Goal: Task Accomplishment & Management: Complete application form

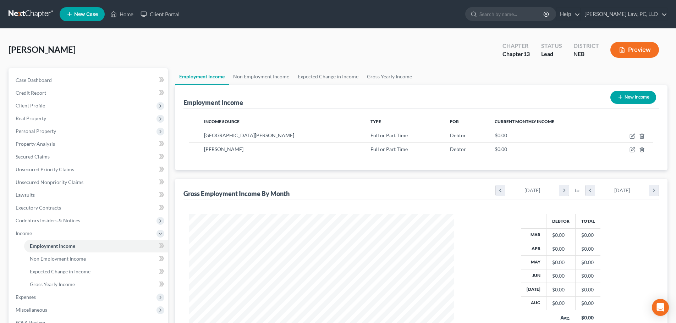
scroll to position [132, 279]
click at [378, 80] on link "Gross Yearly Income" at bounding box center [390, 76] width 54 height 17
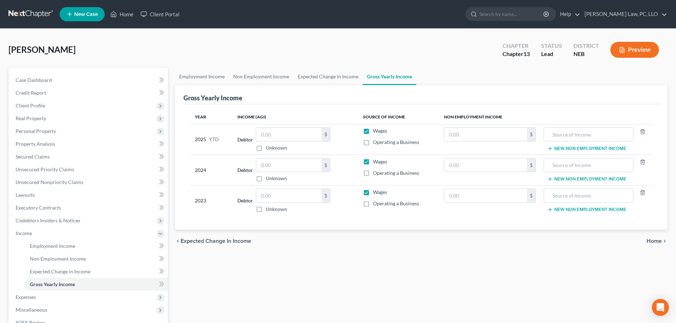
drag, startPoint x: 269, startPoint y: 173, endPoint x: 272, endPoint y: 169, distance: 4.5
click at [270, 172] on div "$ Unknown" at bounding box center [293, 170] width 75 height 24
click at [272, 169] on input "text" at bounding box center [288, 165] width 65 height 13
type input "162,815.00"
click at [276, 200] on input "text" at bounding box center [288, 195] width 65 height 13
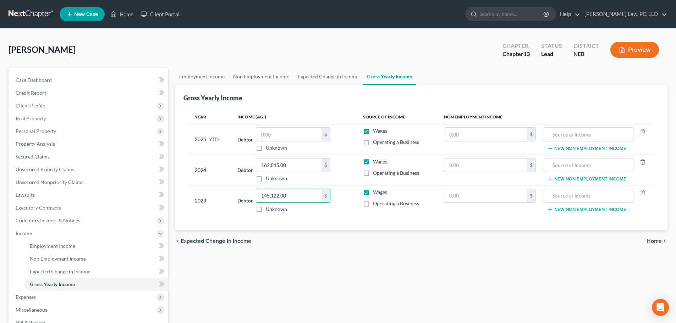
type input "145,122.00"
click at [296, 234] on div "chevron_left Expected Change in Income Home chevron_right" at bounding box center [421, 241] width 493 height 23
click at [293, 139] on input "text" at bounding box center [288, 134] width 65 height 13
click at [207, 81] on link "Employment Income" at bounding box center [202, 76] width 54 height 17
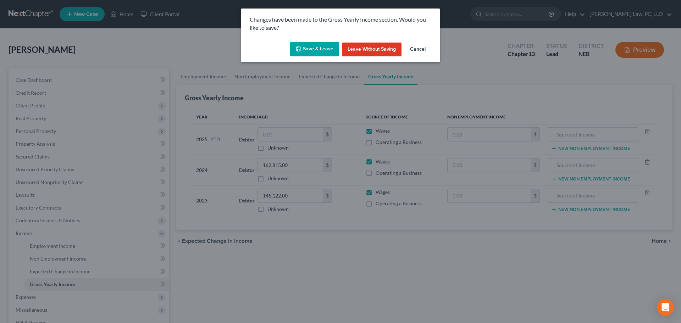
click at [318, 48] on button "Save & Leave" at bounding box center [314, 49] width 49 height 15
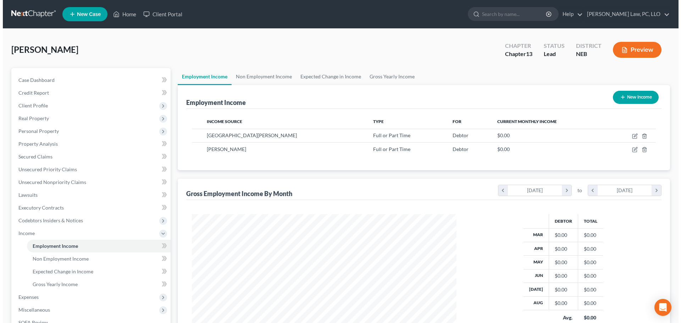
scroll to position [132, 279]
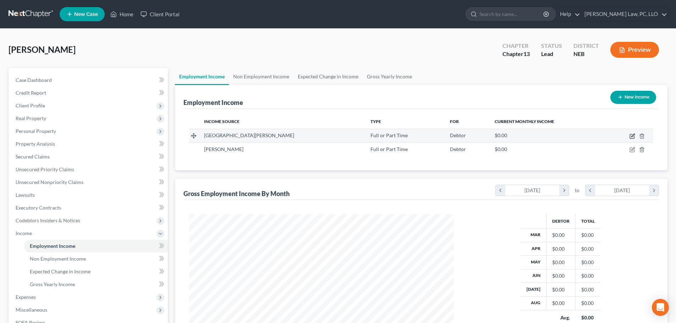
click at [631, 137] on icon "button" at bounding box center [633, 136] width 6 height 6
select select "0"
select select "30"
select select "2"
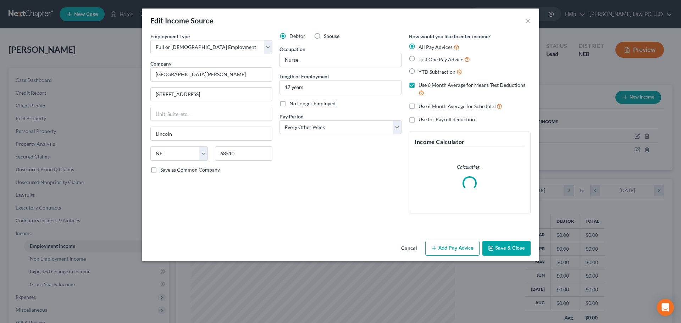
scroll to position [133, 281]
click at [449, 246] on button "Add Pay Advice" at bounding box center [452, 248] width 54 height 15
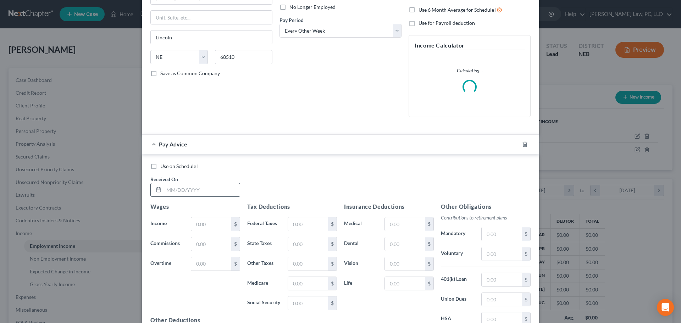
scroll to position [106, 0]
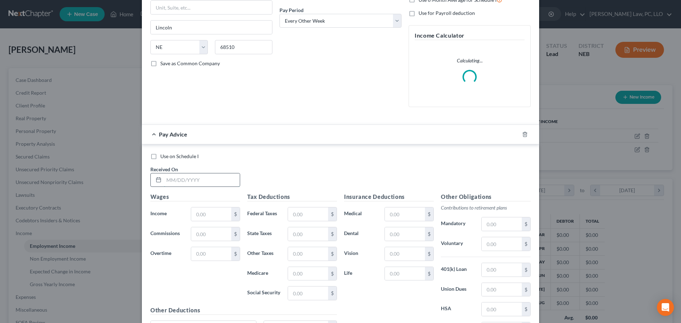
click at [167, 182] on input "text" at bounding box center [202, 180] width 76 height 13
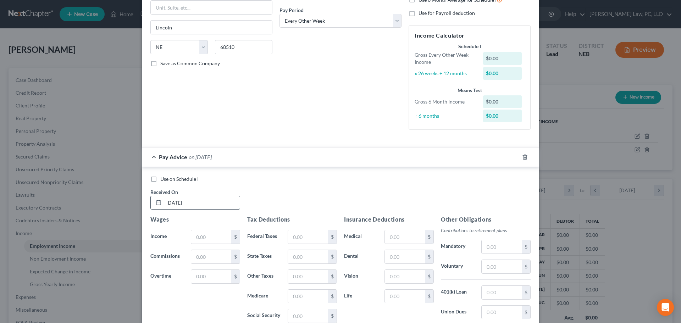
type input "[DATE]"
type input "5,751.08"
type input "809.37"
type input "271.18"
type input "83.18"
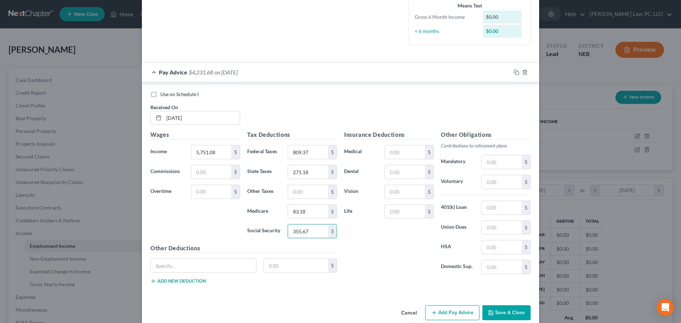
scroll to position [203, 0]
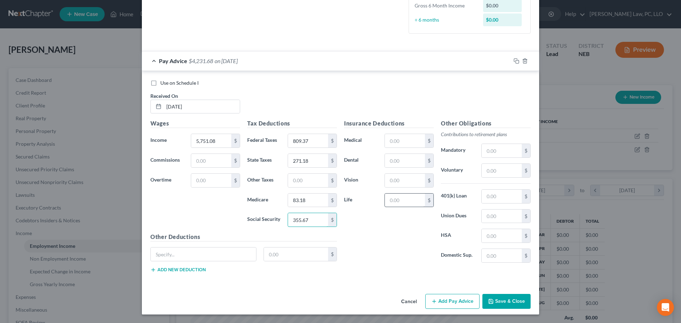
type input "355.67"
click at [392, 202] on input "text" at bounding box center [405, 200] width 40 height 13
type input "3.50"
click at [192, 254] on input "text" at bounding box center [203, 254] width 105 height 13
type input "Critical Illness Insurance"
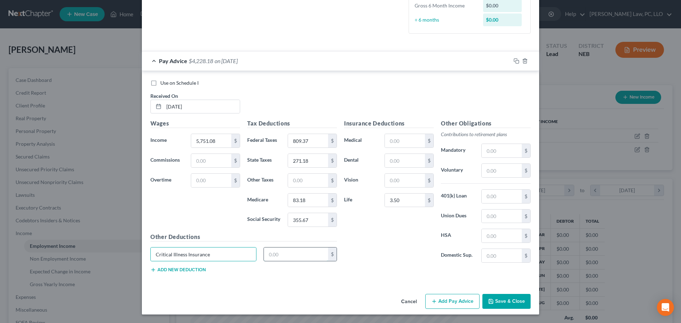
click at [282, 256] on input "text" at bounding box center [296, 254] width 65 height 13
type input "16.12"
click at [416, 201] on input "3.50" at bounding box center [405, 200] width 40 height 13
type input "38.76"
click at [195, 271] on button "Add new deduction" at bounding box center [177, 270] width 55 height 6
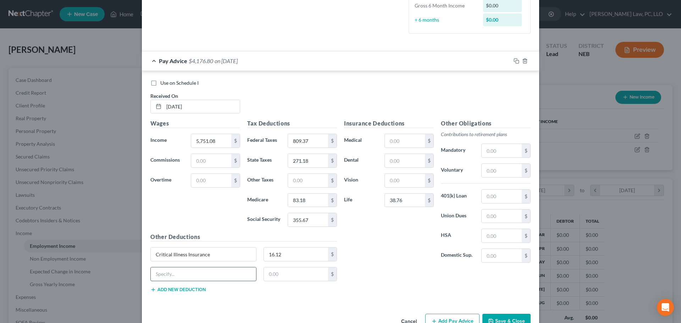
click at [187, 274] on input "text" at bounding box center [203, 274] width 105 height 13
type input "Accident Insurance"
click at [269, 278] on input "text" at bounding box center [296, 274] width 65 height 13
type input "7.65"
click at [515, 62] on icon "button" at bounding box center [517, 61] width 6 height 6
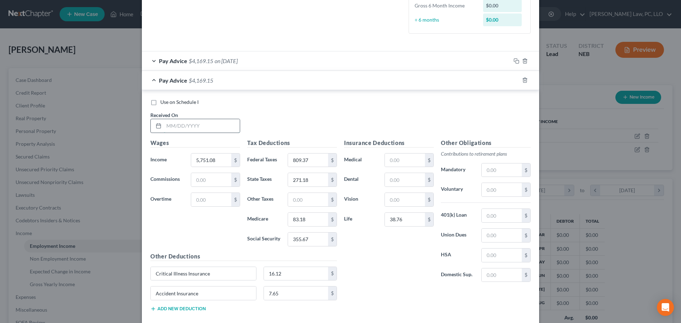
click at [201, 125] on input "text" at bounding box center [202, 125] width 76 height 13
type input "[DATE]"
type input "4,585.12"
type input "529.54"
type input "208.56"
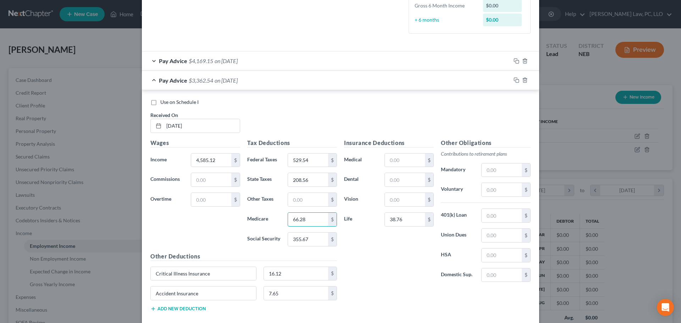
type input "66.28"
type input "283.38"
click at [515, 81] on icon "button" at bounding box center [517, 80] width 6 height 6
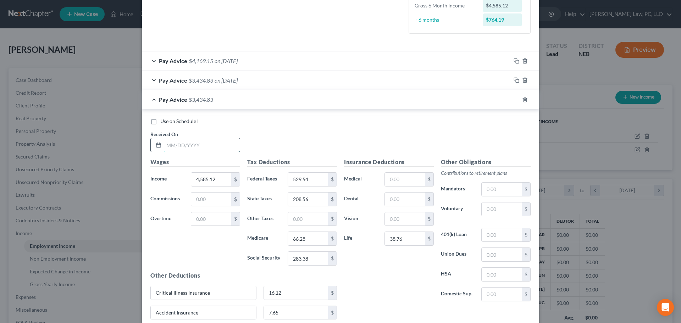
drag, startPoint x: 208, startPoint y: 148, endPoint x: 206, endPoint y: 144, distance: 5.1
click at [208, 148] on input "text" at bounding box center [202, 144] width 76 height 13
type input "[DATE]"
type input "5,116.16"
type input "656.98"
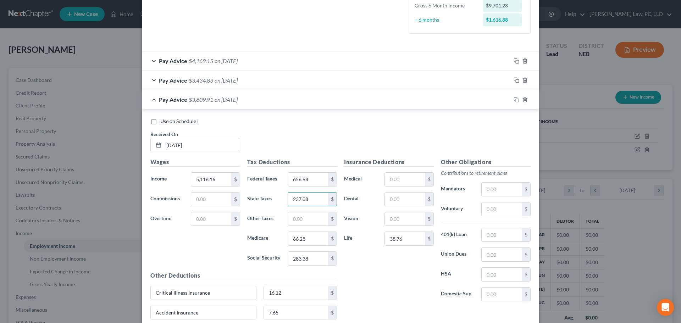
type input "237.08"
type input "73.97"
type input "316.30"
click at [515, 102] on icon "button" at bounding box center [517, 100] width 6 height 6
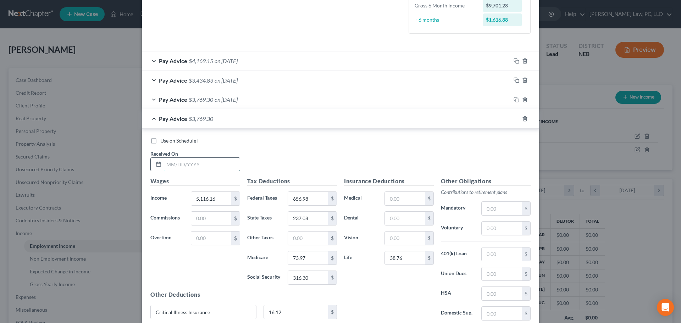
click at [187, 163] on input "text" at bounding box center [202, 164] width 76 height 13
type input "[DATE]"
type input "4,490.15"
type input "508.27"
type input "203.46"
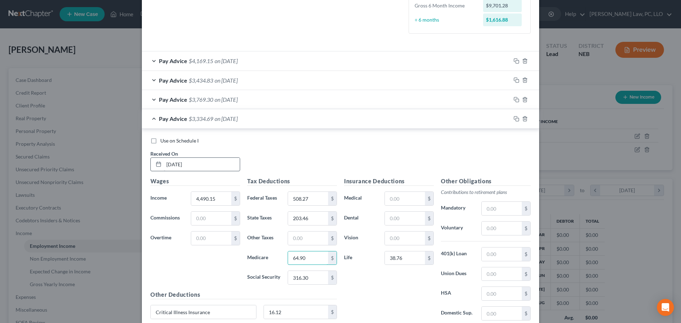
type input "64.90"
type input "277.50"
click at [517, 120] on div at bounding box center [525, 118] width 28 height 11
click at [516, 119] on rect "button" at bounding box center [517, 119] width 3 height 3
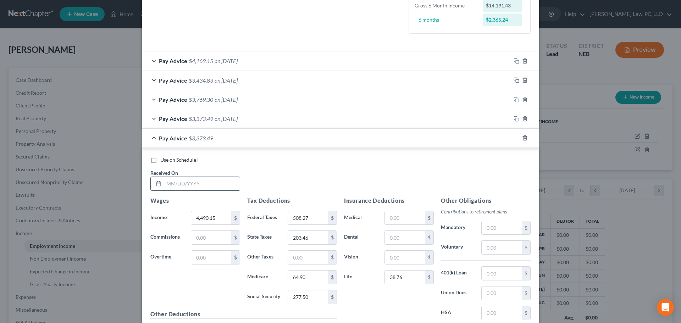
click at [208, 182] on input "text" at bounding box center [202, 183] width 76 height 13
type input "[DATE]"
type input "3,971.44"
type input "394.15"
type input "175.61"
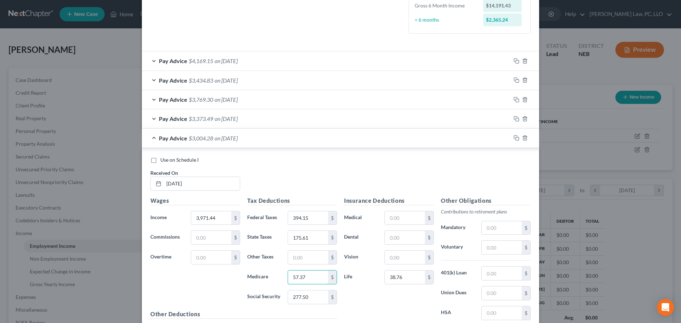
type input "57.37"
type input "245.33"
click at [514, 136] on icon "button" at bounding box center [517, 138] width 6 height 6
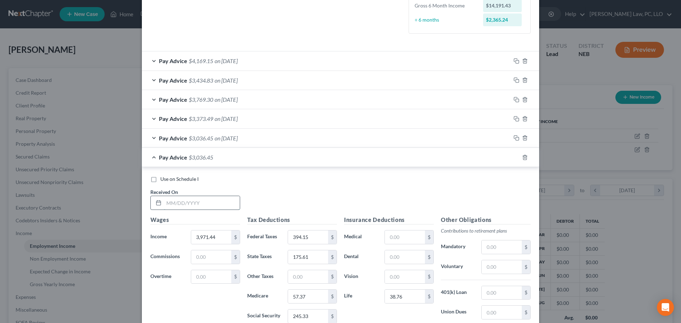
click at [172, 206] on input "text" at bounding box center [202, 202] width 76 height 13
type input "[DATE]"
type input "4,427.21"
type input "494.42"
type input "200.08"
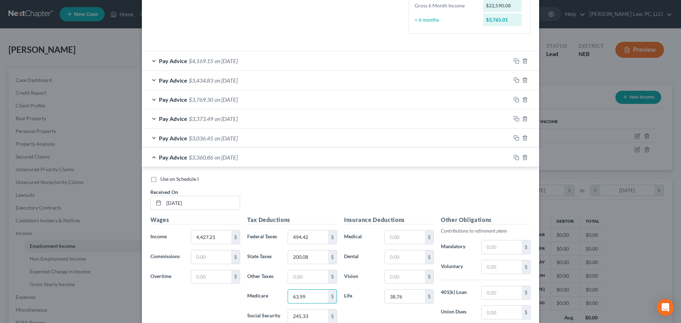
type input "63.99"
type input "273.59"
click at [516, 158] on icon "button" at bounding box center [517, 158] width 6 height 6
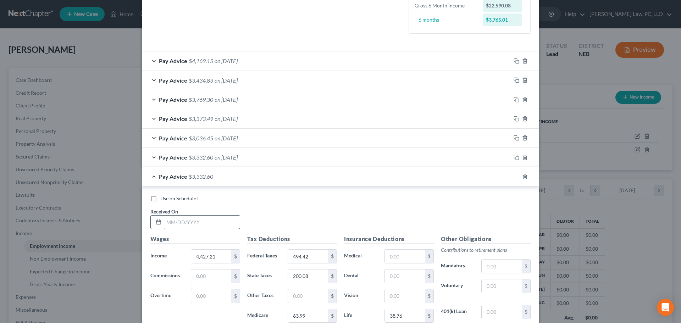
click at [210, 221] on input "text" at bounding box center [202, 222] width 76 height 13
click at [315, 163] on div "Pay Advice $3,332.60 on [DATE]" at bounding box center [326, 157] width 369 height 19
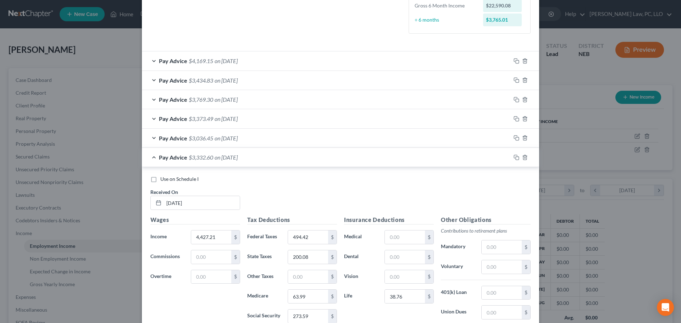
scroll to position [238, 0]
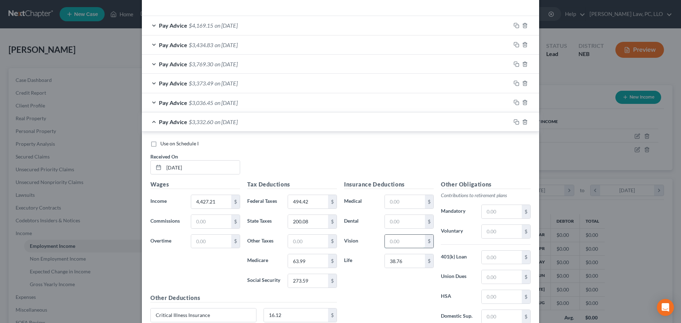
click at [411, 238] on input "text" at bounding box center [405, 241] width 40 height 13
type input "14.46"
click at [152, 121] on div "Pay Advice $3,318.14 on [DATE]" at bounding box center [326, 121] width 369 height 19
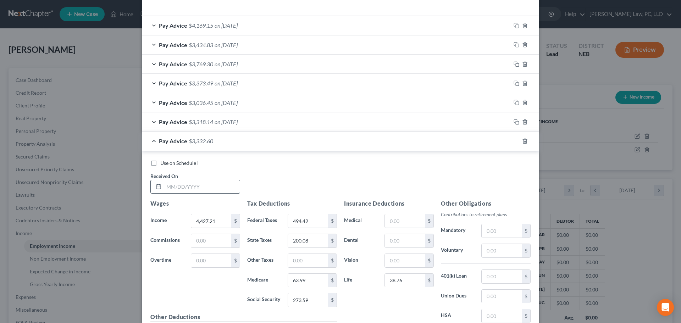
drag, startPoint x: 209, startPoint y: 183, endPoint x: 206, endPoint y: 183, distance: 3.6
click at [209, 183] on input "text" at bounding box center [202, 186] width 76 height 13
type input "[DATE]"
type input "5,099.73"
type input "653.04"
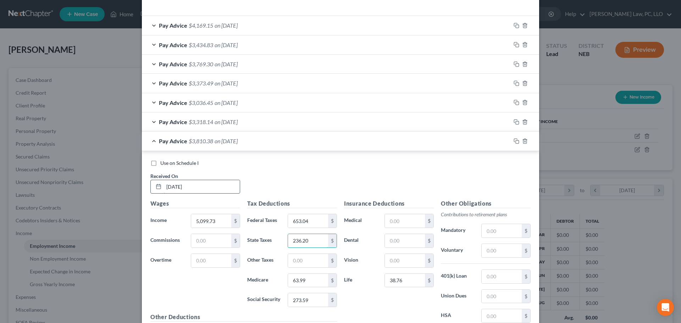
type input "236.20"
type input "73.74"
type input "315.29"
click at [516, 141] on rect "button" at bounding box center [517, 142] width 3 height 3
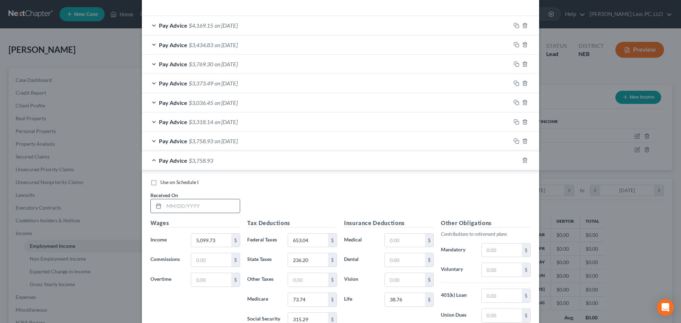
click at [194, 206] on input "text" at bounding box center [202, 205] width 76 height 13
type input "6"
type input "[DATE]"
type input "5,046.70"
type input "640.31"
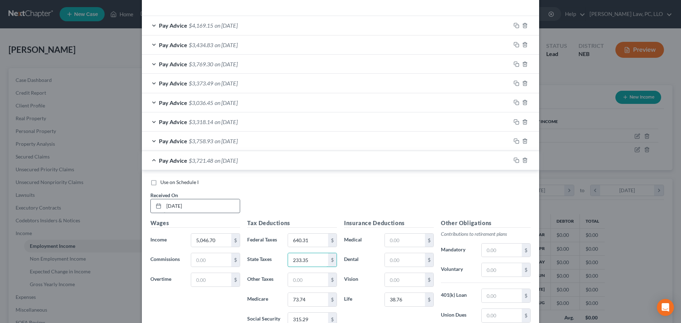
type input "233.35"
type input "72.96"
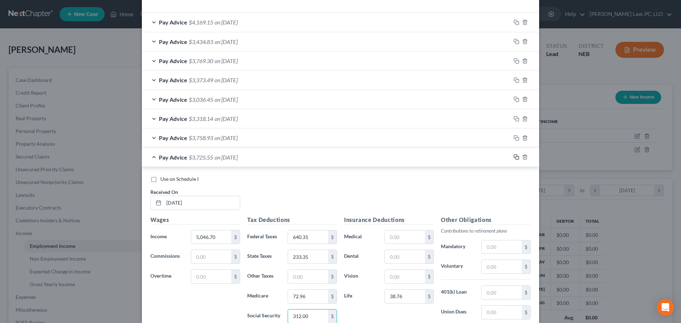
type input "312.00"
click at [516, 158] on rect "button" at bounding box center [517, 157] width 3 height 3
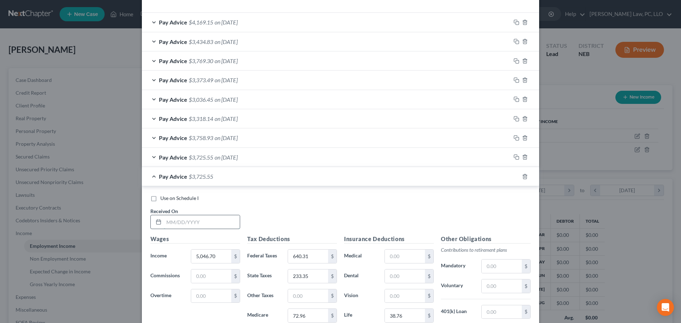
click at [181, 224] on input "text" at bounding box center [202, 221] width 76 height 13
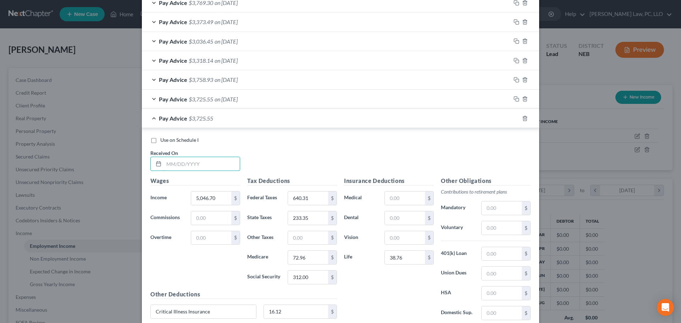
scroll to position [312, 0]
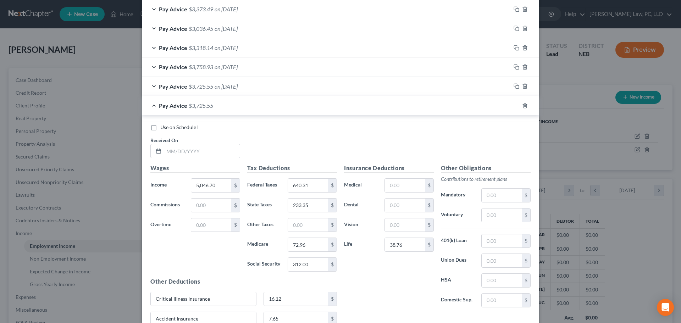
click at [308, 78] on div "Pay Advice $3,725.55 on [DATE]" at bounding box center [326, 86] width 369 height 19
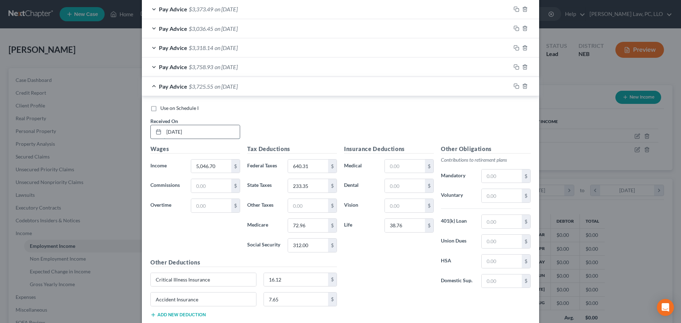
click at [173, 133] on input "[DATE]" at bounding box center [202, 131] width 76 height 13
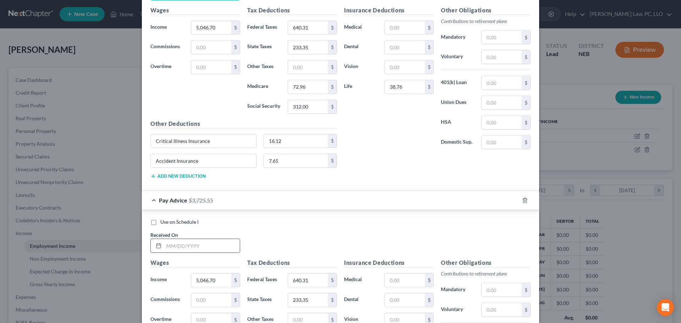
scroll to position [454, 0]
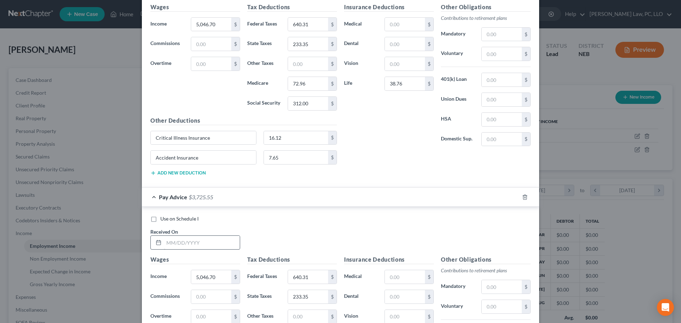
type input "[DATE]"
click at [210, 243] on input "text" at bounding box center [202, 242] width 76 height 13
type input "[DATE]"
type input "5,929.47"
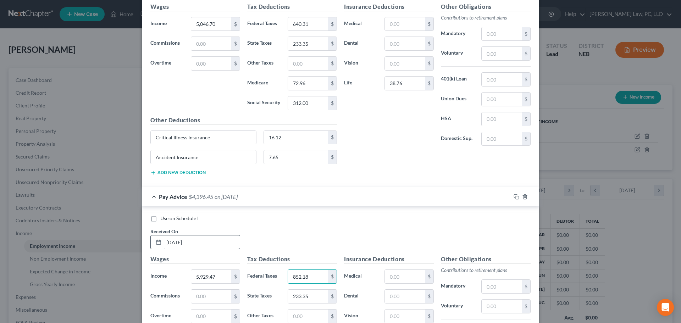
type input "852.18"
type input "280.76"
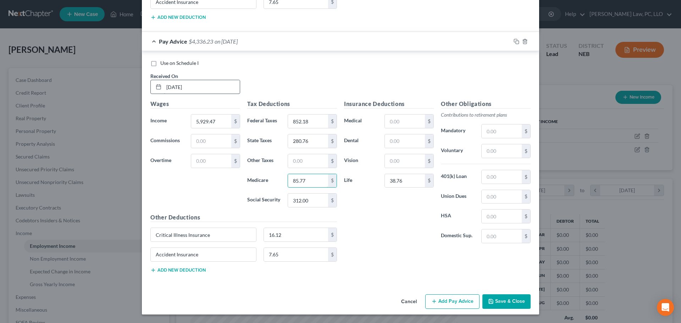
type input "85.77"
type input "366.73"
click at [382, 224] on div "Insurance Deductions Medical $ Dental $ Vision $ Life 38.76 $" at bounding box center [389, 174] width 97 height 149
click at [405, 163] on input "text" at bounding box center [405, 160] width 40 height 13
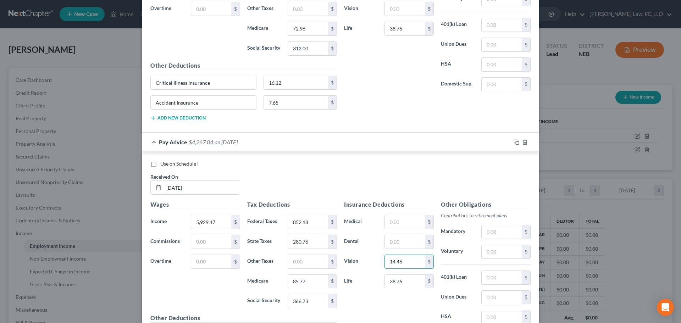
scroll to position [468, 0]
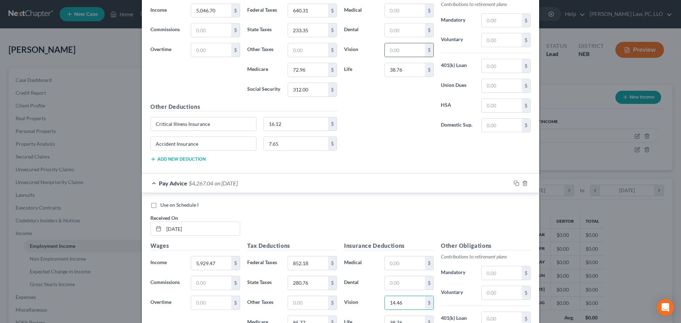
type input "14.46"
click at [394, 55] on input "text" at bounding box center [405, 49] width 40 height 13
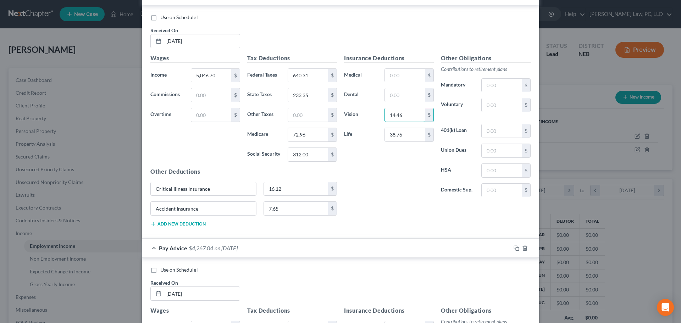
scroll to position [362, 0]
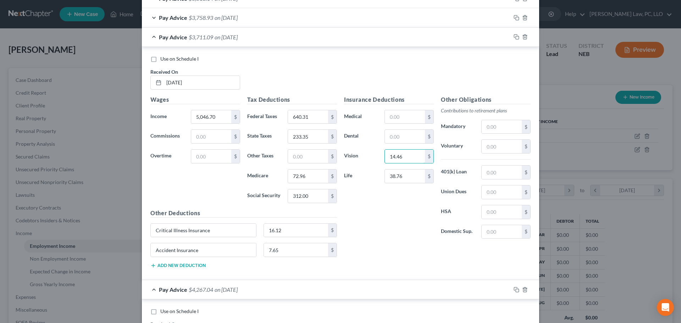
type input "14.46"
click at [151, 35] on div "Pay Advice $3,711.09 on [DATE]" at bounding box center [326, 37] width 369 height 19
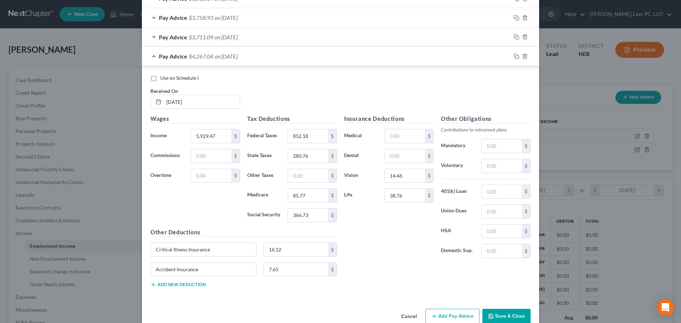
click at [282, 14] on div "Pay Advice $3,758.93 on [DATE]" at bounding box center [326, 17] width 369 height 19
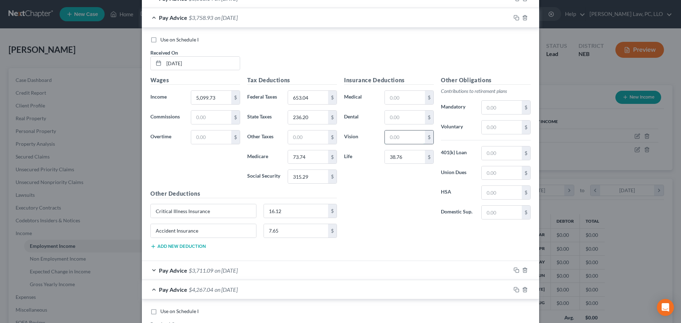
click at [409, 142] on input "text" at bounding box center [405, 137] width 40 height 13
type input "14.46"
click at [150, 17] on div "Pay Advice $3,744.47 on [DATE]" at bounding box center [326, 17] width 369 height 19
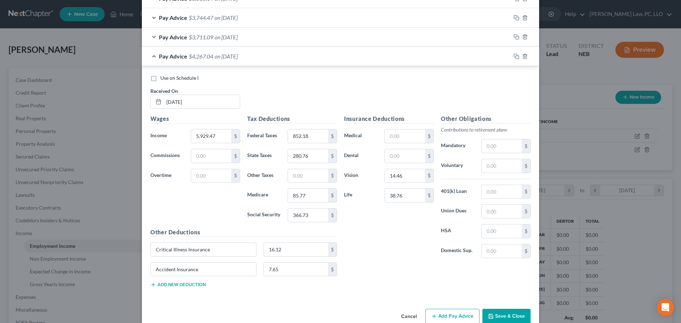
click at [402, 237] on div "Insurance Deductions Medical $ Dental $ Vision 14.46 $ Life 38.76 $" at bounding box center [389, 189] width 97 height 149
click at [318, 137] on input "852.18" at bounding box center [308, 136] width 40 height 13
click at [309, 155] on input "280.76" at bounding box center [308, 155] width 40 height 13
click at [219, 207] on div "Wages Income * 5,929.47 $ Commissions $ Overtime $" at bounding box center [195, 172] width 97 height 114
click at [516, 56] on rect "button" at bounding box center [517, 57] width 3 height 3
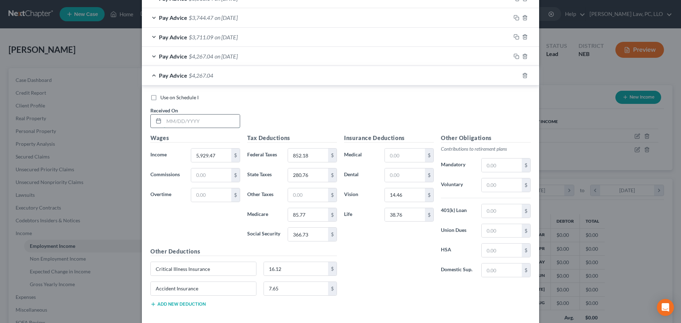
drag, startPoint x: 180, startPoint y: 120, endPoint x: 182, endPoint y: 115, distance: 5.4
click at [179, 120] on input "text" at bounding box center [202, 121] width 76 height 13
type input "[DATE]"
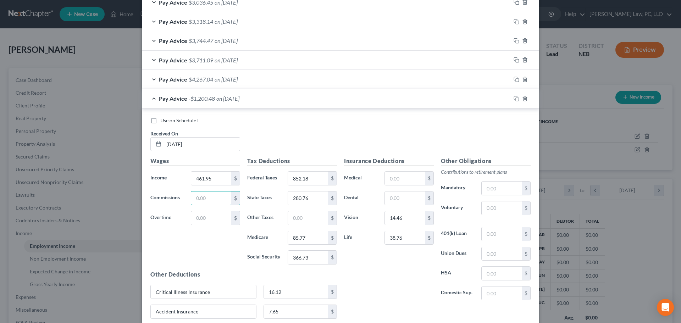
scroll to position [326, 0]
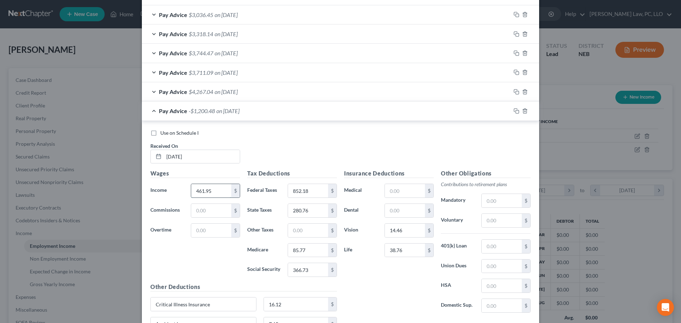
click at [219, 189] on input "461.95" at bounding box center [211, 190] width 40 height 13
type input "4,641.95"
type input "543.17"
type input "211.62"
type input "67.10"
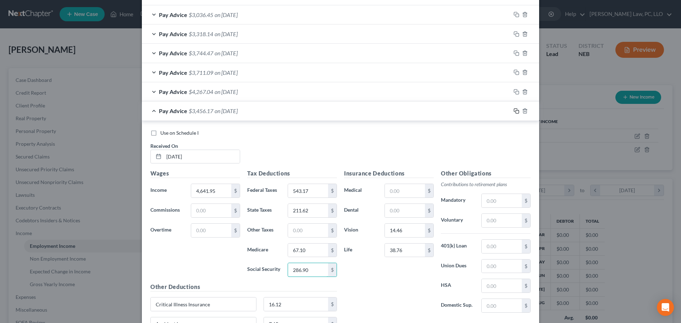
type input "286.90"
click at [515, 110] on icon "button" at bounding box center [517, 111] width 6 height 6
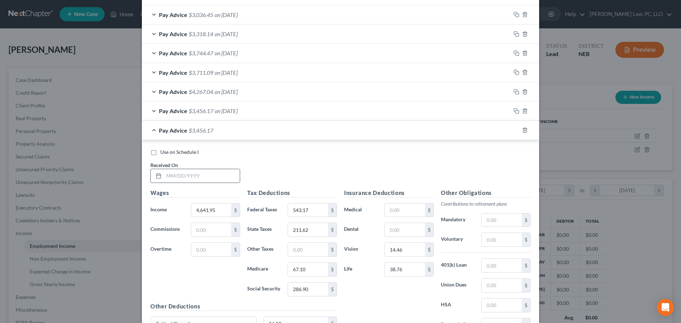
click at [186, 182] on input "text" at bounding box center [202, 175] width 76 height 13
type input "[DATE]"
type input "5,074.71"
type input "647.04"
type input "234.86"
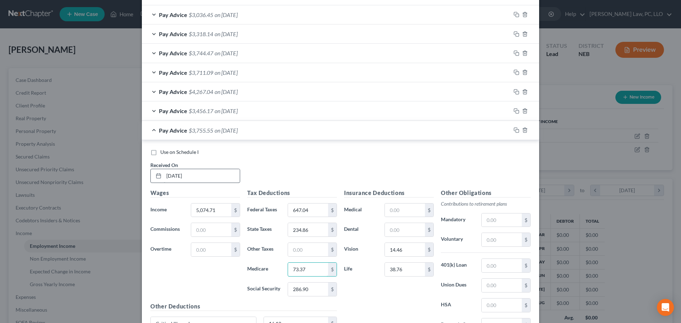
type input "73.37"
type input "313.74"
click at [515, 129] on icon "button" at bounding box center [517, 130] width 6 height 6
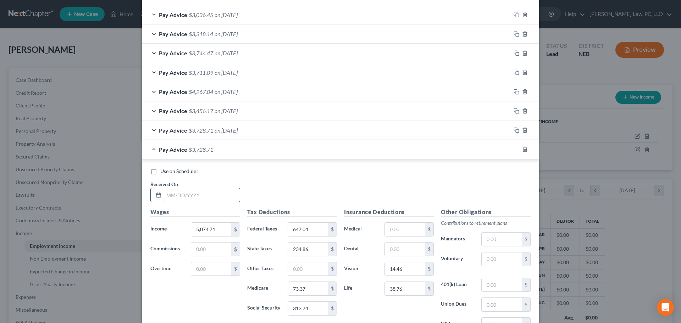
click at [172, 193] on input "text" at bounding box center [202, 194] width 76 height 13
type input "[DATE]"
type input "4,864.90"
type input "596.68"
type input "223.59"
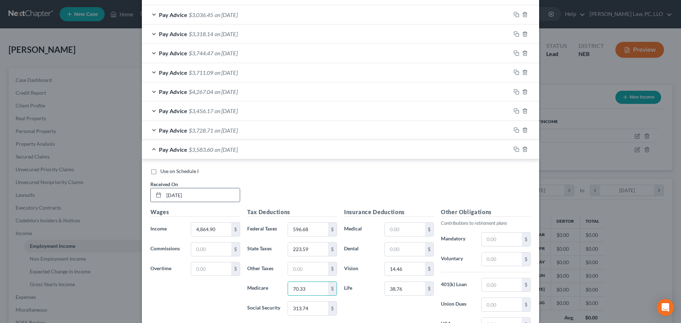
type input "70.33"
type input "300.72"
click at [514, 148] on icon "button" at bounding box center [517, 150] width 6 height 6
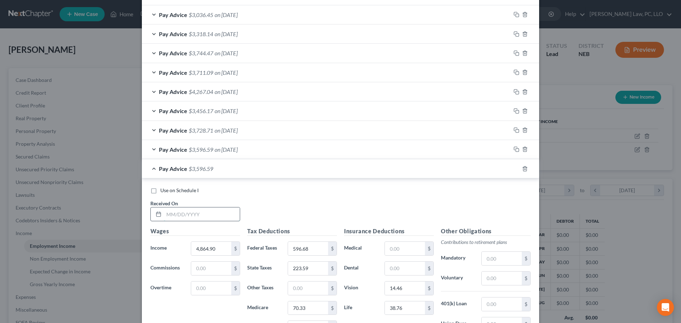
click at [173, 217] on input "text" at bounding box center [202, 214] width 76 height 13
type input "[DATE]"
type input "5,919.19"
type input "849.71"
type input "280.20"
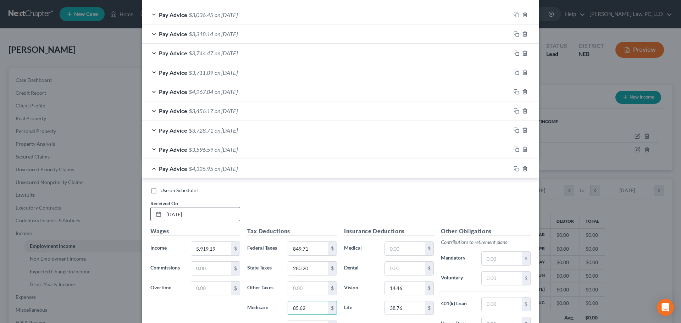
type input "85.62"
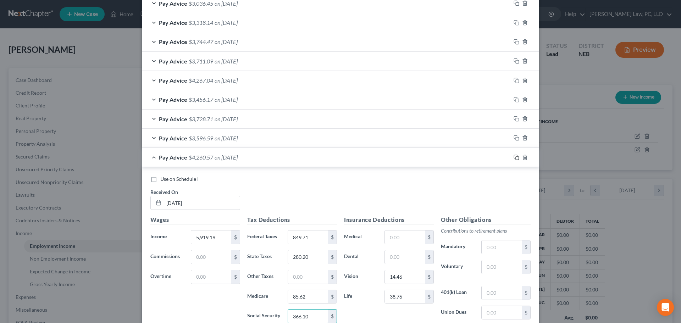
type input "366.10"
click at [514, 158] on icon "button" at bounding box center [515, 156] width 3 height 3
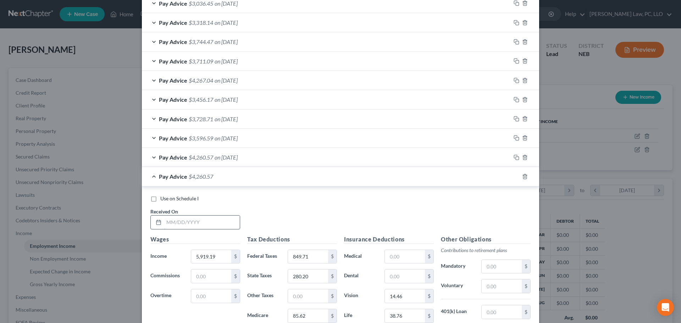
click at [191, 225] on input "text" at bounding box center [202, 222] width 76 height 13
type input "[DATE]"
click at [150, 180] on div "Pay Advice $4,260.57 on [DATE]" at bounding box center [326, 176] width 369 height 19
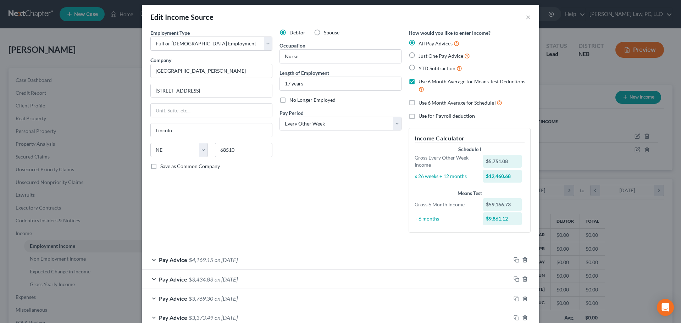
scroll to position [0, 0]
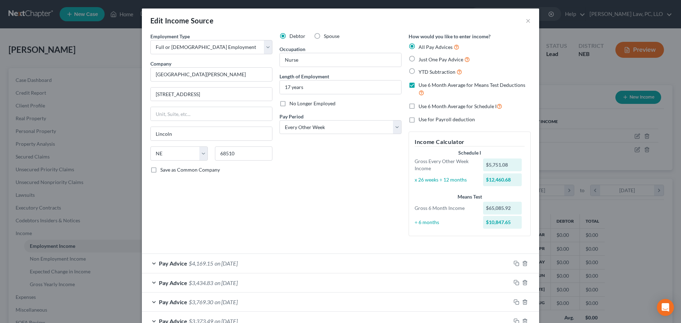
click at [419, 106] on label "Use 6 Month Average for Schedule I" at bounding box center [461, 106] width 84 height 8
click at [422, 106] on input "Use 6 Month Average for Schedule I" at bounding box center [424, 104] width 5 height 5
checkbox input "true"
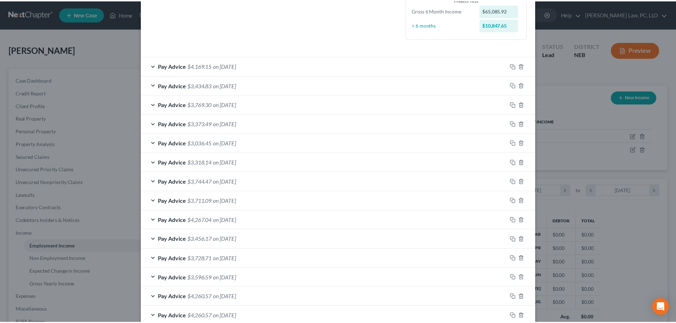
scroll to position [238, 0]
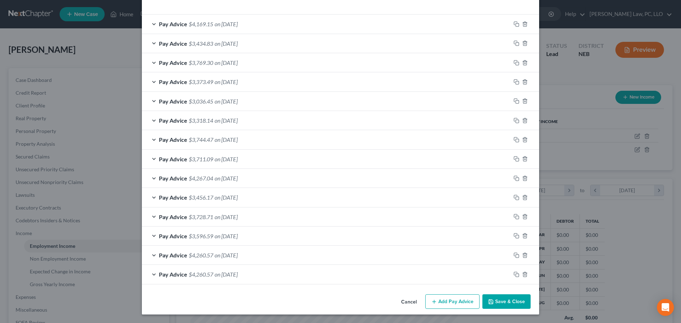
click at [500, 300] on button "Save & Close" at bounding box center [507, 302] width 48 height 15
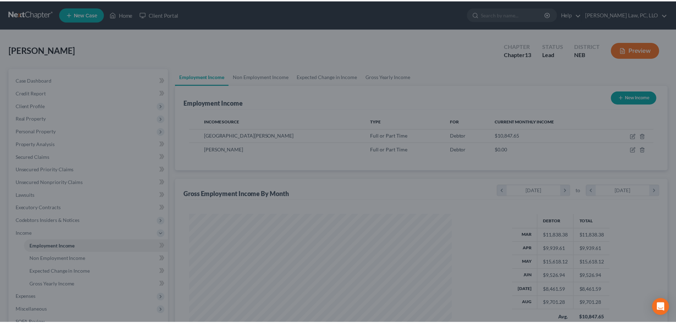
scroll to position [354729, 354582]
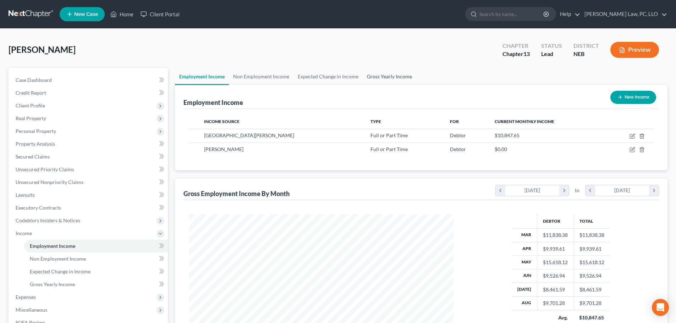
click at [388, 73] on link "Gross Yearly Income" at bounding box center [390, 76] width 54 height 17
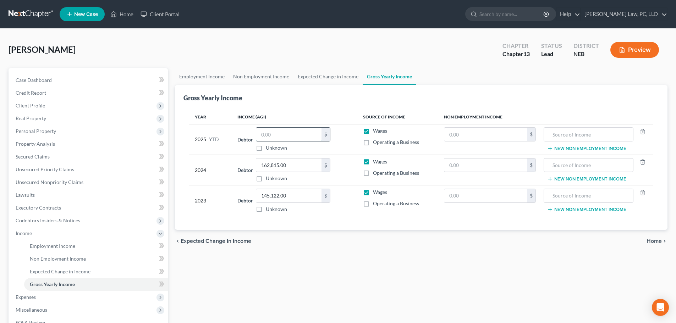
click at [265, 131] on input "text" at bounding box center [288, 134] width 65 height 13
paste input "97,761.28"
type input "97,761.28"
click at [313, 81] on link "Expected Change in Income" at bounding box center [327, 76] width 69 height 17
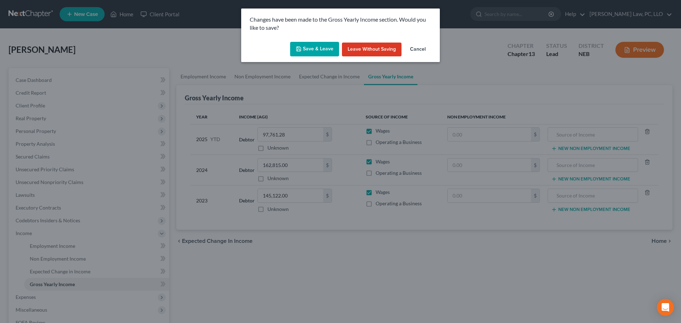
click at [321, 52] on button "Save & Leave" at bounding box center [314, 49] width 49 height 15
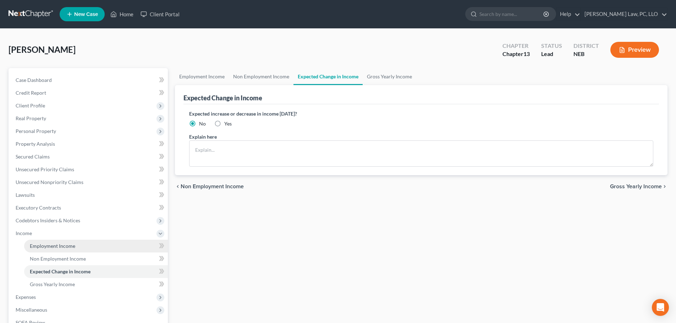
click at [65, 247] on span "Employment Income" at bounding box center [52, 246] width 45 height 6
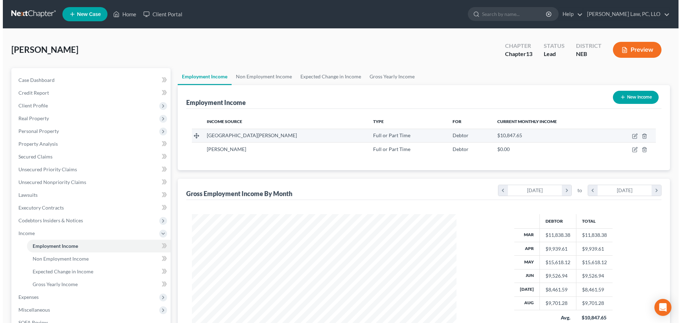
scroll to position [132, 279]
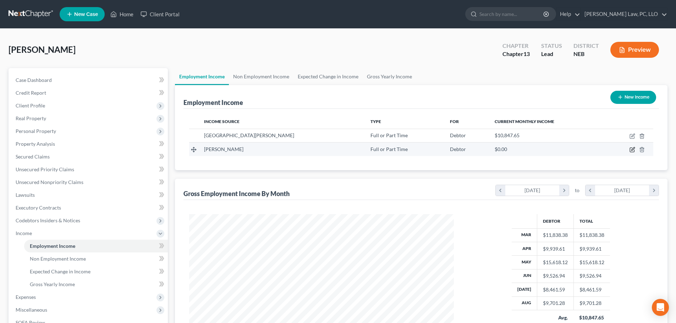
click at [631, 150] on icon "button" at bounding box center [633, 150] width 6 height 6
select select "0"
select select "30"
select select "2"
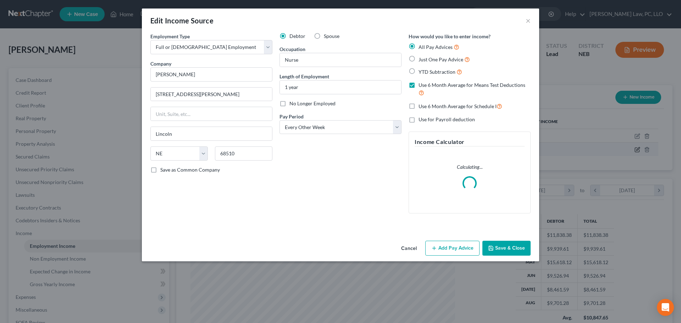
scroll to position [133, 281]
click at [468, 248] on button "Add Pay Advice" at bounding box center [452, 248] width 54 height 15
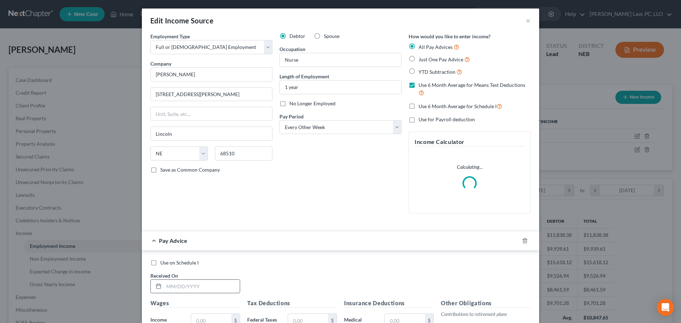
click at [204, 285] on input "text" at bounding box center [202, 286] width 76 height 13
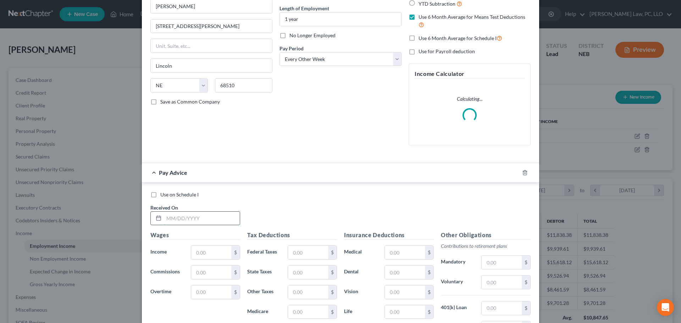
scroll to position [71, 0]
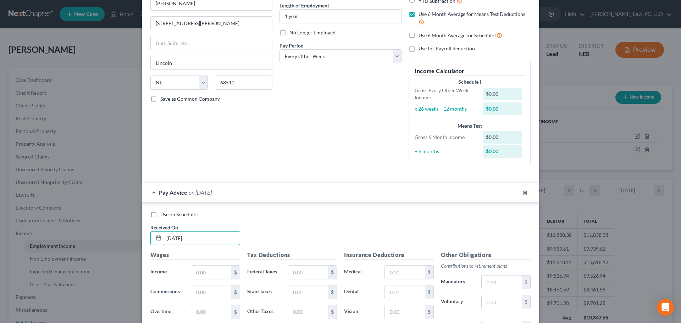
type input "[DATE]"
type input "482.87"
type input "66.54"
type input "0.00"
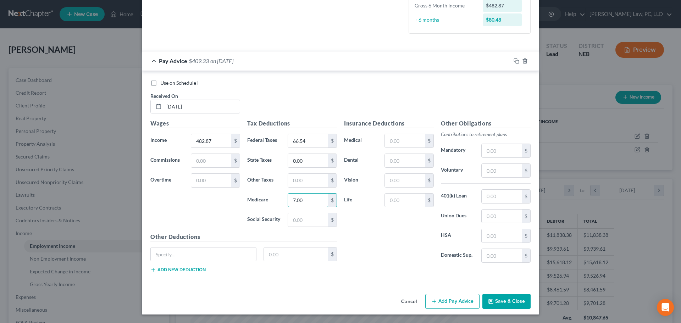
type input "7.00"
type input "29.94"
click at [490, 173] on input "text" at bounding box center [502, 170] width 40 height 13
type input "28.97"
click at [200, 259] on input "text" at bounding box center [203, 254] width 105 height 13
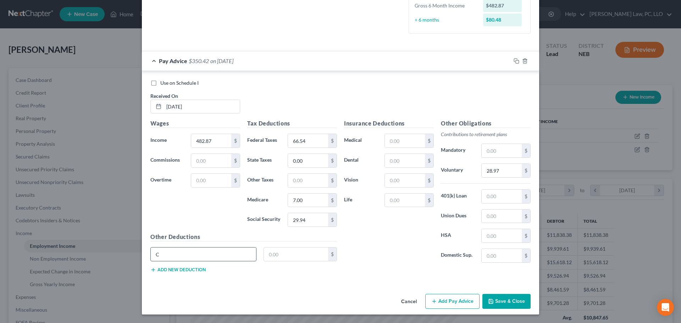
type input "Charitable Contribution"
click at [283, 259] on input "text" at bounding box center [296, 254] width 65 height 13
type input "1.00"
click at [514, 62] on icon "button" at bounding box center [517, 61] width 6 height 6
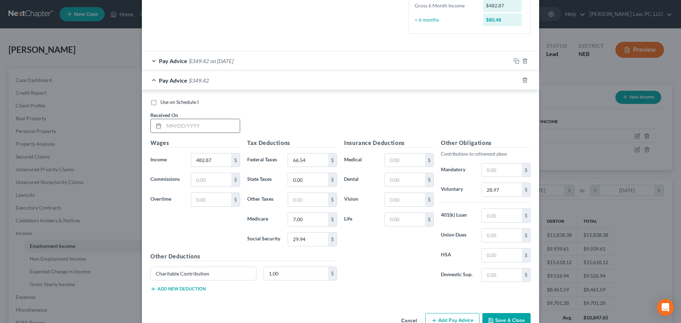
click at [219, 125] on input "text" at bounding box center [202, 125] width 76 height 13
type input "[DATE]"
type input "500.20"
type input "68.17"
type input "0.00"
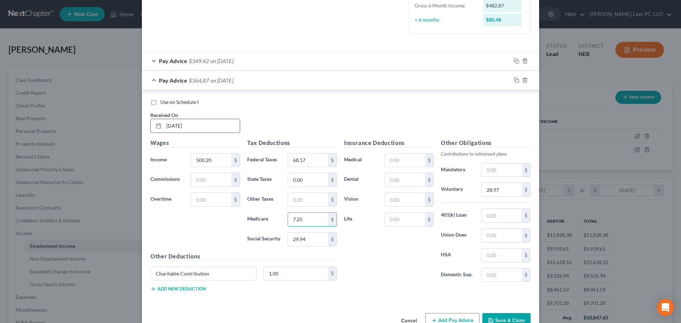
type input "7.25"
type input "31.01"
click at [500, 191] on input "28.97" at bounding box center [502, 189] width 40 height 13
type input "30.01"
click at [279, 274] on input "1.00" at bounding box center [296, 273] width 65 height 13
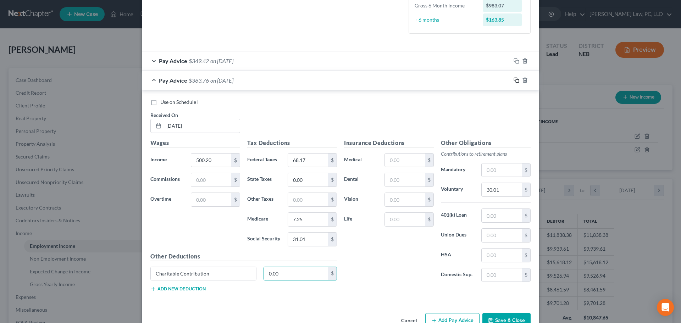
type input "0.00"
click at [516, 81] on icon "button" at bounding box center [517, 80] width 6 height 6
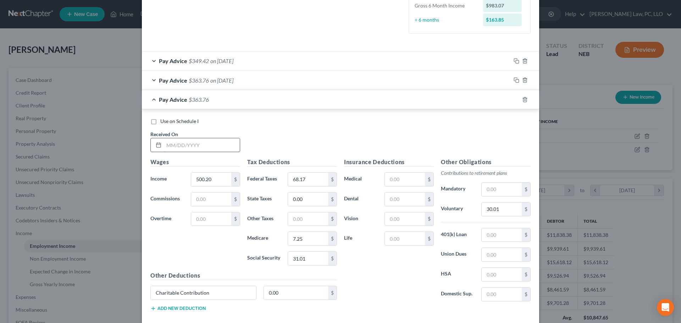
click at [207, 144] on input "text" at bounding box center [202, 144] width 76 height 13
type input "[DATE]"
type input "510.34"
type input "72.19"
type input "0.56"
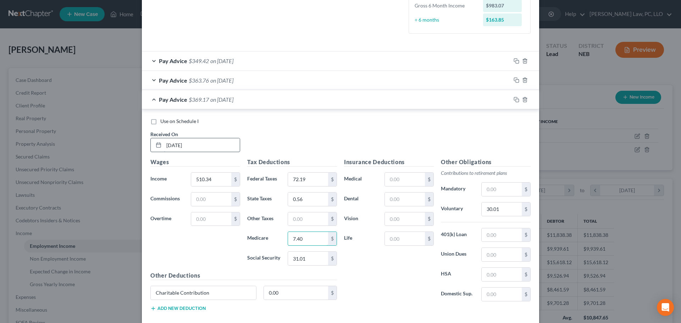
type input "7.40"
type input "31.64"
click at [485, 212] on input "30.01" at bounding box center [502, 209] width 40 height 13
type input "0.00"
click at [301, 290] on input "0.00" at bounding box center [296, 292] width 65 height 13
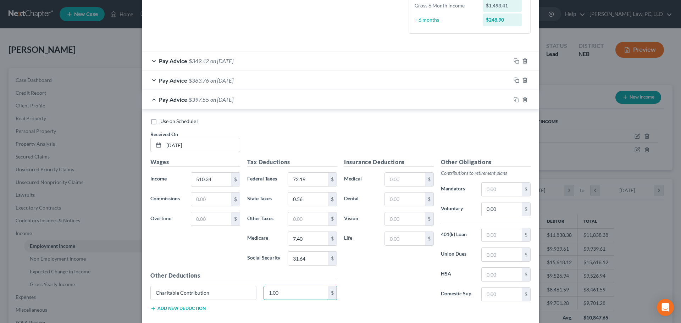
type input "1.00"
click at [152, 100] on div "Pay Advice $397.55 on [DATE]" at bounding box center [326, 99] width 369 height 19
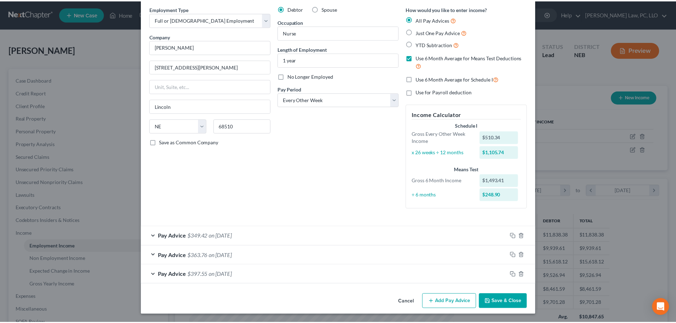
scroll to position [28, 0]
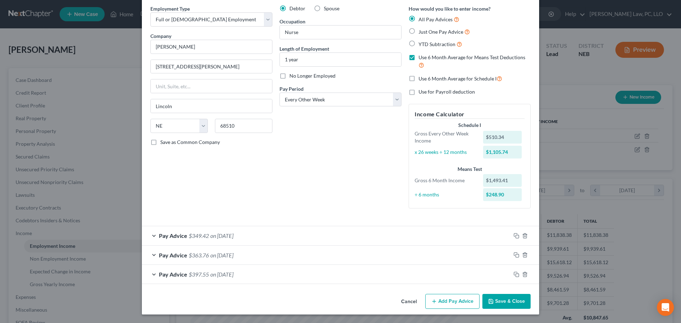
click at [464, 80] on span "Use 6 Month Average for Schedule I" at bounding box center [458, 79] width 78 height 6
click at [426, 79] on input "Use 6 Month Average for Schedule I" at bounding box center [424, 77] width 5 height 5
checkbox input "true"
click at [493, 299] on button "Save & Close" at bounding box center [507, 301] width 48 height 15
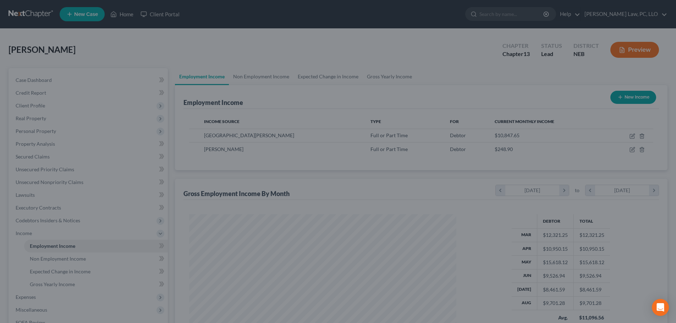
scroll to position [354729, 354582]
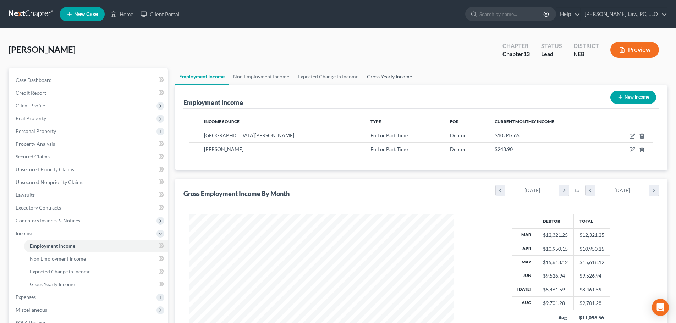
click at [396, 81] on link "Gross Yearly Income" at bounding box center [390, 76] width 54 height 17
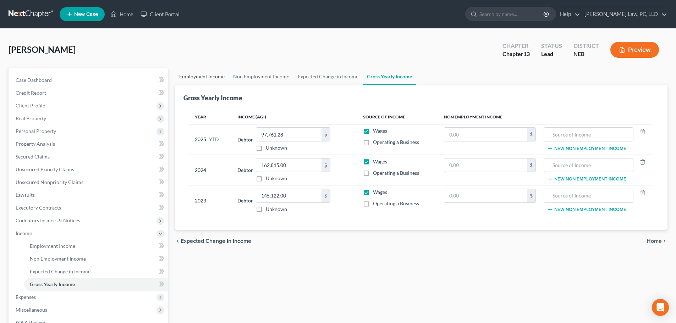
click at [217, 80] on link "Employment Income" at bounding box center [202, 76] width 54 height 17
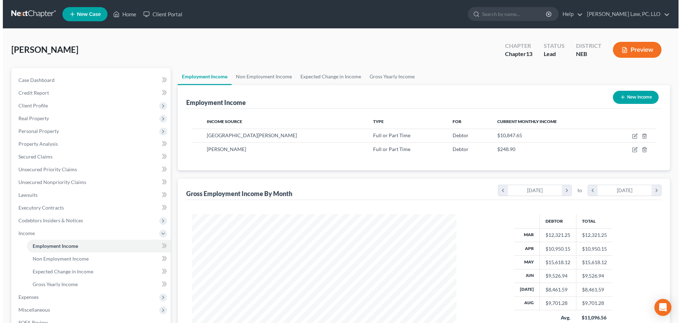
scroll to position [132, 279]
click at [374, 78] on link "Gross Yearly Income" at bounding box center [390, 76] width 54 height 17
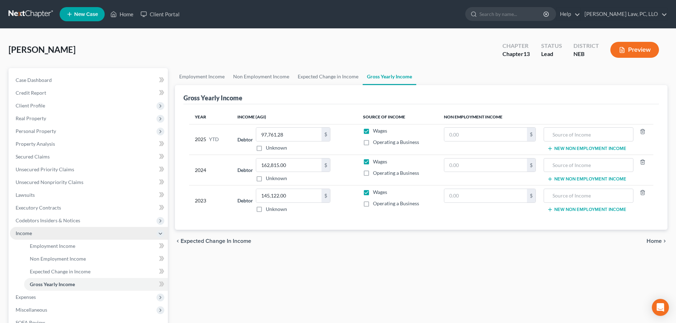
click at [29, 234] on span "Income" at bounding box center [24, 233] width 16 height 6
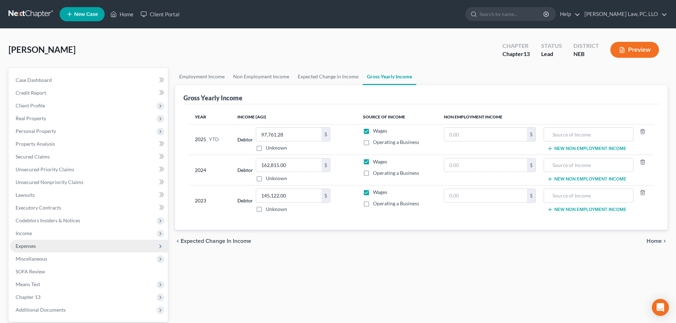
click at [31, 249] on span "Expenses" at bounding box center [89, 246] width 158 height 13
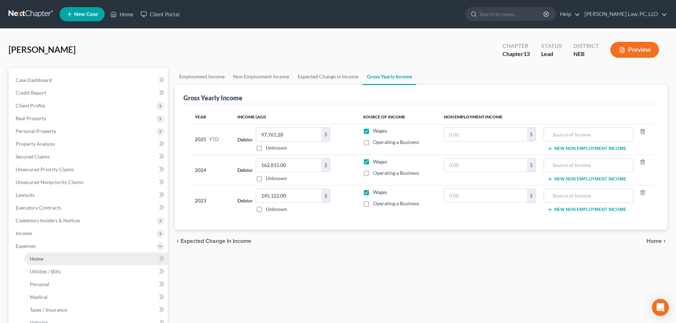
click at [33, 253] on link "Home" at bounding box center [96, 259] width 144 height 13
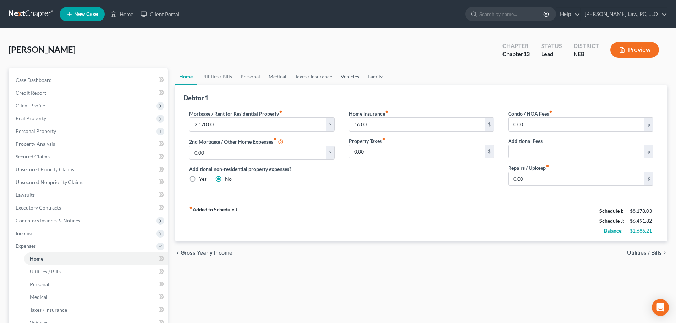
click at [347, 78] on link "Vehicles" at bounding box center [349, 76] width 27 height 17
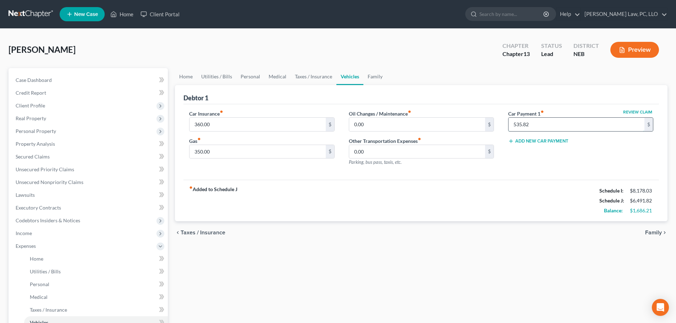
click at [555, 127] on input "535.82" at bounding box center [577, 124] width 136 height 13
click at [484, 180] on div "fiber_manual_record Added to Schedule J Schedule I: $8,178.03 Schedule J: $6,49…" at bounding box center [421, 201] width 476 height 42
click at [374, 78] on link "Family" at bounding box center [374, 76] width 23 height 17
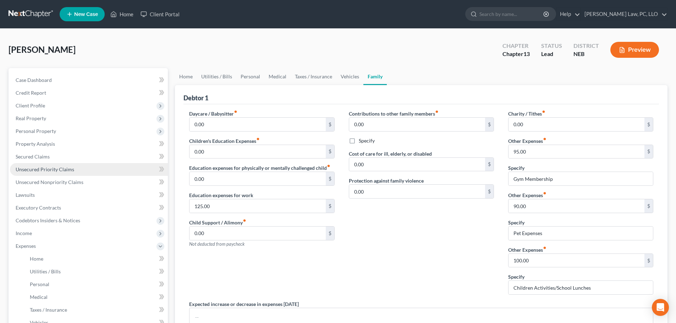
click at [43, 168] on span "Unsecured Priority Claims" at bounding box center [45, 169] width 59 height 6
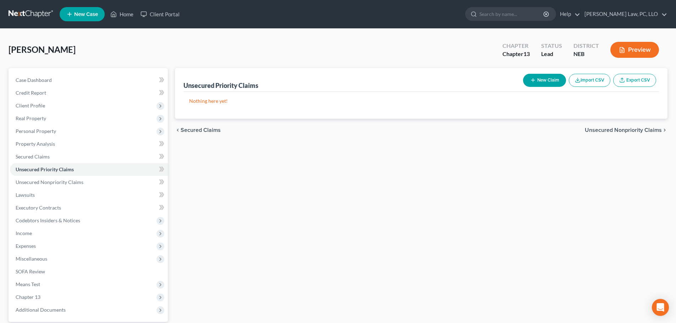
click at [551, 82] on button "New Claim" at bounding box center [544, 80] width 43 height 13
select select "0"
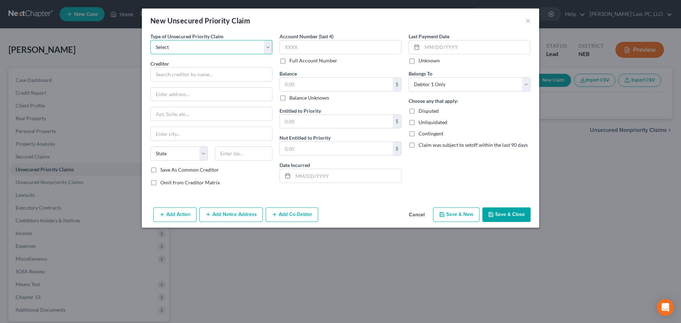
drag, startPoint x: 253, startPoint y: 50, endPoint x: 248, endPoint y: 53, distance: 5.5
click at [253, 50] on select "Select Taxes & Other Government Units Domestic Support Obligations Extensions o…" at bounding box center [211, 47] width 122 height 14
select select "0"
click at [150, 40] on select "Select Taxes & Other Government Units Domestic Support Obligations Extensions o…" at bounding box center [211, 47] width 122 height 14
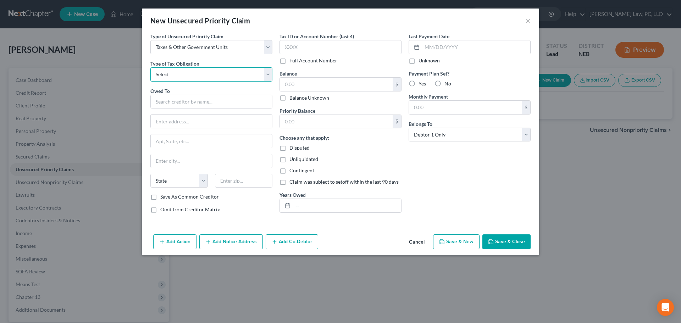
click at [214, 73] on select "Select Federal City State Franchise Tax Board Other" at bounding box center [211, 74] width 122 height 14
select select "0"
click at [150, 67] on select "Select Federal City State Franchise Tax Board Other" at bounding box center [211, 74] width 122 height 14
drag, startPoint x: 183, startPoint y: 102, endPoint x: 190, endPoint y: 106, distance: 7.5
click at [182, 103] on input "text" at bounding box center [211, 102] width 122 height 14
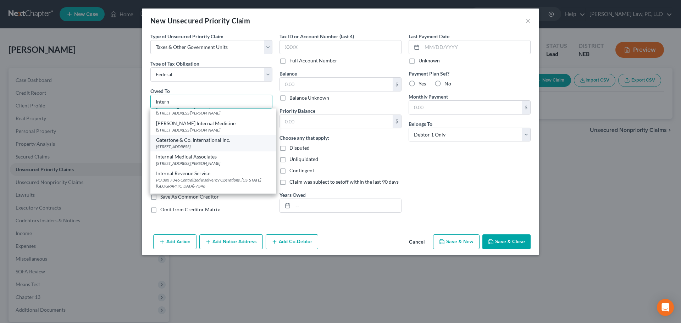
scroll to position [35, 0]
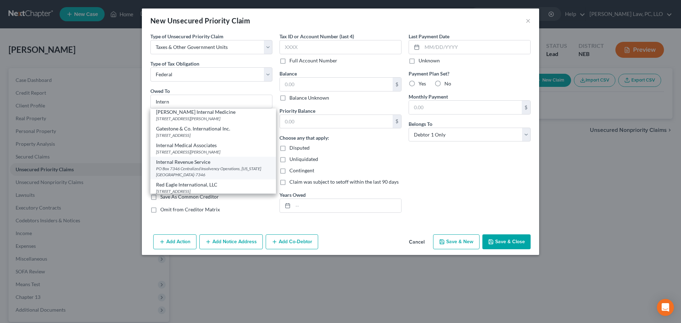
click at [188, 161] on div "Internal Revenue Service" at bounding box center [213, 162] width 114 height 7
type input "Internal Revenue Service"
type input "PO Box 7346"
type input "Centralized Insolvency Operations"
type input "[US_STATE]"
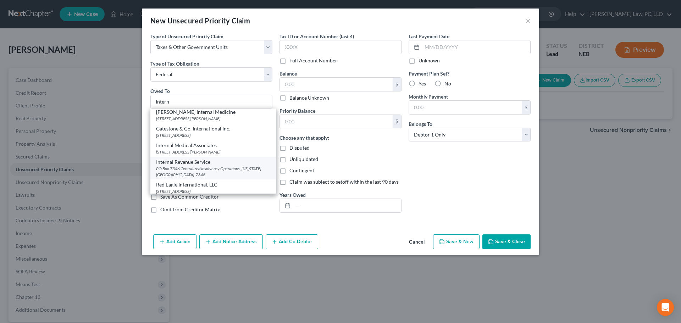
select select "39"
type input "19101-7346"
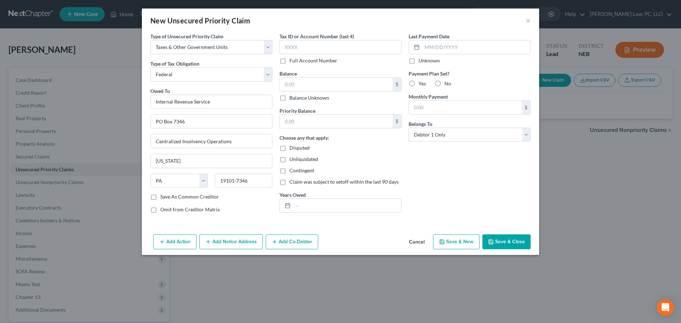
scroll to position [0, 0]
click at [293, 84] on input "text" at bounding box center [336, 84] width 113 height 13
type input "9,234.78"
click at [302, 126] on input "text" at bounding box center [336, 121] width 113 height 13
type input "9,234.78"
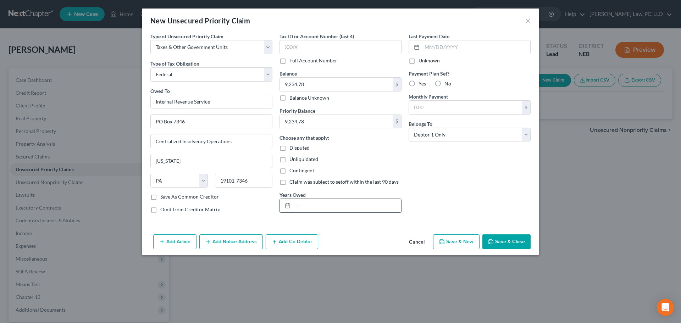
click at [299, 204] on input "text" at bounding box center [347, 205] width 108 height 13
type input "2024"
click at [423, 84] on span "Yes" at bounding box center [422, 84] width 7 height 6
click at [423, 84] on input "Yes" at bounding box center [424, 82] width 5 height 5
radio input "true"
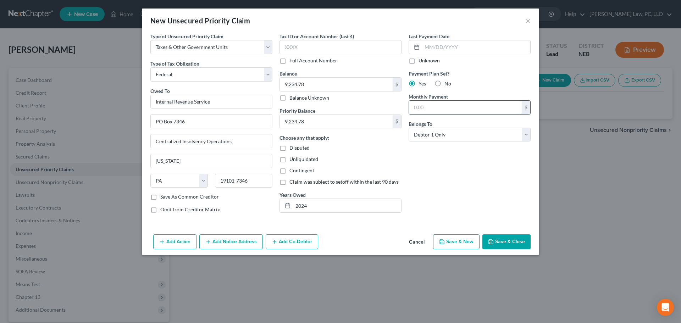
click at [432, 108] on input "text" at bounding box center [465, 107] width 113 height 13
type input "113.00"
click at [509, 244] on button "Save & Close" at bounding box center [507, 242] width 48 height 15
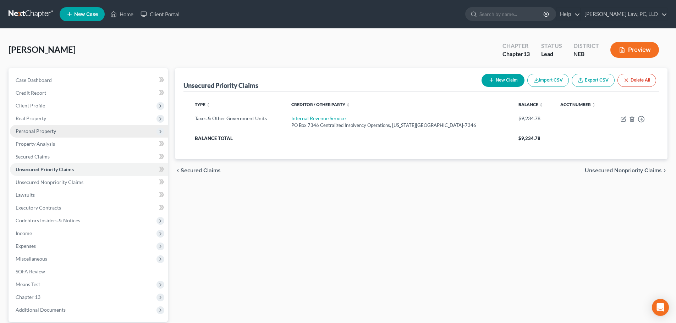
click at [61, 132] on span "Personal Property" at bounding box center [89, 131] width 158 height 13
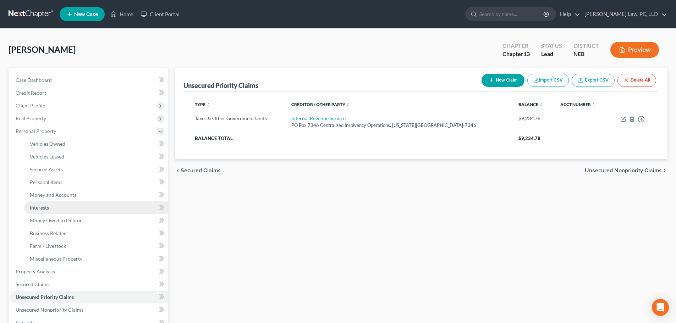
click at [57, 213] on link "Interests" at bounding box center [96, 208] width 144 height 13
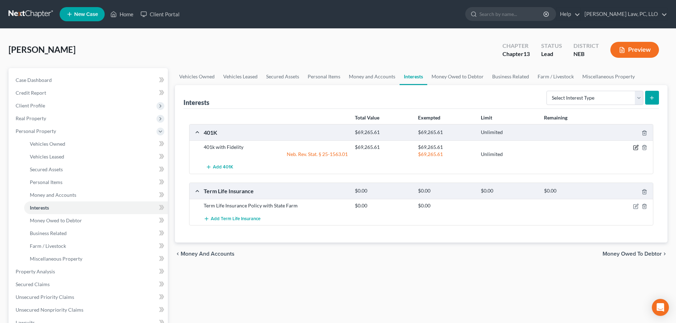
click at [635, 149] on icon "button" at bounding box center [636, 146] width 3 height 3
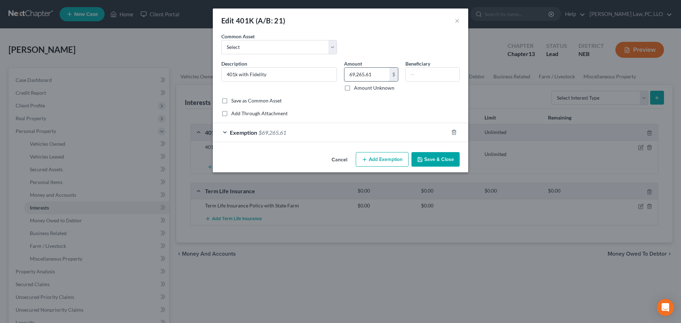
click at [376, 77] on input "69,265.61" at bounding box center [367, 74] width 45 height 13
type input "50,395.87"
click at [366, 137] on div "Exemption $69,265.61" at bounding box center [331, 132] width 236 height 19
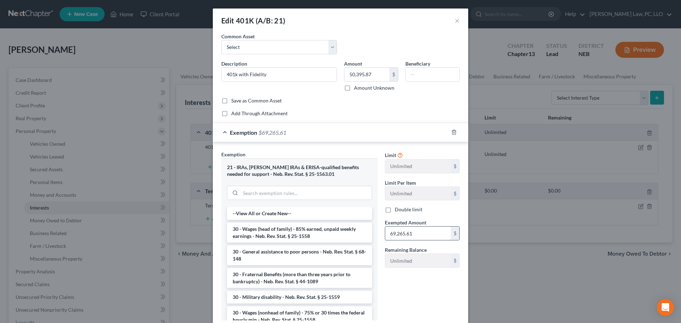
click at [407, 238] on input "69,265.61" at bounding box center [418, 233] width 66 height 13
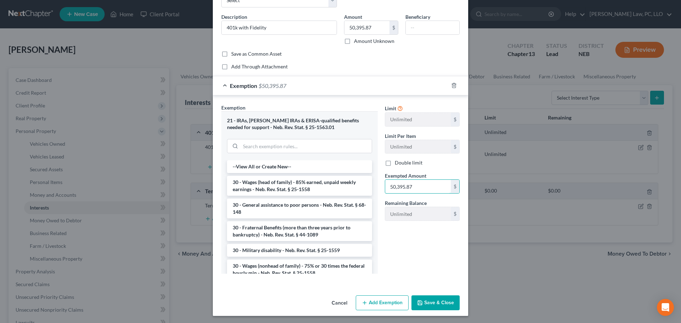
scroll to position [48, 0]
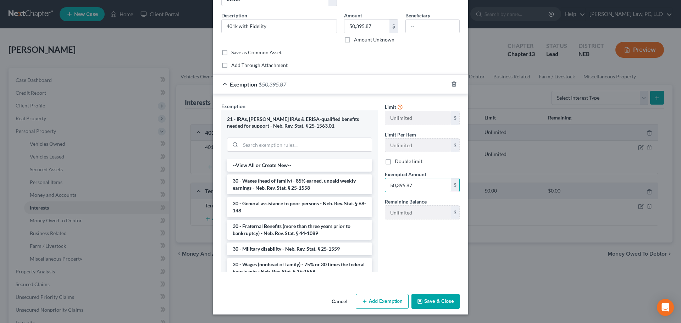
type input "50,395.87"
click at [435, 306] on button "Save & Close" at bounding box center [436, 301] width 48 height 15
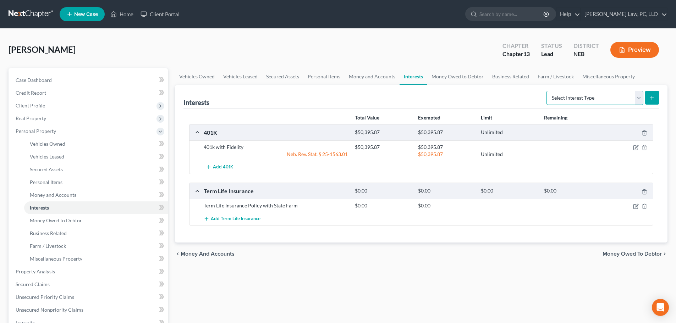
click at [572, 99] on select "Select Interest Type 401K (A/B: 21) Annuity (A/B: 23) Bond (A/B: 18) Education …" at bounding box center [594, 98] width 97 height 14
select select "ira"
click at [548, 91] on select "Select Interest Type 401K (A/B: 21) Annuity (A/B: 23) Bond (A/B: 18) Education …" at bounding box center [594, 98] width 97 height 14
click at [655, 100] on icon "submit" at bounding box center [652, 98] width 6 height 6
click at [649, 96] on button "submit" at bounding box center [652, 98] width 14 height 14
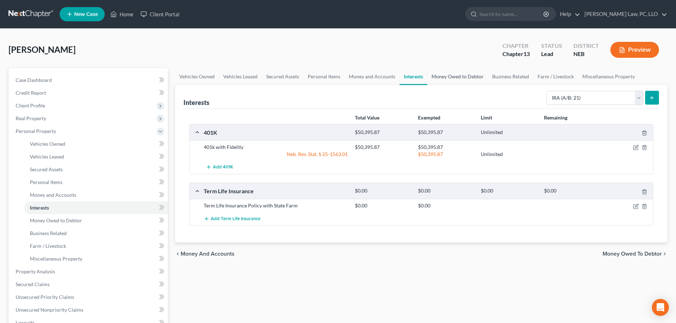
click at [439, 73] on link "Money Owed to Debtor" at bounding box center [457, 76] width 61 height 17
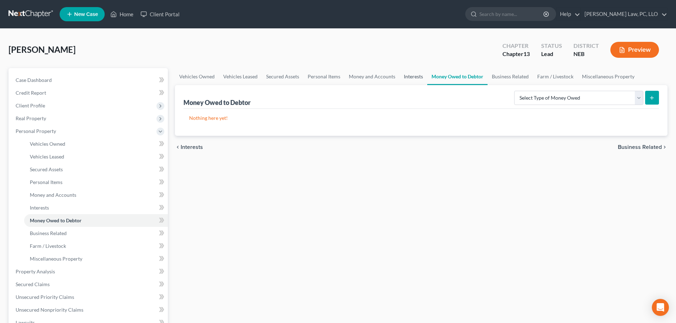
click at [411, 76] on link "Interests" at bounding box center [414, 76] width 28 height 17
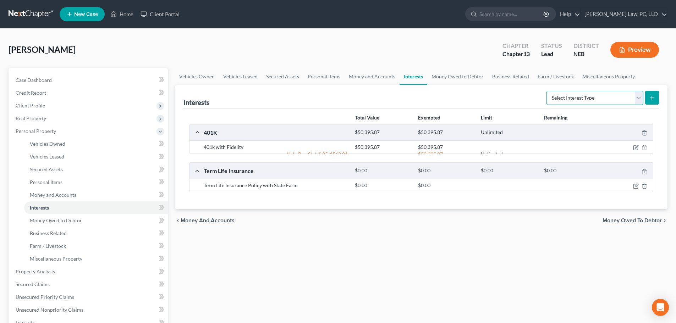
click at [597, 99] on select "Select Interest Type 401K (A/B: 21) Annuity (A/B: 23) Bond (A/B: 18) Education …" at bounding box center [594, 98] width 97 height 14
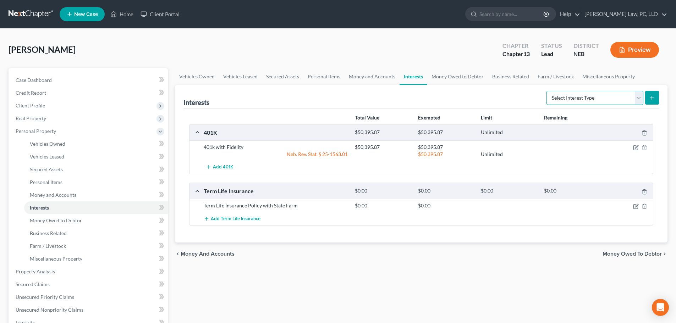
select select "ira"
click at [548, 91] on select "Select Interest Type 401K (A/B: 21) Annuity (A/B: 23) Bond (A/B: 18) Education …" at bounding box center [594, 98] width 97 height 14
click at [651, 98] on line "submit" at bounding box center [651, 98] width 3 height 0
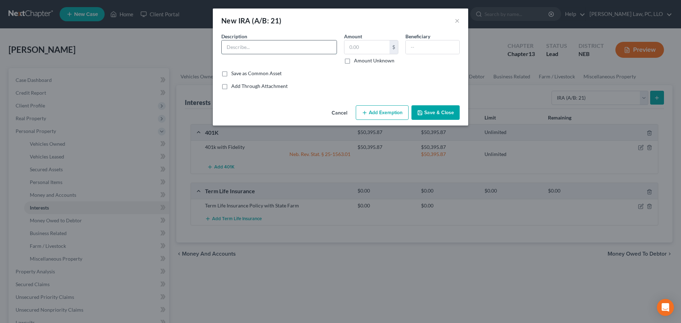
click at [255, 48] on input "text" at bounding box center [279, 46] width 115 height 13
type input "IRA with: Fidelity"
click at [358, 49] on input "text" at bounding box center [367, 46] width 45 height 13
type input "2.49"
click at [383, 112] on button "Add Exemption" at bounding box center [382, 112] width 53 height 15
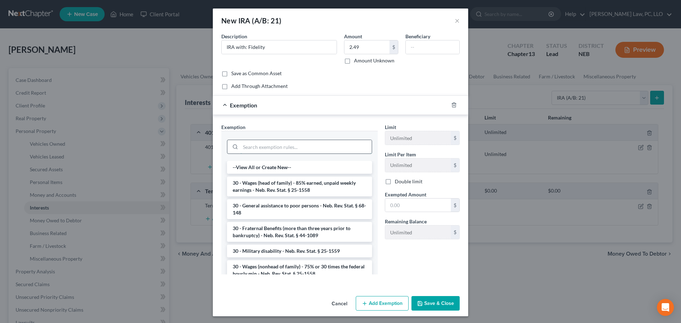
click at [319, 150] on input "search" at bounding box center [306, 146] width 131 height 13
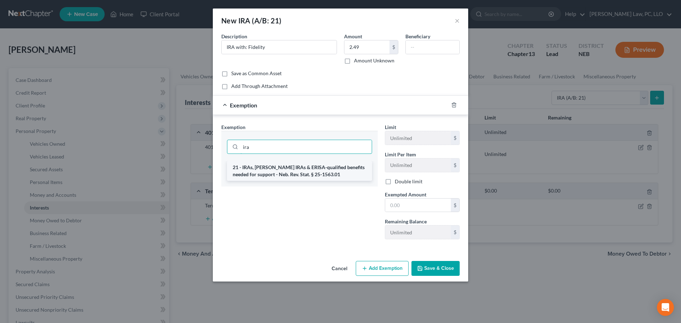
type input "ira"
click at [331, 170] on li "21 - IRAs, [PERSON_NAME] IRAs & ERISA-qualified benefits needed for support - N…" at bounding box center [299, 171] width 145 height 20
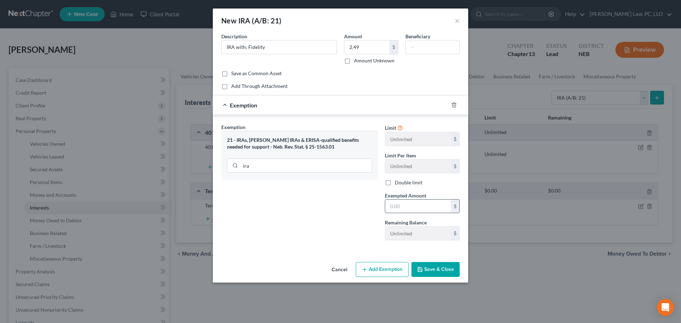
click at [408, 209] on input "text" at bounding box center [418, 206] width 66 height 13
type input "2.49"
click at [425, 273] on button "Save & Close" at bounding box center [436, 269] width 48 height 15
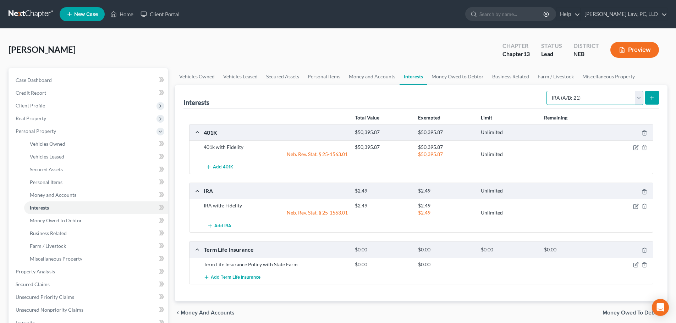
click at [602, 101] on select "Select Interest Type 401K (A/B: 21) Annuity (A/B: 23) Bond (A/B: 18) Education …" at bounding box center [594, 98] width 97 height 14
click at [220, 168] on span "Add 401K" at bounding box center [223, 168] width 20 height 6
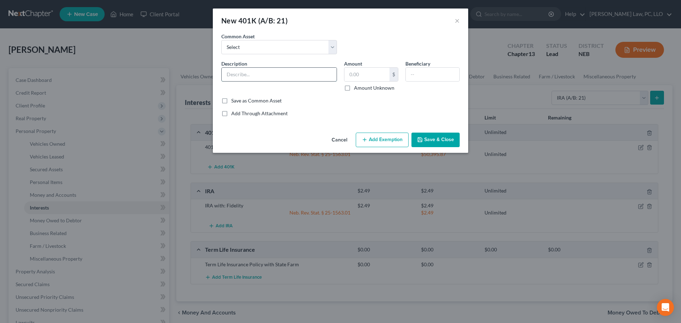
click at [294, 75] on input "text" at bounding box center [279, 74] width 115 height 13
type input "403b with: Fidelity"
click at [368, 77] on input "text" at bounding box center [367, 74] width 45 height 13
type input "0.00"
click at [436, 137] on button "Save & Close" at bounding box center [436, 140] width 48 height 15
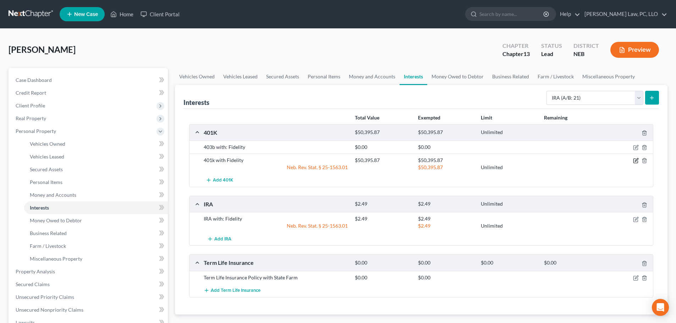
click at [636, 161] on icon "button" at bounding box center [636, 160] width 3 height 3
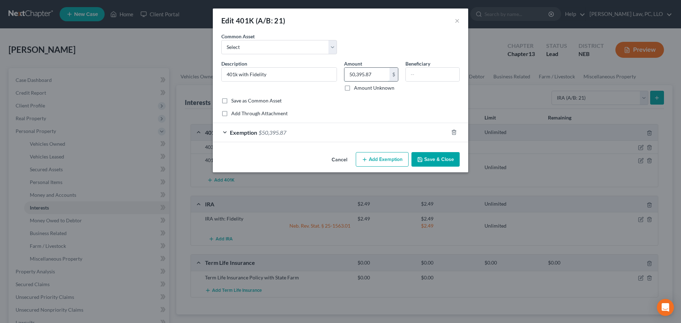
click at [365, 73] on input "50,395.87" at bounding box center [367, 74] width 45 height 13
type input "69,265.61"
click at [350, 138] on div "Exemption $50,395.87" at bounding box center [331, 132] width 236 height 19
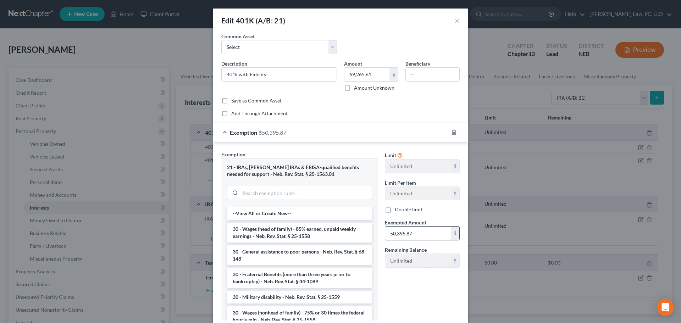
click at [420, 228] on input "50,395.87" at bounding box center [418, 233] width 66 height 13
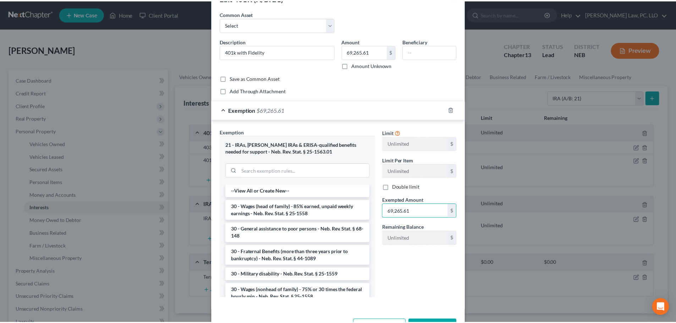
scroll to position [48, 0]
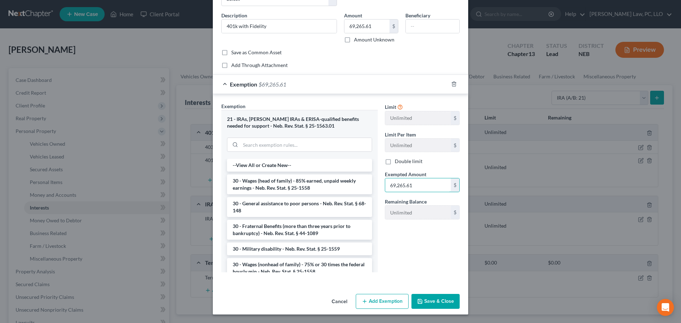
type input "69,265.61"
click at [443, 299] on button "Save & Close" at bounding box center [436, 301] width 48 height 15
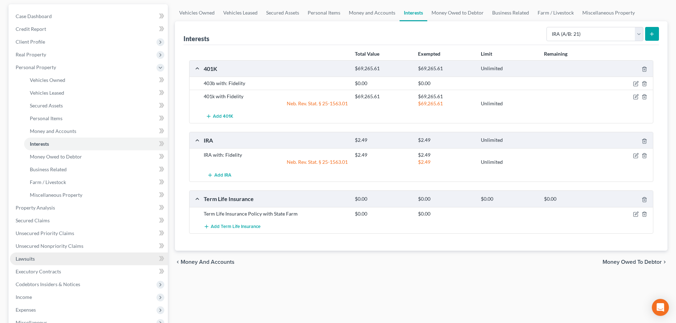
scroll to position [71, 0]
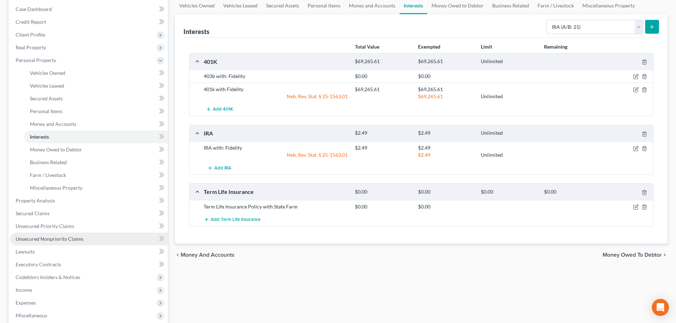
click at [82, 242] on link "Unsecured Nonpriority Claims" at bounding box center [89, 239] width 158 height 13
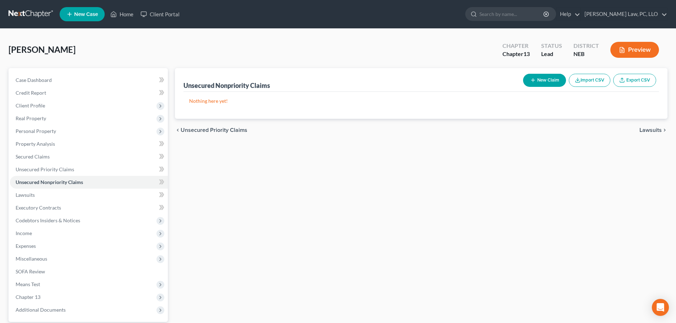
click at [551, 79] on button "New Claim" at bounding box center [544, 80] width 43 height 13
select select "0"
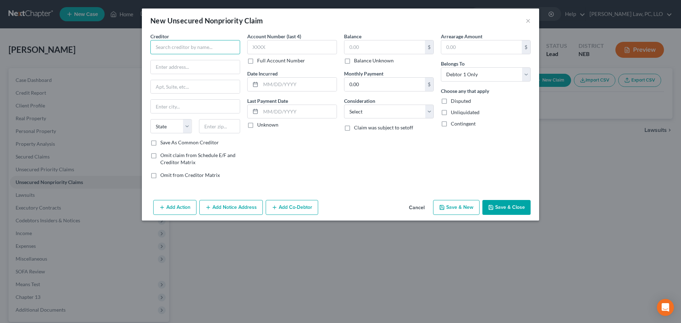
click at [201, 51] on input "text" at bounding box center [195, 47] width 90 height 14
type input "Lincoln PT & Sports Rehab"
type input "[STREET_ADDRESS][PERSON_NAME]"
type input "68506"
type input "Lincoln"
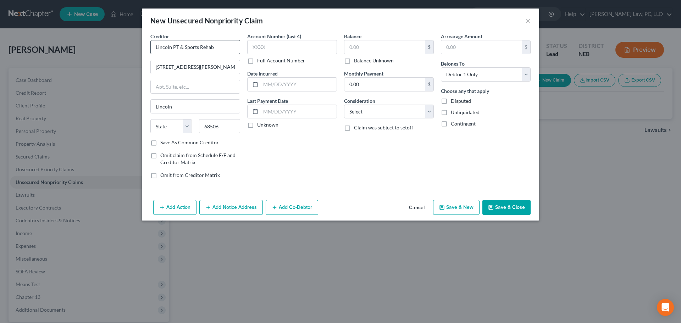
select select "30"
click at [191, 142] on label "Save As Common Creditor" at bounding box center [189, 142] width 59 height 7
click at [168, 142] on input "Save As Common Creditor" at bounding box center [165, 141] width 5 height 5
checkbox input "true"
click at [386, 46] on input "text" at bounding box center [385, 46] width 81 height 13
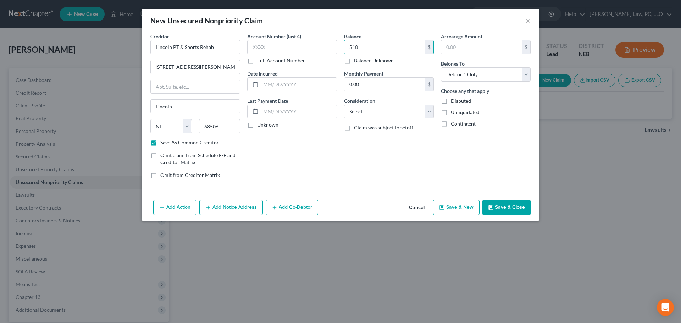
type input "510"
click at [450, 207] on button "Save & New" at bounding box center [456, 207] width 46 height 15
checkbox input "false"
select select "0"
type input "510.00"
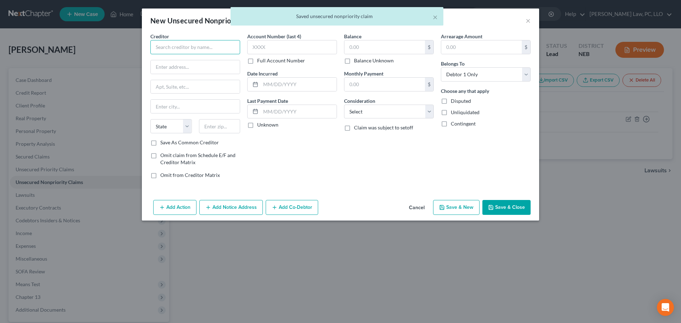
click at [194, 49] on input "text" at bounding box center [195, 47] width 90 height 14
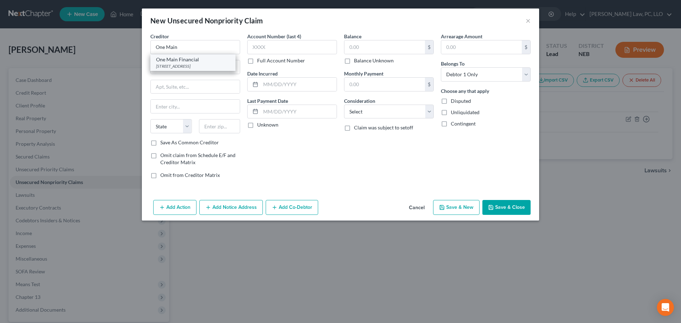
click at [180, 61] on div "One Main Financial" at bounding box center [193, 59] width 74 height 7
type input "One Main Financial"
type input "[STREET_ADDRESS]"
type input "[GEOGRAPHIC_DATA]"
select select "30"
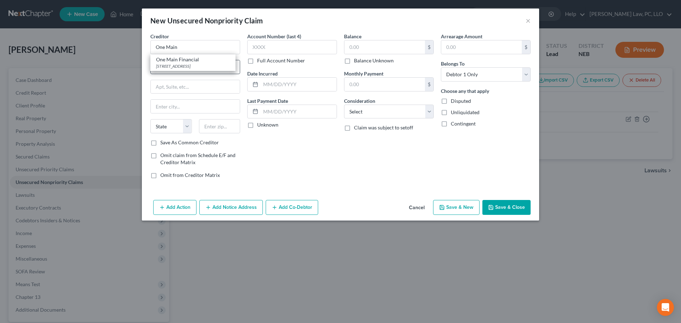
type input "68144"
click at [392, 49] on input "text" at bounding box center [385, 46] width 81 height 13
type input "17,050"
click at [462, 212] on button "Save & New" at bounding box center [456, 207] width 46 height 15
select select "0"
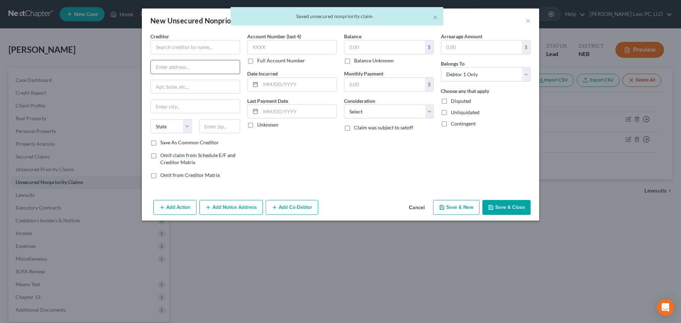
type input "17,050.00"
type input "0.00"
click at [185, 50] on input "text" at bounding box center [195, 47] width 90 height 14
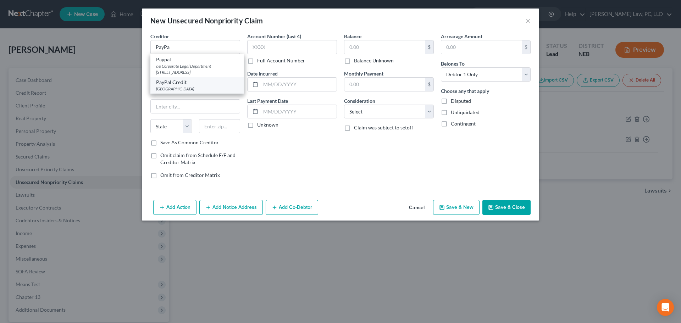
click at [175, 86] on div "PayPal Credit" at bounding box center [197, 82] width 82 height 7
type input "PayPal Credit"
type input "PO Box 71707"
type input "[GEOGRAPHIC_DATA]"
select select "39"
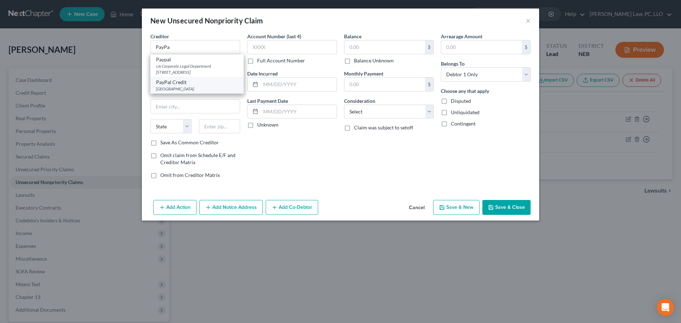
type input "19176"
click at [358, 50] on input "text" at bounding box center [385, 46] width 81 height 13
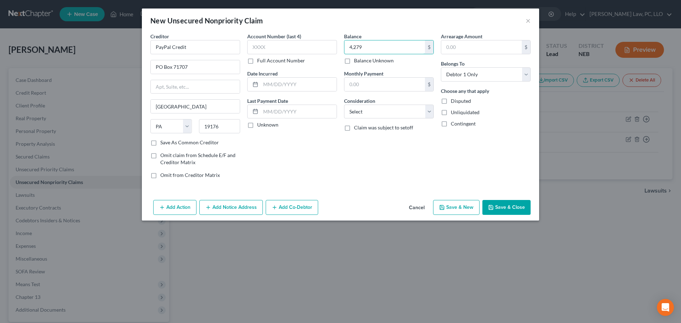
type input "4,279"
click at [445, 205] on icon "button" at bounding box center [442, 208] width 6 height 6
select select "0"
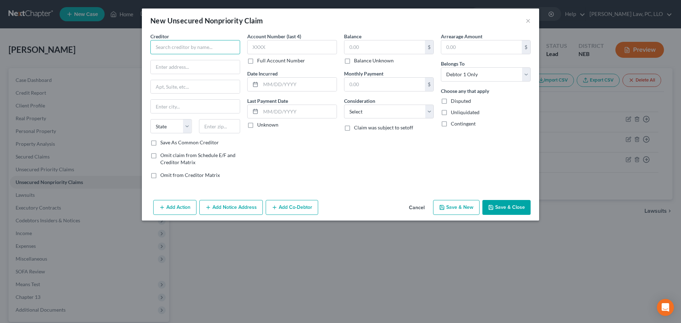
click at [188, 50] on input "text" at bounding box center [195, 47] width 90 height 14
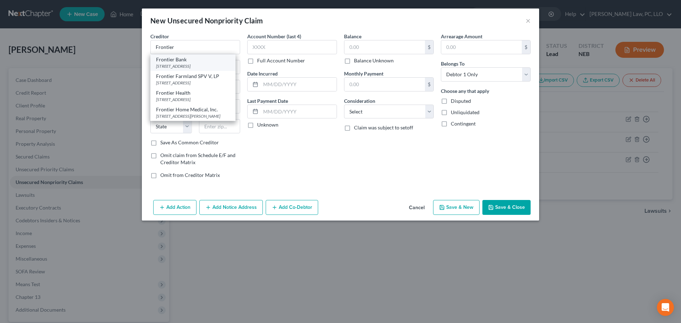
click at [210, 65] on div "[STREET_ADDRESS]" at bounding box center [193, 66] width 74 height 6
type input "Frontier Bank"
type input "[STREET_ADDRESS]"
type input "[GEOGRAPHIC_DATA]"
select select "30"
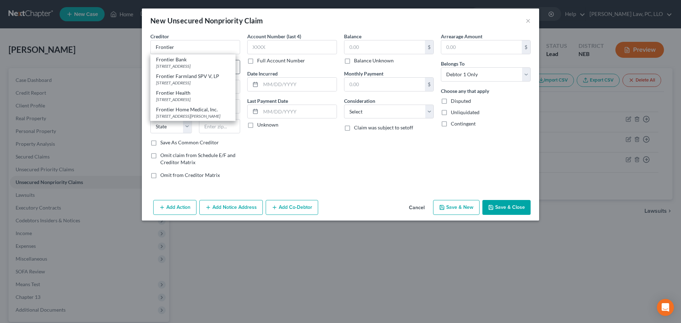
type input "68748"
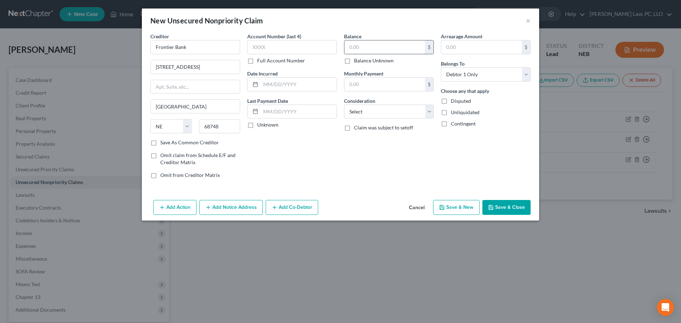
click at [401, 46] on input "text" at bounding box center [385, 46] width 81 height 13
click at [201, 48] on input "Frontier Bank" at bounding box center [195, 47] width 90 height 14
click at [197, 64] on div "[STREET_ADDRESS]" at bounding box center [194, 66] width 77 height 6
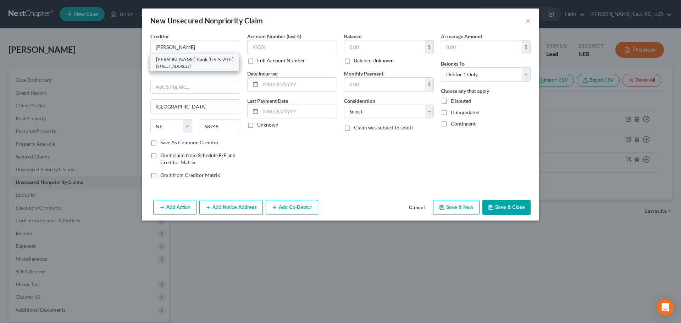
type input "[PERSON_NAME] Bank [US_STATE]"
type input "PO Box 8803"
type input "Wilmington"
select select "7"
type input "19899"
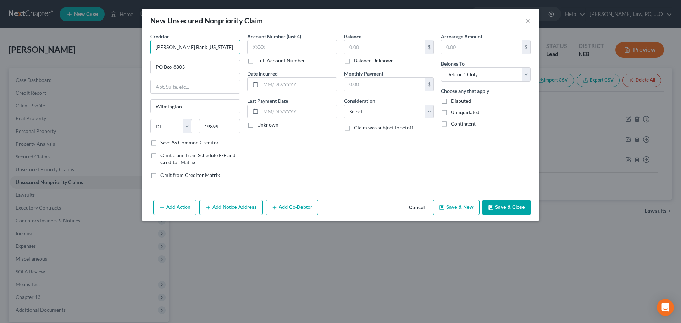
click at [208, 47] on input "[PERSON_NAME] Bank [US_STATE]" at bounding box center [195, 47] width 90 height 14
click at [200, 43] on input "[PERSON_NAME] Bank" at bounding box center [195, 47] width 90 height 14
type input "[PERSON_NAME] Bank-Frontier Airlines"
click at [387, 53] on input "text" at bounding box center [385, 46] width 81 height 13
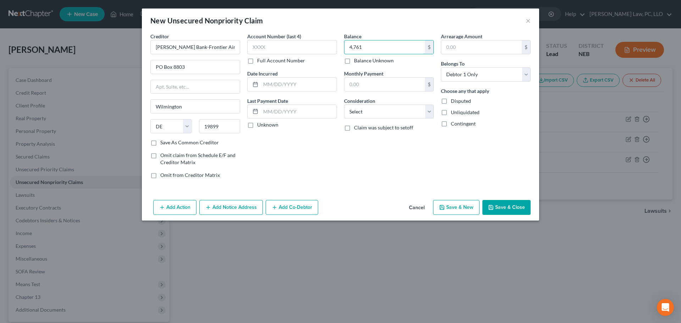
type input "4,761"
click at [450, 207] on button "Save & New" at bounding box center [456, 207] width 46 height 15
select select "0"
type input "4,761.00"
type input "0.00"
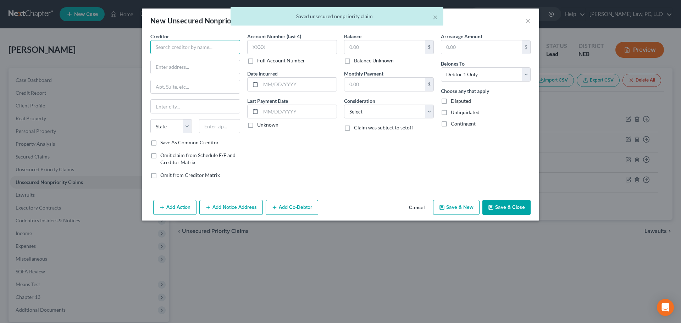
click at [188, 49] on input "text" at bounding box center [195, 47] width 90 height 14
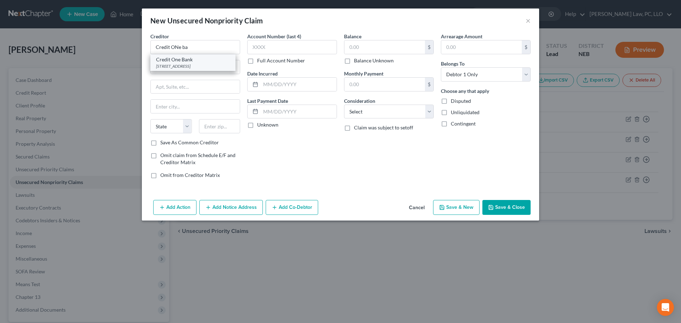
click at [180, 66] on div "[STREET_ADDRESS]" at bounding box center [193, 66] width 74 height 6
type input "Credit One Bank"
type input "PO Box 98875"
type input "[GEOGRAPHIC_DATA]"
select select "31"
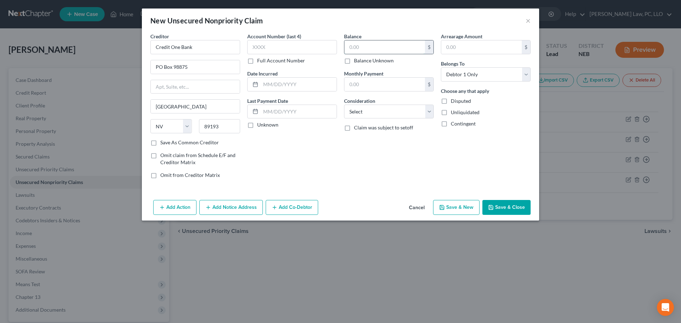
click at [368, 46] on input "text" at bounding box center [385, 46] width 81 height 13
click at [466, 212] on button "Save & New" at bounding box center [456, 207] width 46 height 15
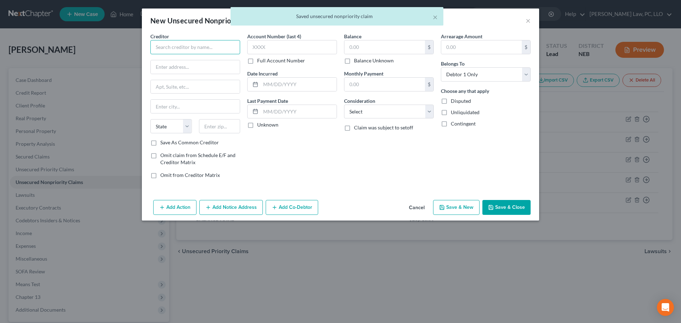
click at [175, 49] on input "text" at bounding box center [195, 47] width 90 height 14
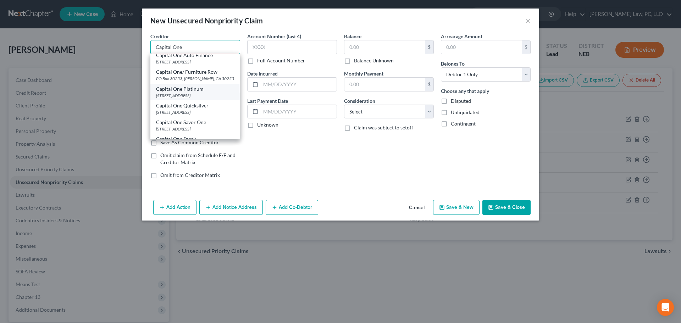
scroll to position [106, 0]
click at [207, 94] on div "[STREET_ADDRESS]" at bounding box center [195, 93] width 78 height 6
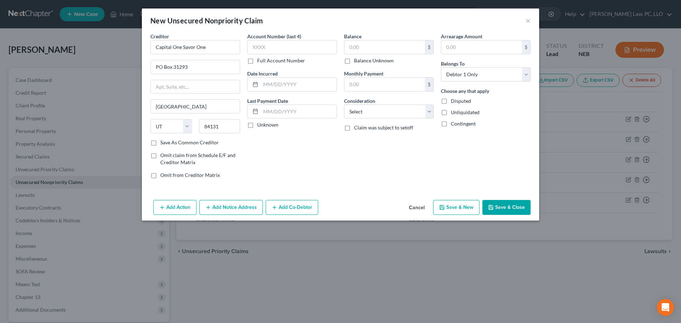
scroll to position [0, 0]
click at [381, 48] on input "text" at bounding box center [385, 46] width 81 height 13
click at [451, 208] on button "Save & New" at bounding box center [456, 207] width 46 height 15
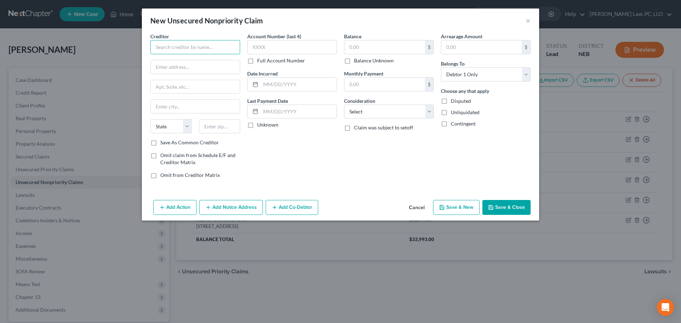
click at [162, 51] on input "text" at bounding box center [195, 47] width 90 height 14
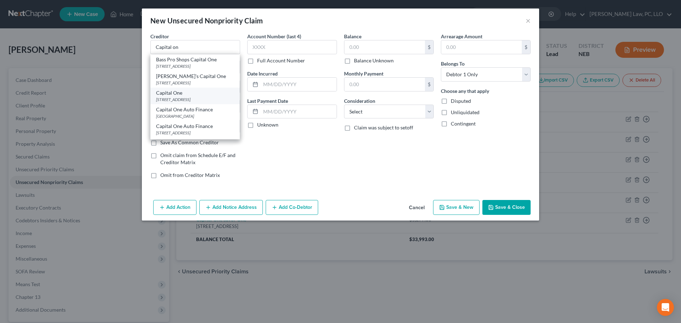
click at [177, 90] on div "Capital One" at bounding box center [195, 92] width 78 height 7
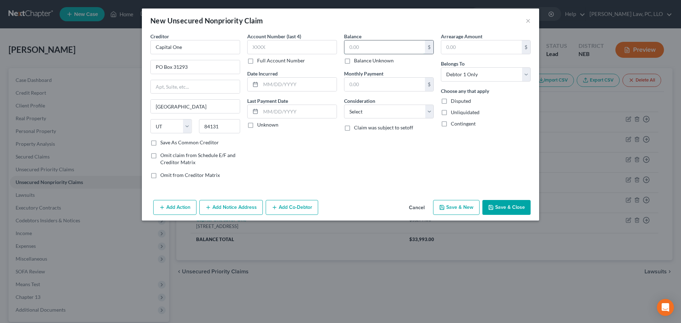
click at [380, 43] on input "text" at bounding box center [385, 46] width 81 height 13
click at [457, 200] on button "Save & New" at bounding box center [456, 207] width 46 height 15
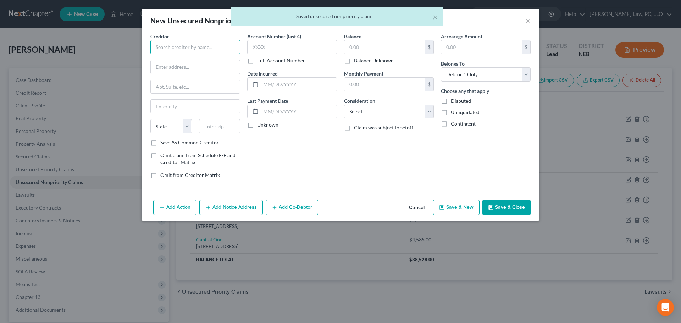
click at [162, 47] on input "text" at bounding box center [195, 47] width 90 height 14
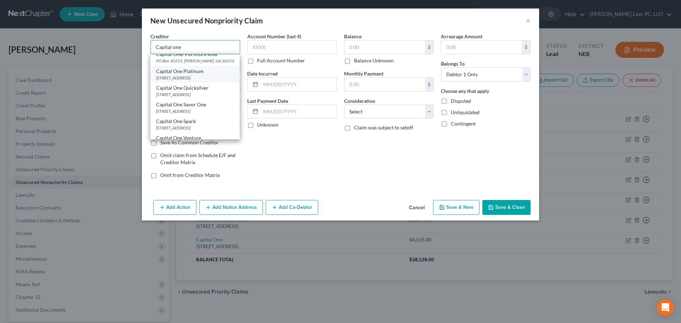
scroll to position [106, 0]
click at [211, 77] on div "[STREET_ADDRESS]" at bounding box center [195, 77] width 78 height 6
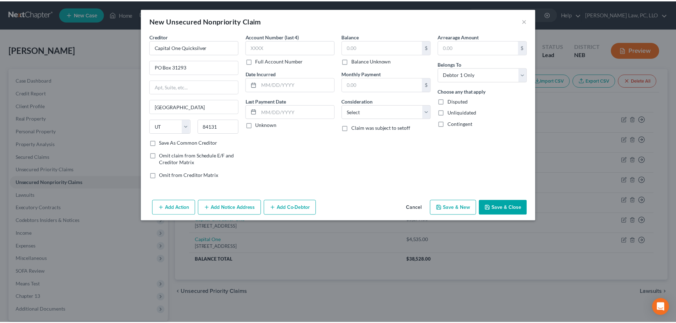
scroll to position [0, 0]
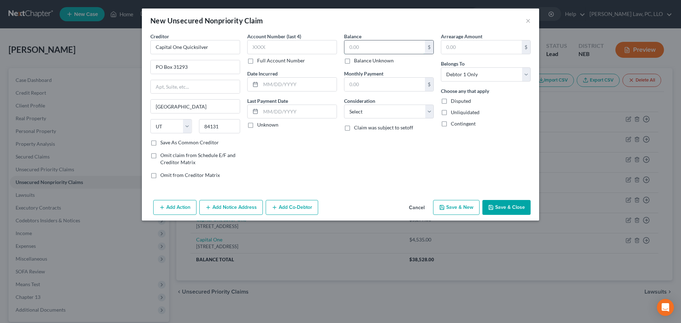
click at [359, 49] on input "text" at bounding box center [385, 46] width 81 height 13
click at [450, 210] on button "Save & New" at bounding box center [456, 207] width 46 height 15
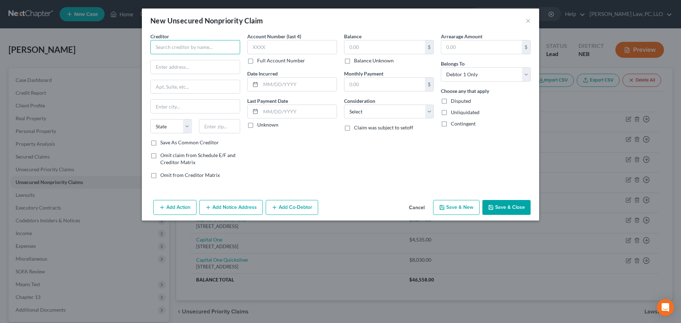
click at [210, 46] on input "text" at bounding box center [195, 47] width 90 height 14
click at [203, 62] on div "Avant" at bounding box center [193, 59] width 74 height 7
click at [353, 52] on input "text" at bounding box center [385, 46] width 81 height 13
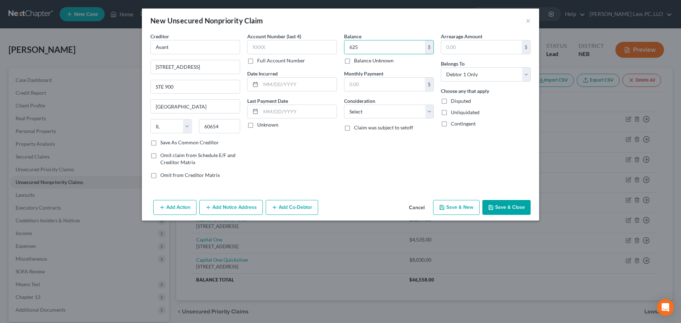
click at [447, 203] on button "Save & New" at bounding box center [456, 207] width 46 height 15
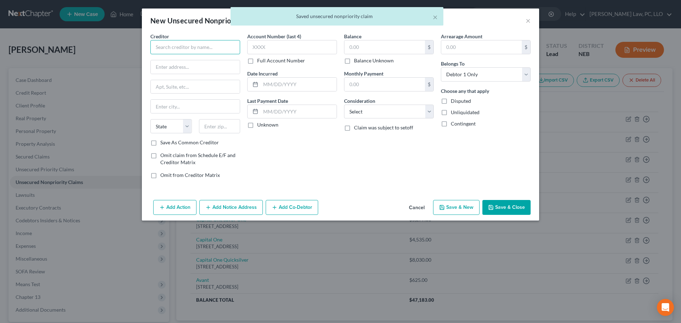
click at [177, 46] on input "text" at bounding box center [195, 47] width 90 height 14
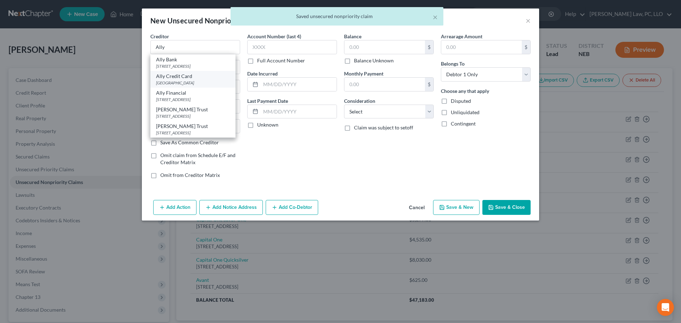
click at [187, 83] on div "[GEOGRAPHIC_DATA]" at bounding box center [193, 83] width 74 height 6
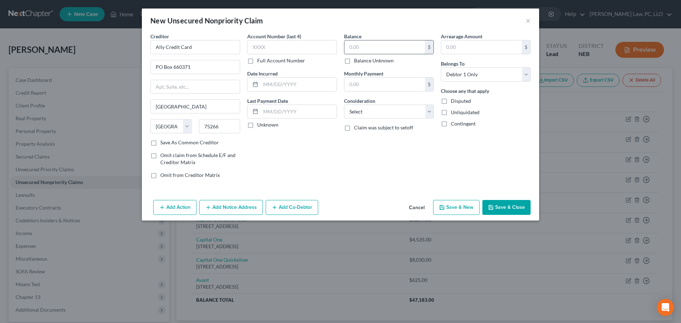
click at [372, 51] on input "text" at bounding box center [385, 46] width 81 height 13
click at [473, 207] on button "Save & New" at bounding box center [456, 207] width 46 height 15
click at [419, 207] on button "Cancel" at bounding box center [416, 208] width 27 height 14
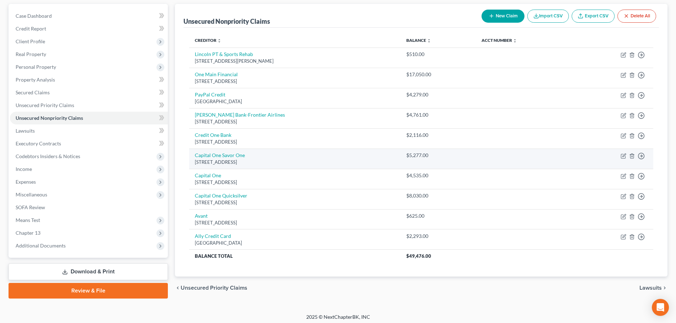
scroll to position [67, 0]
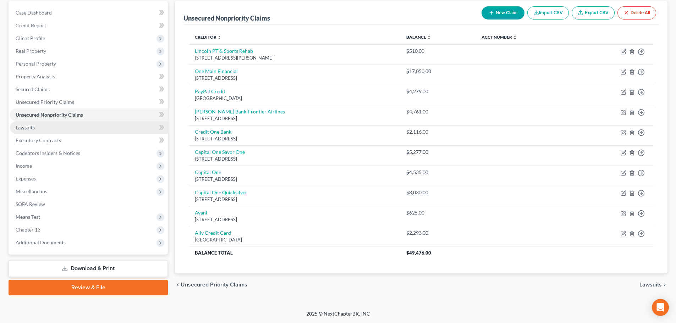
click at [42, 130] on link "Lawsuits" at bounding box center [89, 127] width 158 height 13
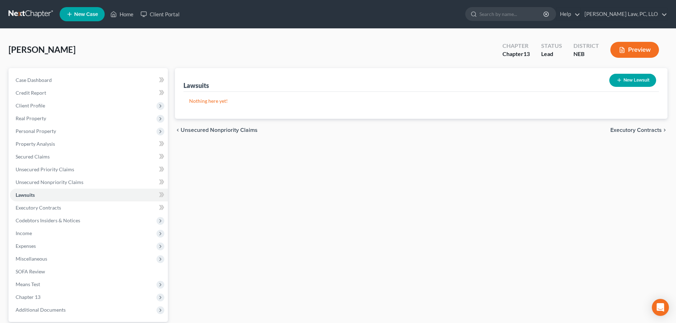
click at [628, 82] on button "New Lawsuit" at bounding box center [632, 80] width 47 height 13
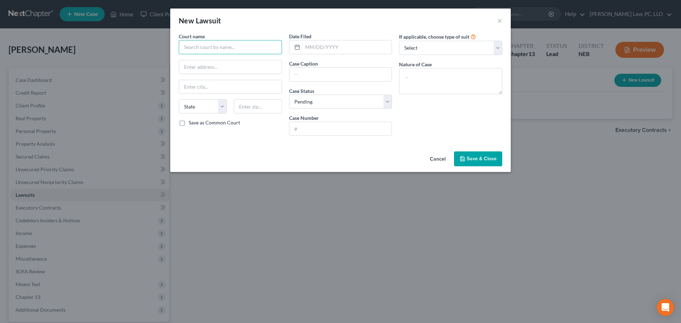
click at [217, 48] on input "text" at bounding box center [230, 47] width 103 height 14
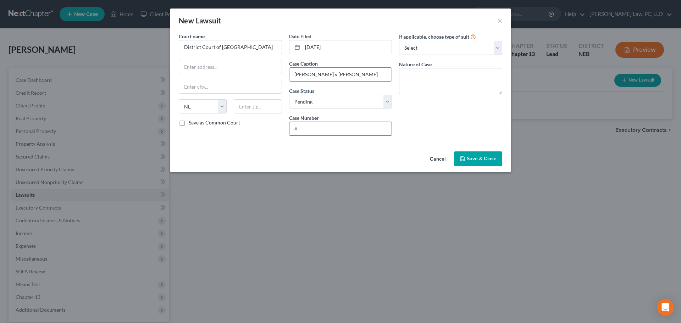
click at [333, 126] on input "text" at bounding box center [341, 128] width 103 height 13
click at [492, 160] on span "Save & Close" at bounding box center [482, 159] width 30 height 6
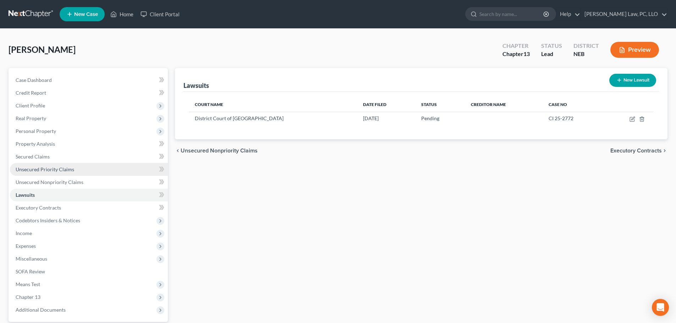
drag, startPoint x: 54, startPoint y: 167, endPoint x: 62, endPoint y: 167, distance: 7.5
click at [54, 167] on span "Unsecured Priority Claims" at bounding box center [45, 169] width 59 height 6
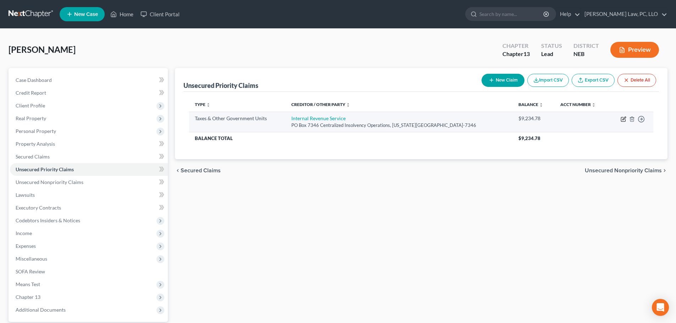
click at [622, 117] on icon "button" at bounding box center [623, 119] width 4 height 4
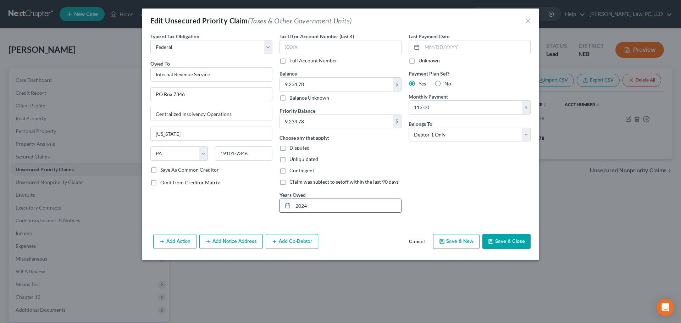
click at [296, 205] on input "2024" at bounding box center [347, 205] width 108 height 13
click at [501, 240] on button "Save & Close" at bounding box center [507, 241] width 48 height 15
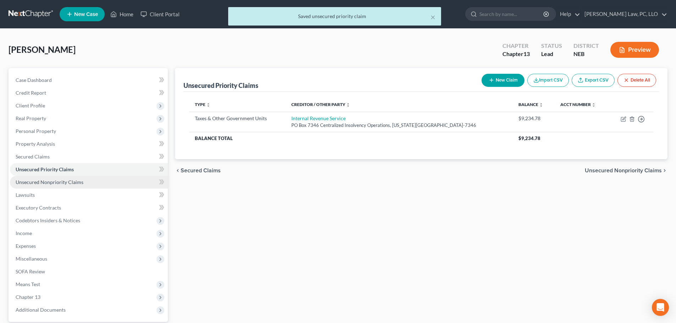
click at [73, 181] on span "Unsecured Nonpriority Claims" at bounding box center [50, 182] width 68 height 6
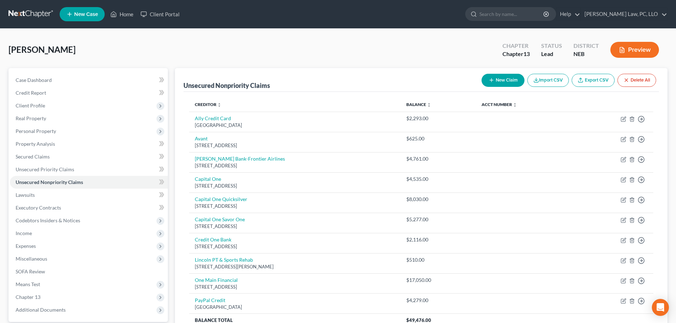
click at [505, 82] on button "New Claim" at bounding box center [503, 80] width 43 height 13
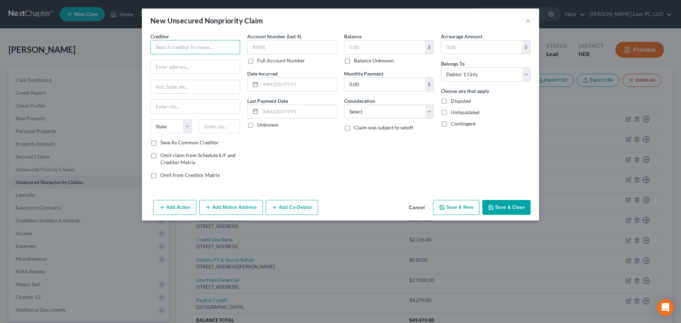
click at [202, 48] on input "text" at bounding box center [195, 47] width 90 height 14
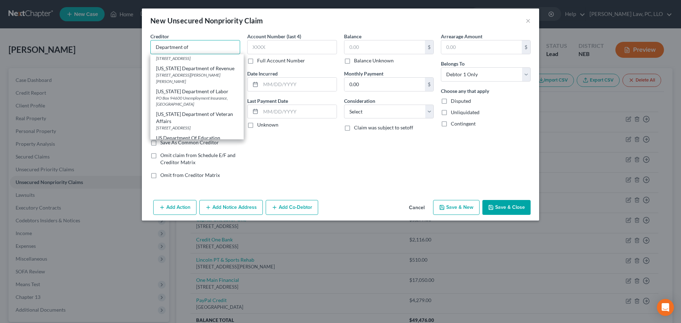
scroll to position [106, 0]
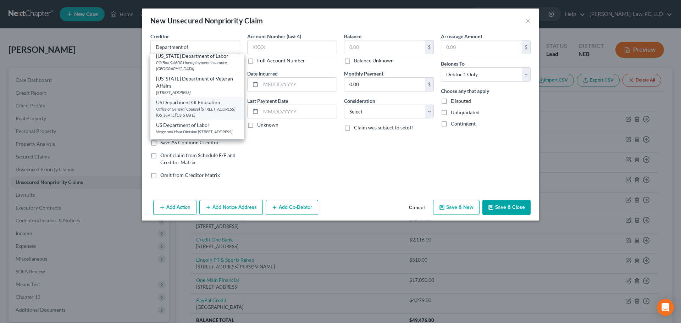
click at [203, 99] on div "US Department Of Education" at bounding box center [197, 102] width 82 height 7
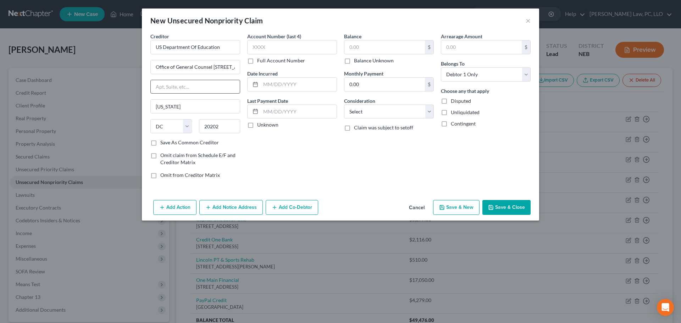
scroll to position [0, 0]
click at [372, 63] on label "Balance Unknown" at bounding box center [374, 60] width 40 height 7
click at [362, 62] on input "Balance Unknown" at bounding box center [359, 59] width 5 height 5
click at [380, 114] on select "Select Cable / Satellite Services Collection Agency Credit Card Debt Debt Couns…" at bounding box center [389, 112] width 90 height 14
click at [344, 105] on select "Select Cable / Satellite Services Collection Agency Credit Card Debt Debt Couns…" at bounding box center [389, 112] width 90 height 14
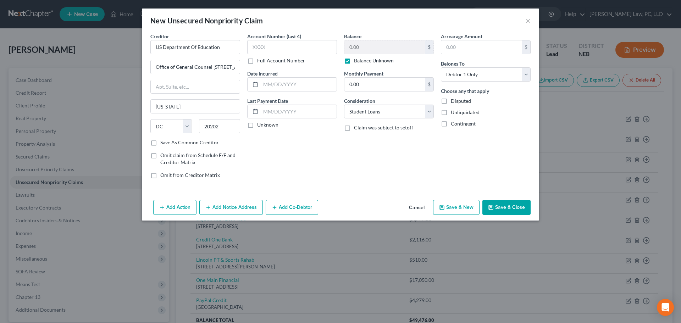
click at [214, 208] on button "Add Notice Address" at bounding box center [231, 207] width 64 height 15
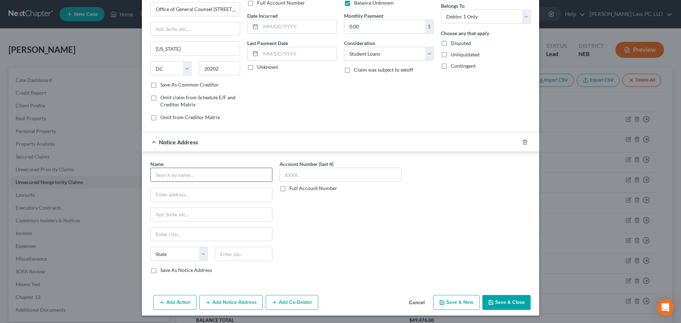
scroll to position [59, 0]
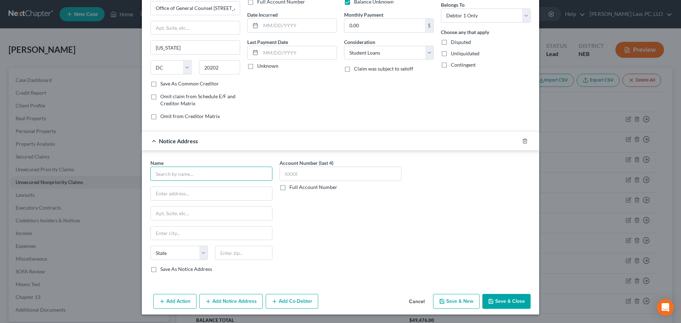
click at [167, 177] on input "text" at bounding box center [211, 174] width 122 height 14
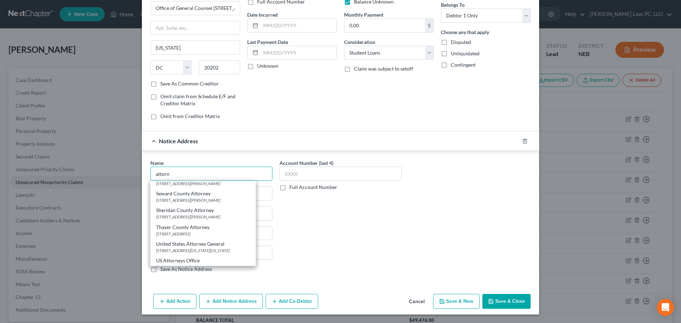
scroll to position [757, 0]
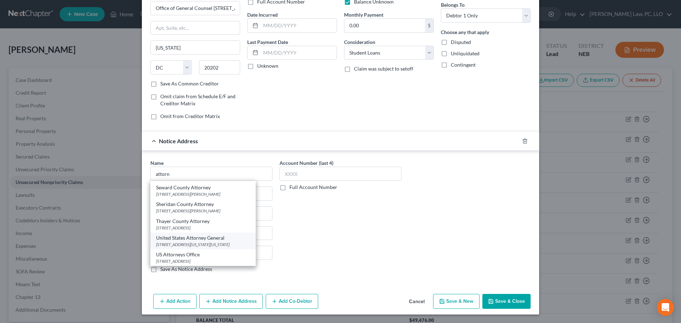
click at [209, 242] on div "[STREET_ADDRESS][US_STATE][US_STATE]" at bounding box center [203, 245] width 94 height 6
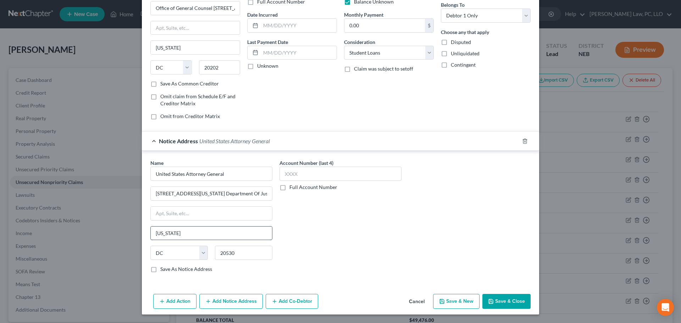
scroll to position [0, 0]
click at [226, 299] on button "Add Notice Address" at bounding box center [231, 301] width 64 height 15
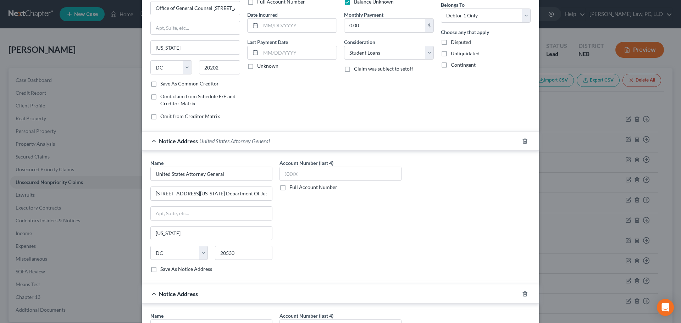
scroll to position [201, 0]
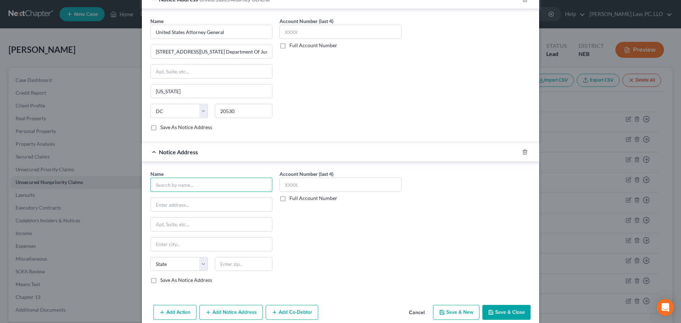
click at [180, 186] on input "text" at bounding box center [211, 185] width 122 height 14
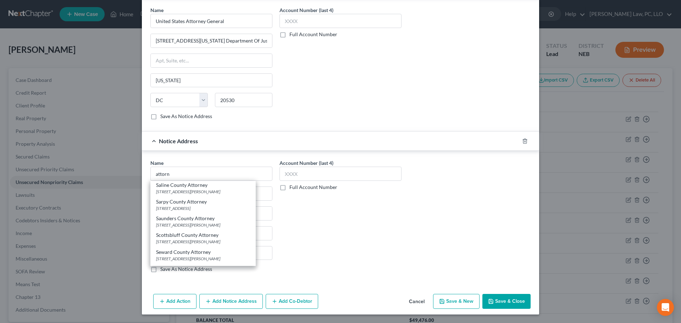
scroll to position [675, 0]
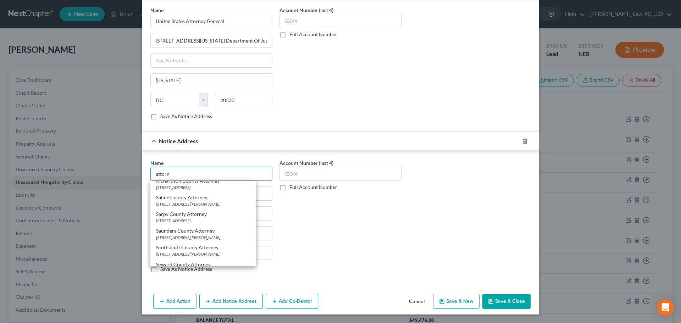
click at [167, 175] on input "attorn" at bounding box center [211, 174] width 122 height 14
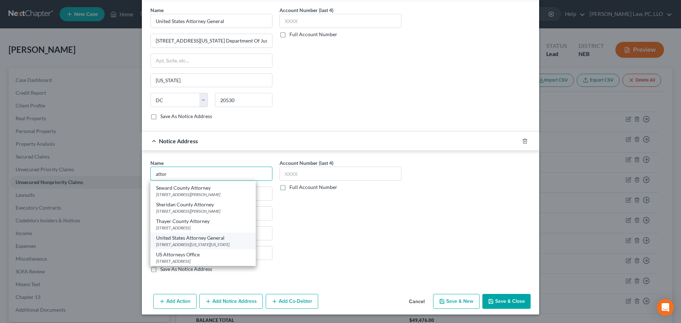
scroll to position [0, 0]
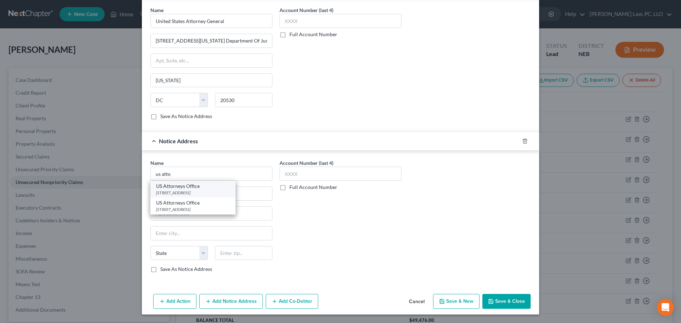
click at [189, 193] on div "[STREET_ADDRESS]" at bounding box center [193, 193] width 74 height 6
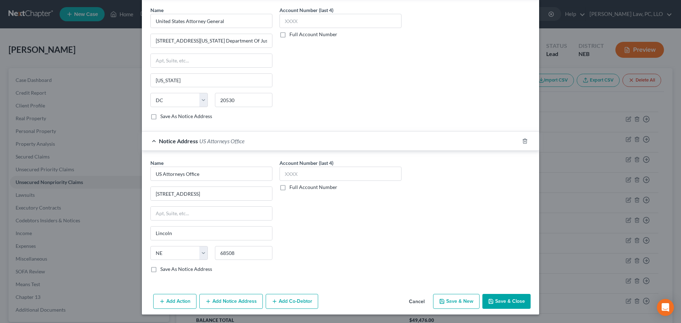
click at [485, 301] on button "Save & Close" at bounding box center [507, 301] width 48 height 15
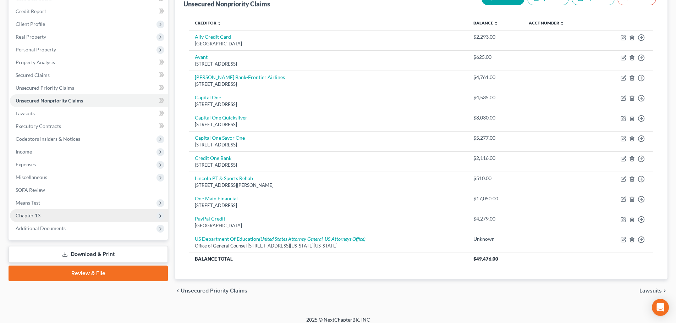
scroll to position [88, 0]
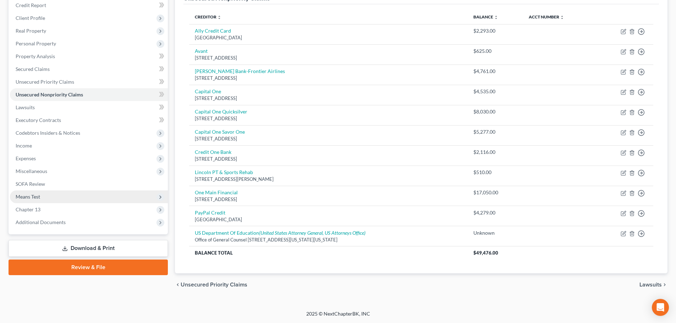
click at [59, 199] on span "Means Test" at bounding box center [89, 197] width 158 height 13
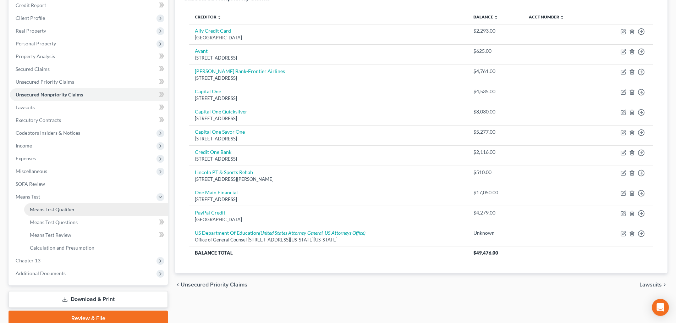
click at [61, 208] on span "Means Test Qualifier" at bounding box center [52, 210] width 45 height 6
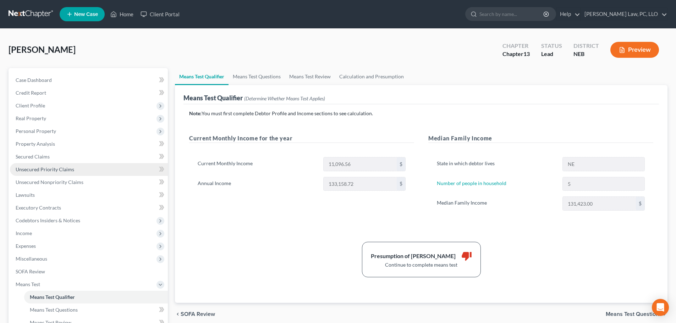
scroll to position [35, 0]
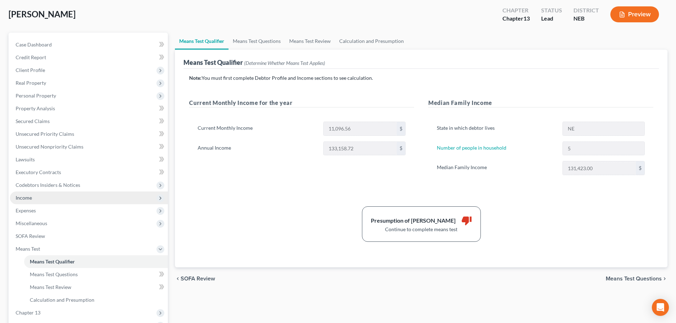
click at [55, 197] on span "Income" at bounding box center [89, 198] width 158 height 13
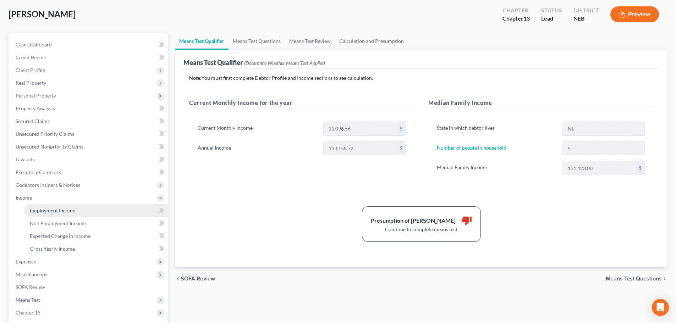
click at [52, 211] on span "Employment Income" at bounding box center [52, 211] width 45 height 6
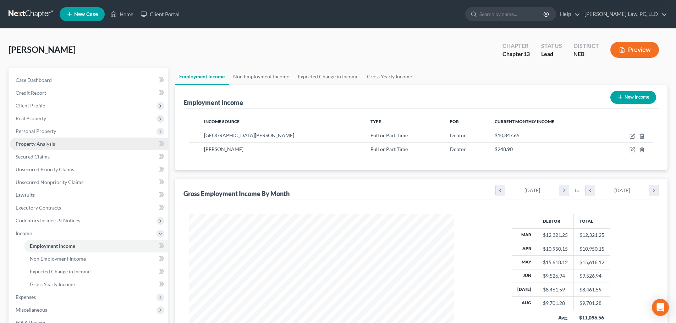
click at [37, 148] on link "Property Analysis" at bounding box center [89, 144] width 158 height 13
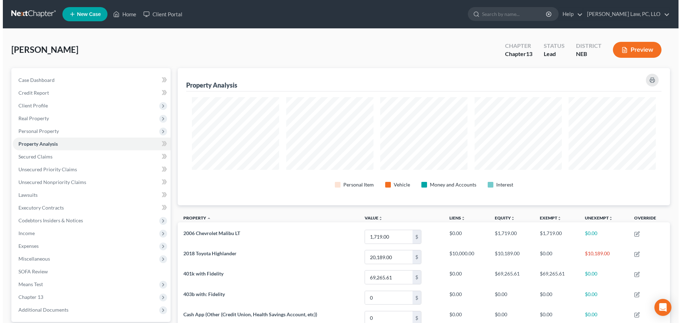
scroll to position [137, 493]
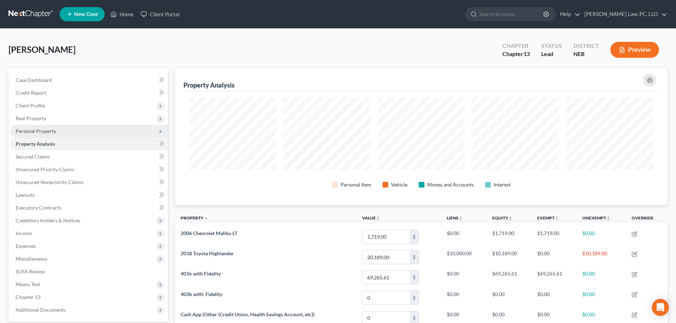
click at [60, 128] on span "Personal Property" at bounding box center [89, 131] width 158 height 13
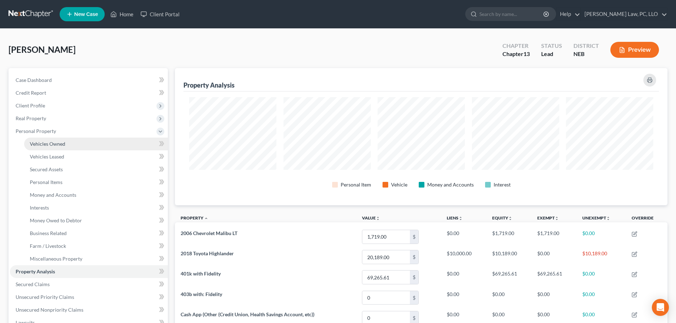
click at [55, 143] on span "Vehicles Owned" at bounding box center [47, 144] width 35 height 6
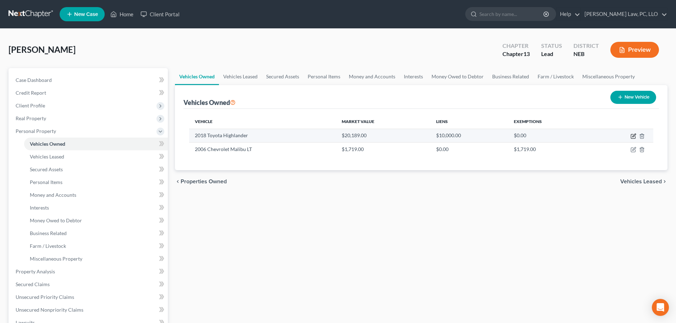
click at [633, 135] on icon "button" at bounding box center [634, 136] width 6 height 6
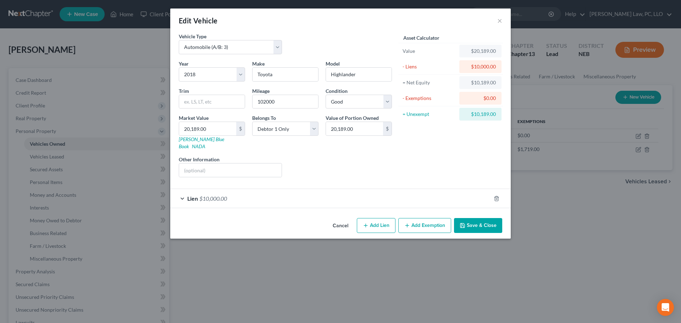
click at [416, 221] on button "Add Exemption" at bounding box center [425, 225] width 53 height 15
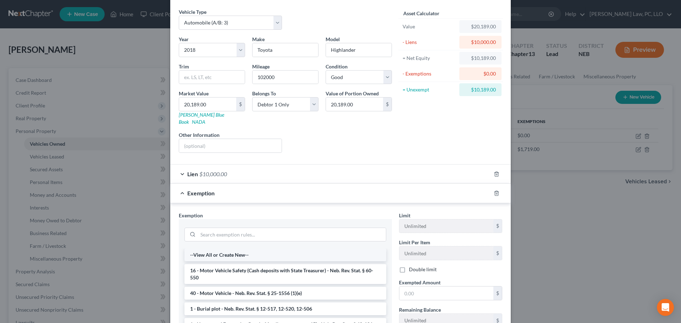
scroll to position [35, 0]
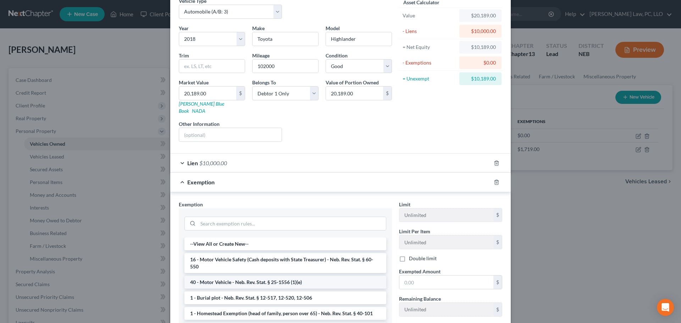
click at [291, 276] on li "40 - Motor Vehicle - Neb. Rev. Stat. § 25-1556 (1)(e)" at bounding box center [286, 282] width 202 height 13
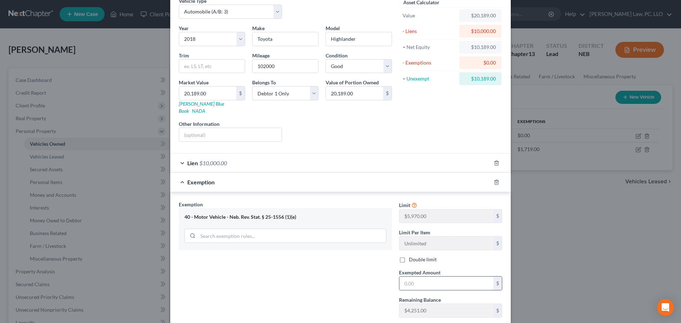
click at [415, 277] on input "text" at bounding box center [447, 283] width 94 height 13
click at [495, 180] on icon "button" at bounding box center [497, 183] width 6 height 6
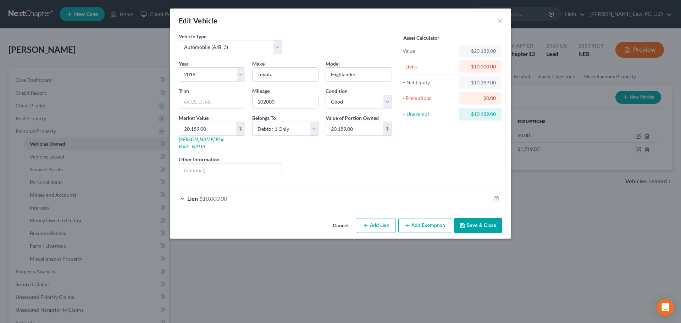
scroll to position [0, 0]
click at [473, 222] on button "Save & Close" at bounding box center [478, 225] width 48 height 15
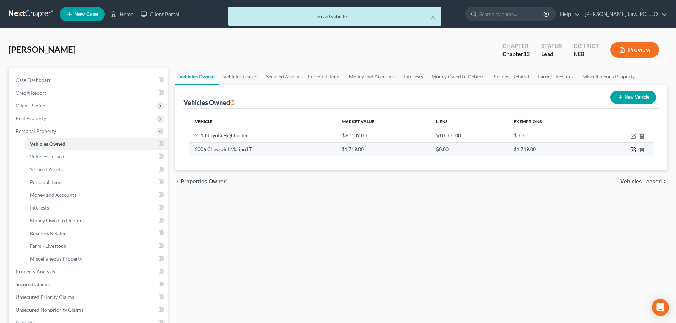
click at [631, 150] on icon "button" at bounding box center [633, 150] width 4 height 4
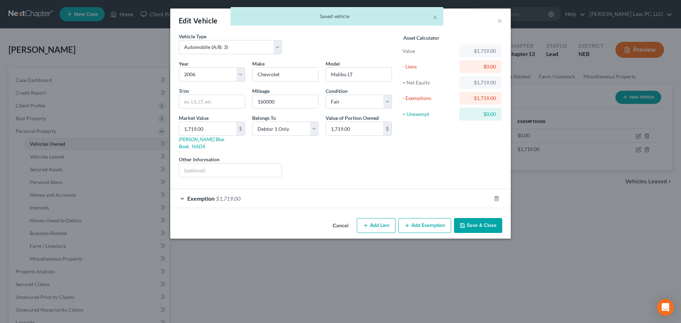
click at [328, 195] on div "Exemption $1,719.00" at bounding box center [330, 198] width 321 height 19
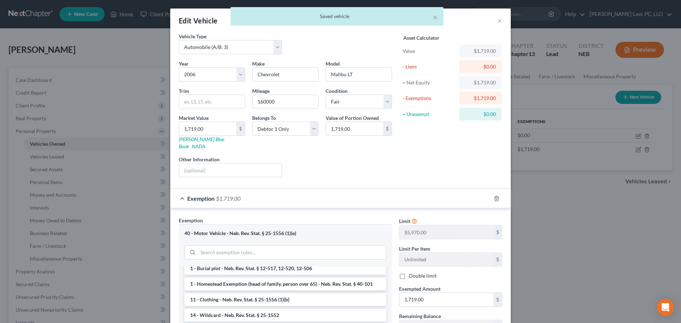
scroll to position [71, 0]
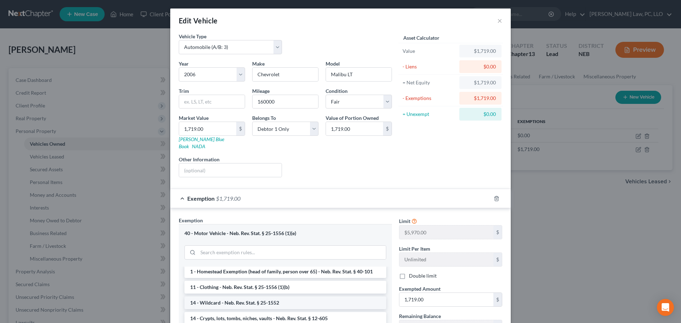
click at [242, 297] on li "14 - Wildcard - Neb. Rev. Stat. § 25-1552" at bounding box center [286, 303] width 202 height 13
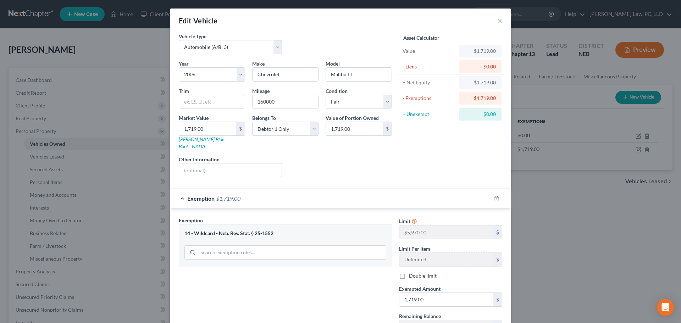
scroll to position [35, 0]
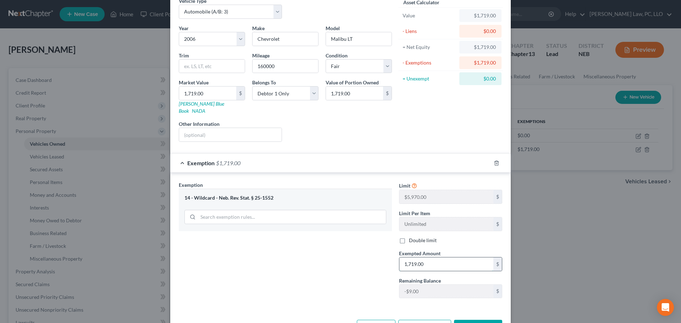
click at [437, 258] on input "1,719.00" at bounding box center [447, 264] width 94 height 13
click at [438, 258] on input "text" at bounding box center [447, 264] width 94 height 13
click at [353, 267] on div "Exemption Set must be selected for CA. Exemption * 14 - Wildcard - Neb. Rev. St…" at bounding box center [285, 242] width 220 height 123
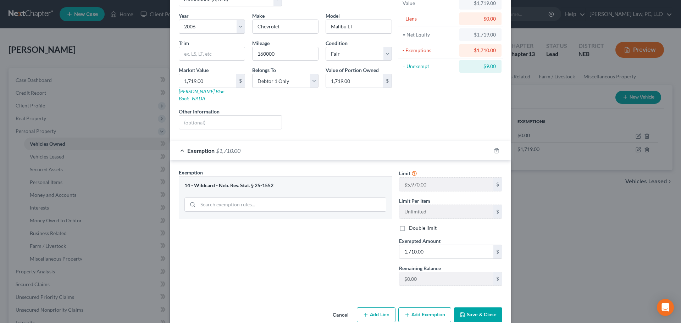
scroll to position [54, 0]
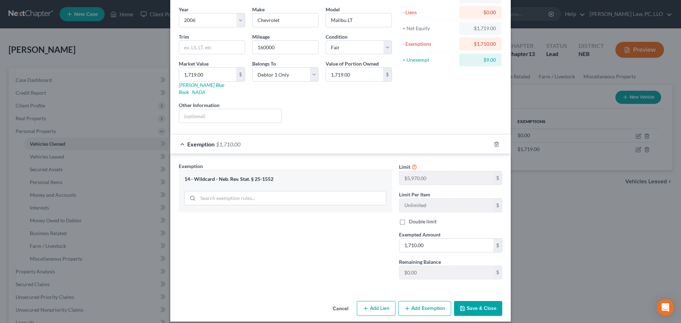
click at [470, 302] on button "Save & Close" at bounding box center [478, 308] width 48 height 15
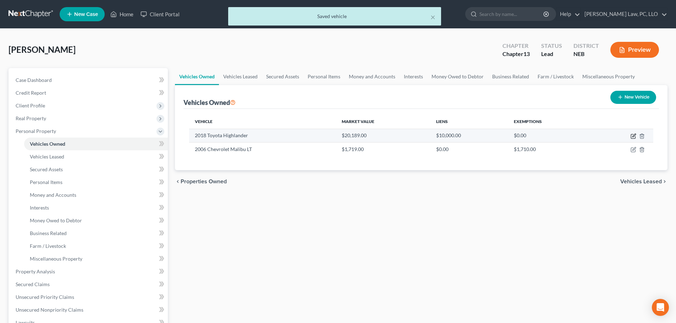
click at [632, 137] on icon "button" at bounding box center [633, 135] width 3 height 3
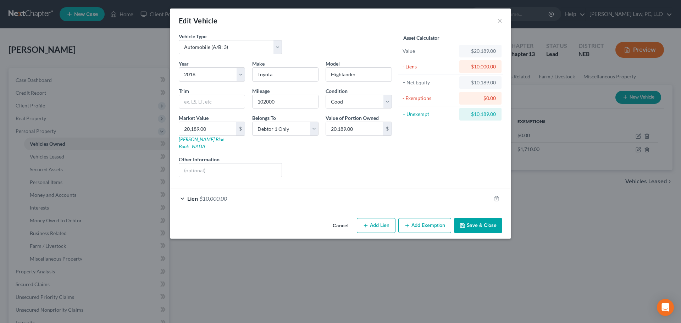
click at [408, 218] on button "Add Exemption" at bounding box center [425, 225] width 53 height 15
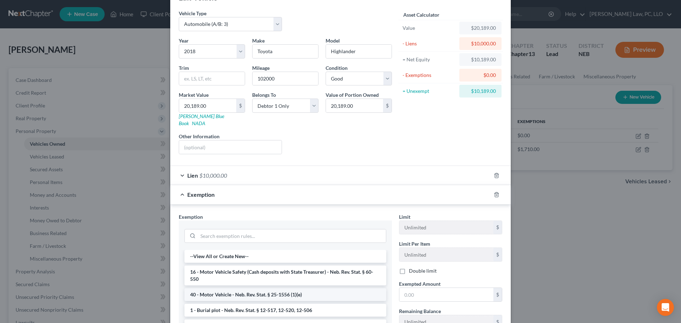
scroll to position [35, 0]
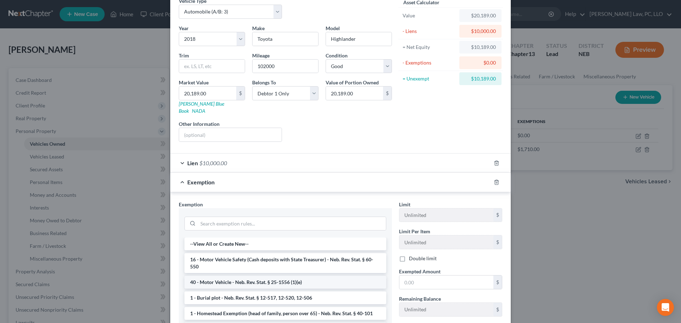
click at [300, 278] on li "40 - Motor Vehicle - Neb. Rev. Stat. § 25-1556 (1)(e)" at bounding box center [286, 282] width 202 height 13
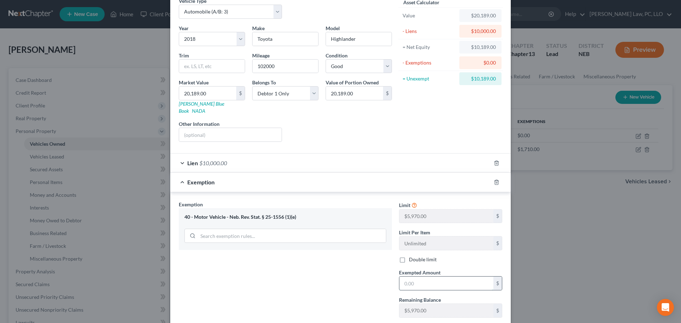
click at [429, 277] on input "text" at bounding box center [447, 283] width 94 height 13
click at [359, 278] on div "Exemption Set must be selected for CA. Exemption * 40 - Motor Vehicle - Neb. Re…" at bounding box center [285, 262] width 220 height 123
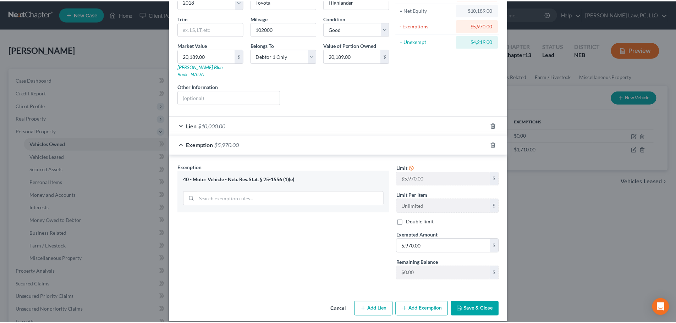
scroll to position [73, 0]
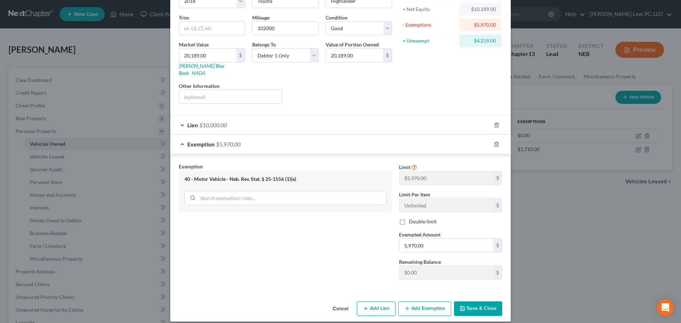
click at [473, 308] on button "Save & Close" at bounding box center [478, 309] width 48 height 15
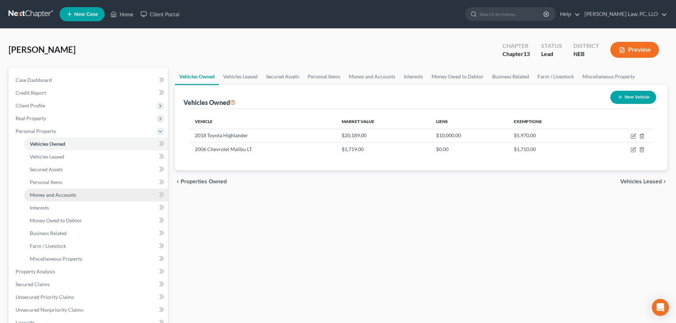
click at [64, 193] on span "Money and Accounts" at bounding box center [53, 195] width 46 height 6
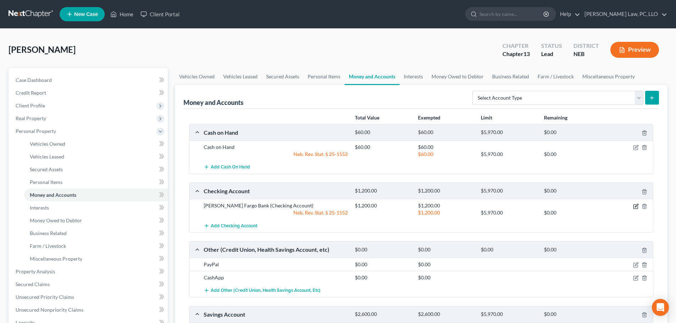
click at [636, 208] on icon "button" at bounding box center [636, 207] width 6 height 6
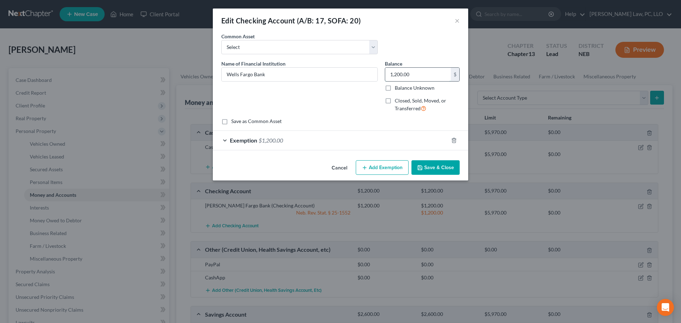
click at [403, 77] on input "1,200.00" at bounding box center [418, 74] width 66 height 13
click at [433, 163] on button "Save & Close" at bounding box center [436, 167] width 48 height 15
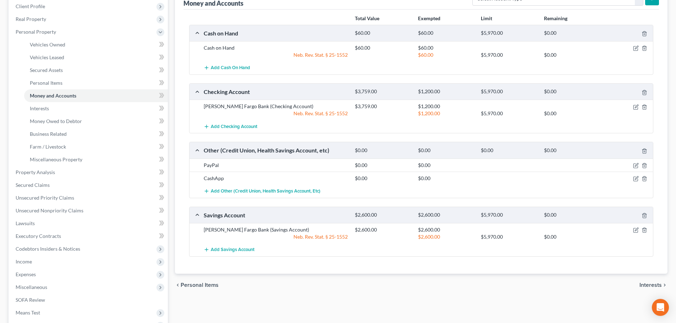
scroll to position [142, 0]
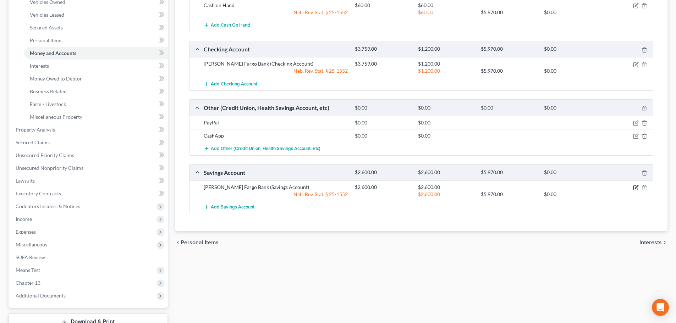
click at [637, 188] on icon "button" at bounding box center [636, 187] width 3 height 3
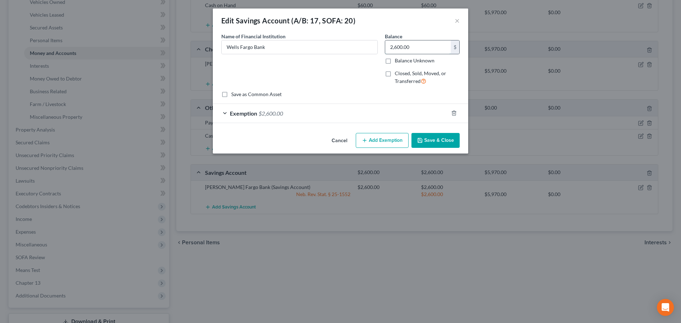
click at [411, 48] on input "2,600.00" at bounding box center [418, 46] width 66 height 13
click at [425, 137] on button "Save & Close" at bounding box center [436, 140] width 48 height 15
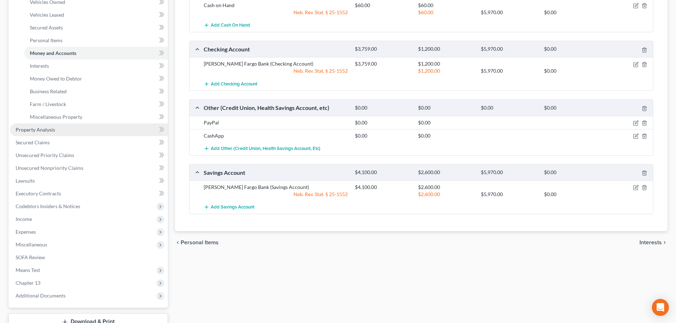
click at [59, 129] on link "Property Analysis" at bounding box center [89, 129] width 158 height 13
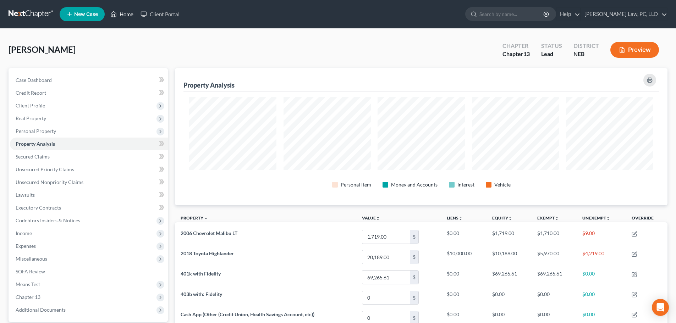
click at [120, 15] on link "Home" at bounding box center [122, 14] width 30 height 13
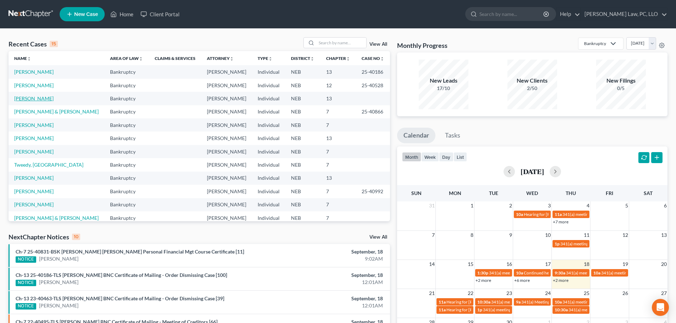
click at [31, 99] on link "[PERSON_NAME]" at bounding box center [33, 98] width 39 height 6
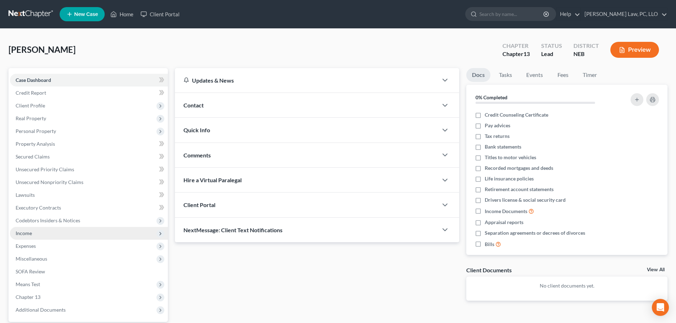
click at [25, 237] on span "Income" at bounding box center [89, 233] width 158 height 13
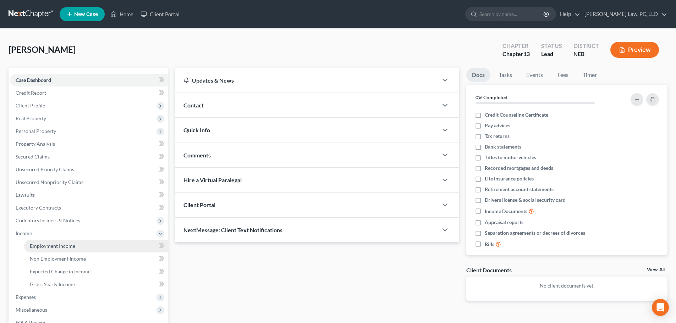
click at [44, 245] on span "Employment Income" at bounding box center [52, 246] width 45 height 6
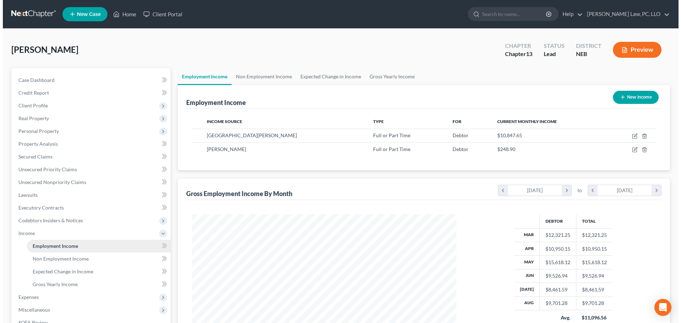
scroll to position [132, 279]
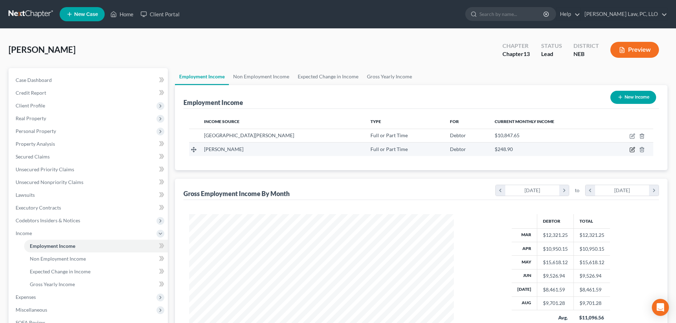
click at [633, 151] on icon "button" at bounding box center [633, 150] width 6 height 6
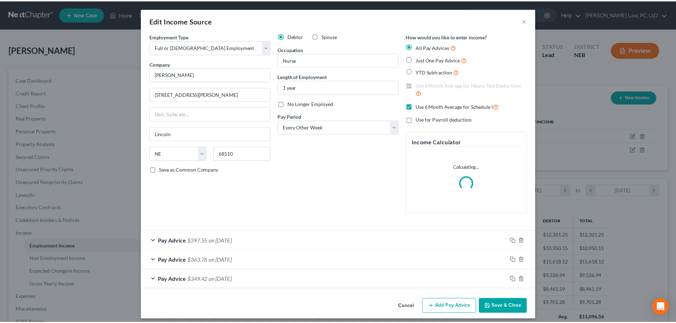
scroll to position [133, 281]
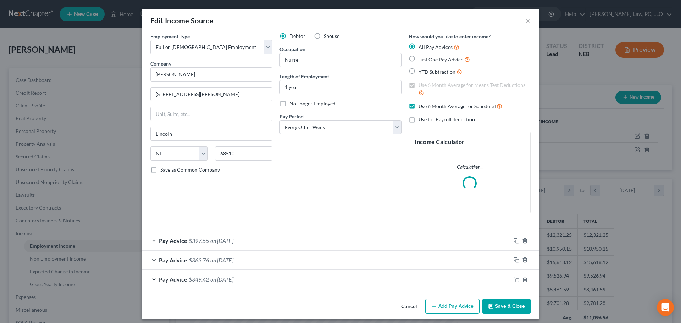
click at [495, 308] on button "Save & Close" at bounding box center [507, 306] width 48 height 15
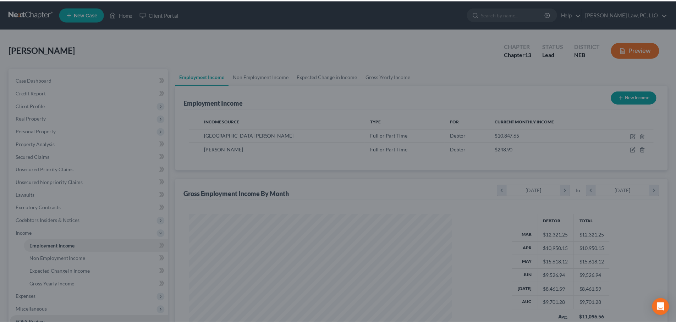
scroll to position [354729, 354582]
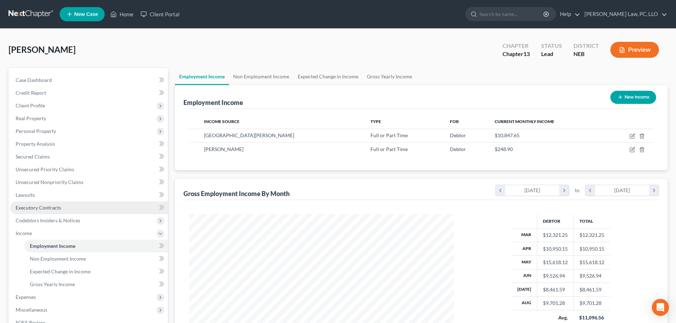
drag, startPoint x: 1, startPoint y: 273, endPoint x: 25, endPoint y: 207, distance: 70.0
click at [2, 273] on div "[PERSON_NAME] Upgraded Chapter Chapter 13 Status Lead District NEB Preview Peti…" at bounding box center [338, 229] width 676 height 400
click at [120, 11] on link "Home" at bounding box center [122, 14] width 30 height 13
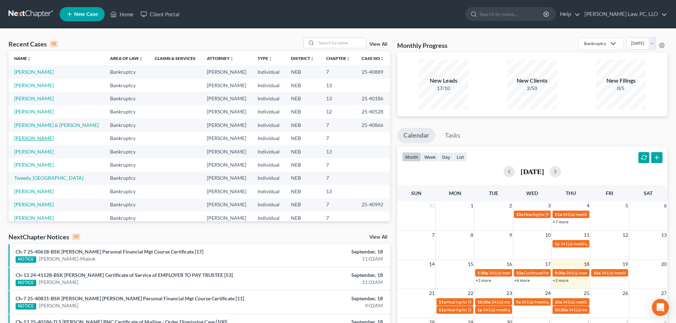
click at [39, 137] on link "[PERSON_NAME]" at bounding box center [33, 138] width 39 height 6
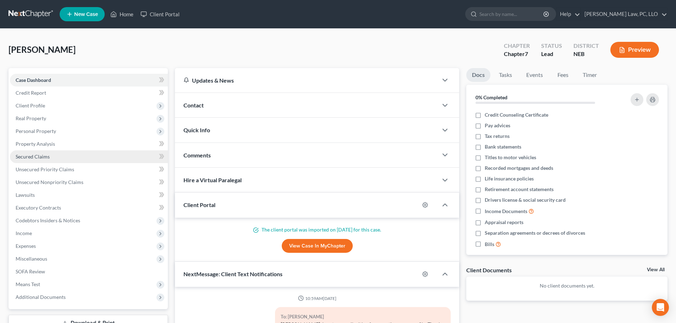
drag, startPoint x: 61, startPoint y: 135, endPoint x: 82, endPoint y: 159, distance: 31.9
click at [61, 134] on span "Personal Property" at bounding box center [89, 131] width 158 height 13
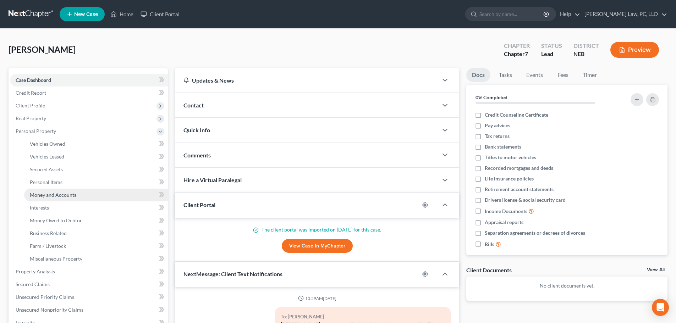
click at [80, 195] on link "Money and Accounts" at bounding box center [96, 195] width 144 height 13
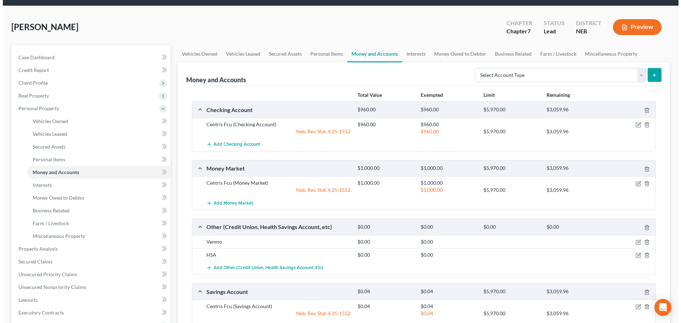
scroll to position [35, 0]
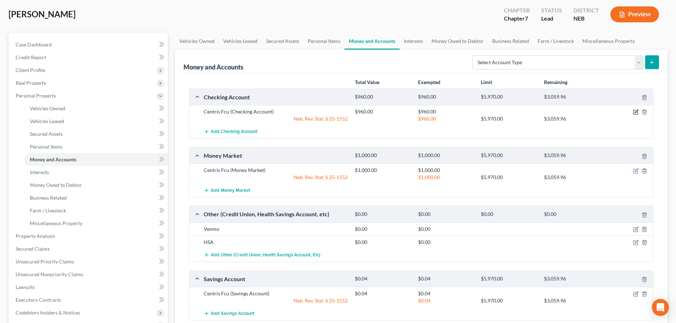
click at [636, 110] on icon "button" at bounding box center [636, 112] width 6 height 6
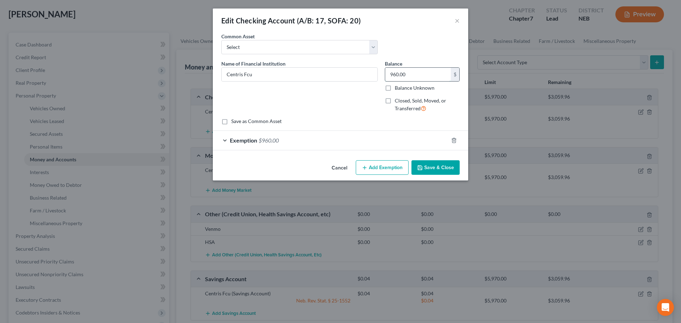
click at [408, 76] on input "960.00" at bounding box center [418, 74] width 66 height 13
click at [360, 143] on div "Exemption $960.00" at bounding box center [331, 140] width 236 height 19
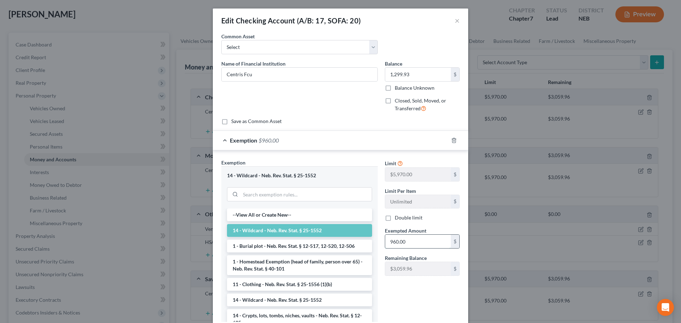
click at [396, 242] on input "960.00" at bounding box center [418, 241] width 66 height 13
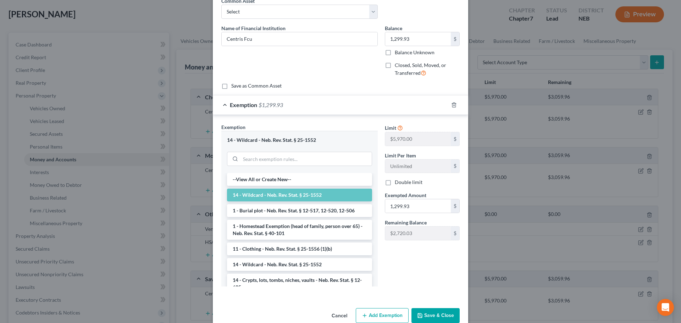
click at [436, 315] on button "Save & Close" at bounding box center [436, 315] width 48 height 15
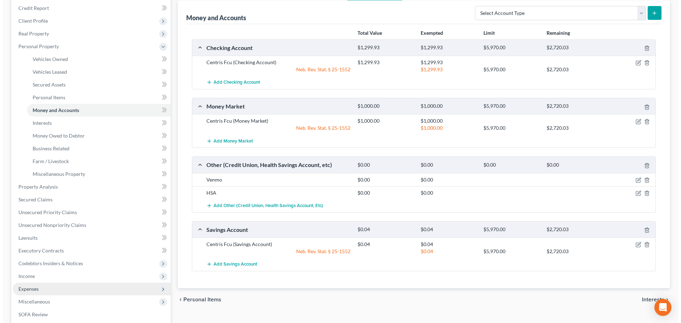
scroll to position [71, 0]
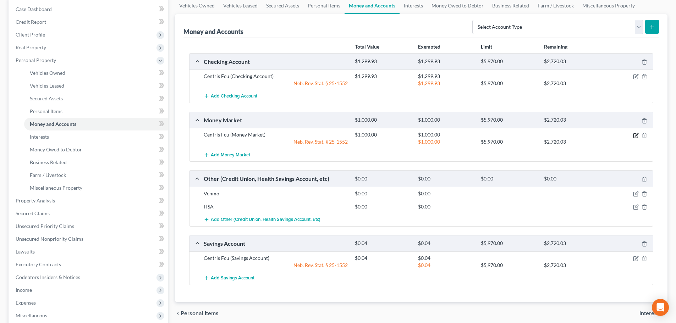
click at [638, 135] on icon "button" at bounding box center [636, 136] width 6 height 6
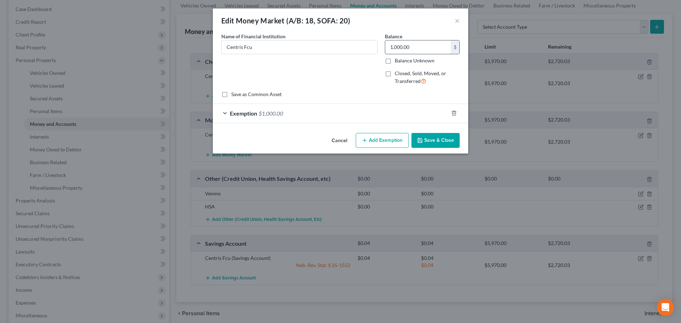
click at [426, 49] on input "1,000.00" at bounding box center [418, 46] width 66 height 13
click at [404, 113] on div "Exemption $1,000.00" at bounding box center [331, 113] width 236 height 19
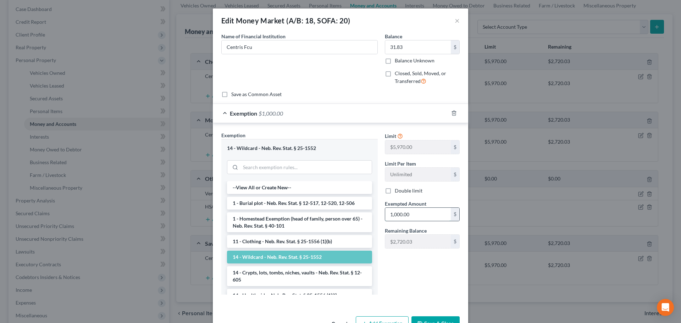
click at [426, 218] on input "1,000.00" at bounding box center [418, 214] width 66 height 13
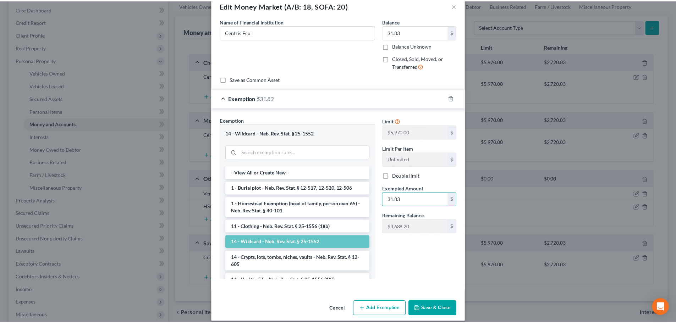
scroll to position [22, 0]
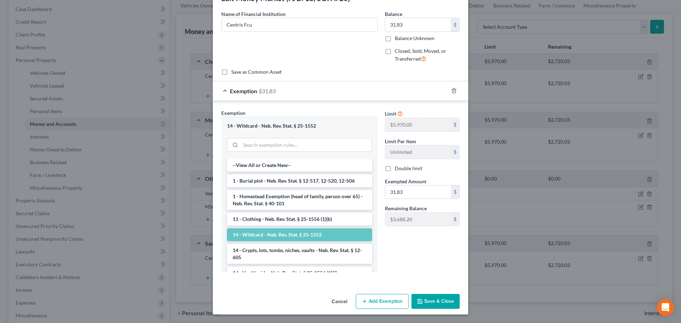
click at [434, 299] on button "Save & Close" at bounding box center [436, 301] width 48 height 15
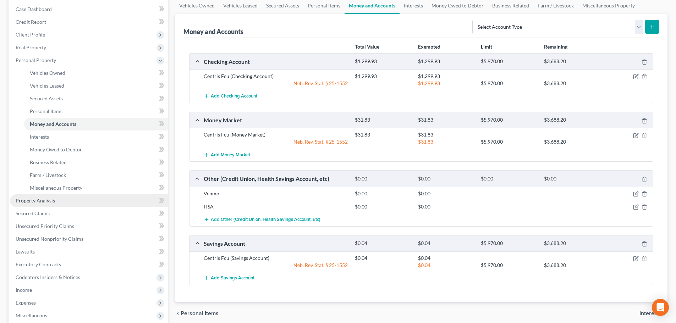
click at [51, 203] on span "Property Analysis" at bounding box center [35, 201] width 39 height 6
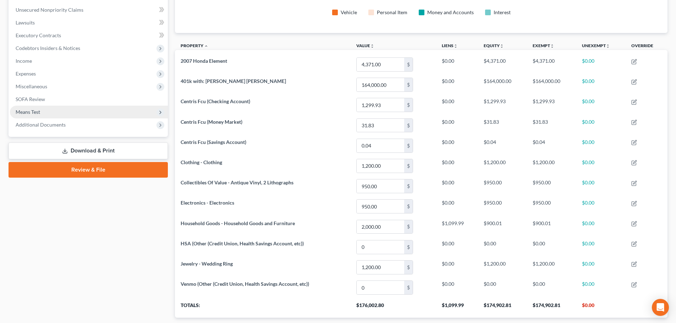
scroll to position [106, 0]
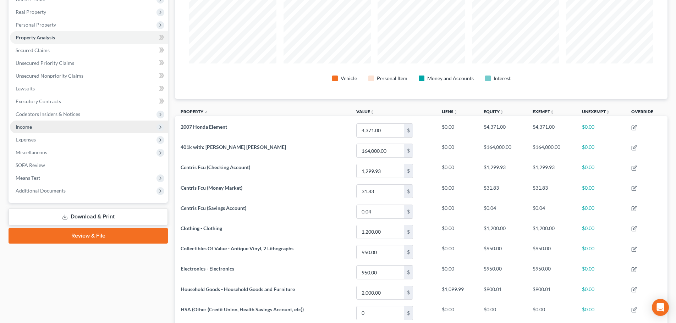
click at [47, 128] on span "Income" at bounding box center [89, 127] width 158 height 13
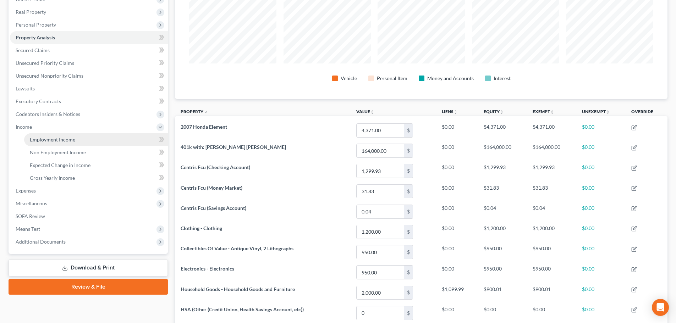
click at [47, 141] on span "Employment Income" at bounding box center [52, 140] width 45 height 6
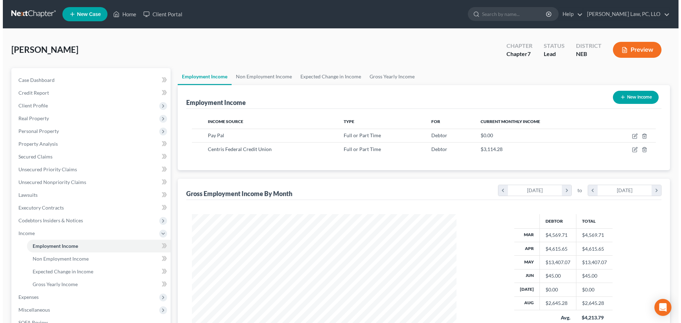
scroll to position [132, 279]
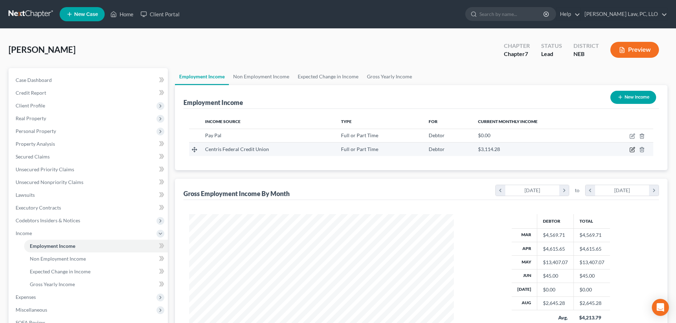
click at [631, 149] on icon "button" at bounding box center [633, 150] width 6 height 6
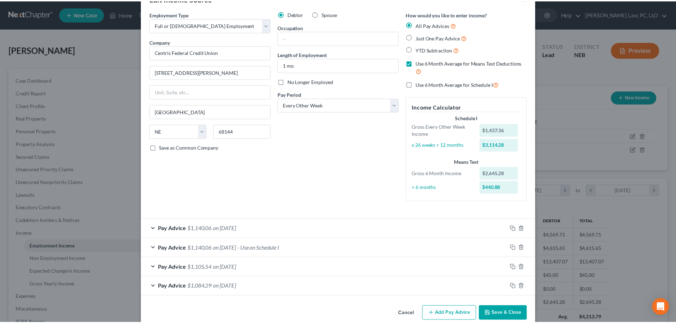
scroll to position [34, 0]
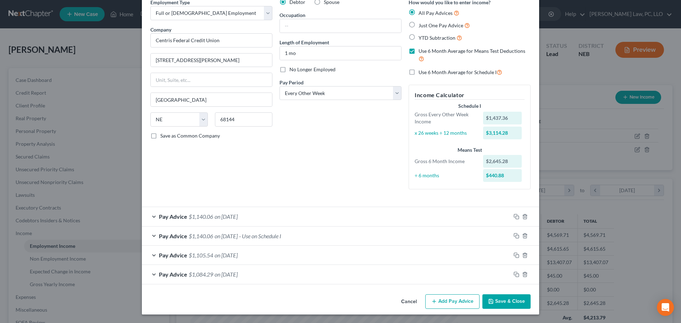
click at [500, 300] on button "Save & Close" at bounding box center [507, 302] width 48 height 15
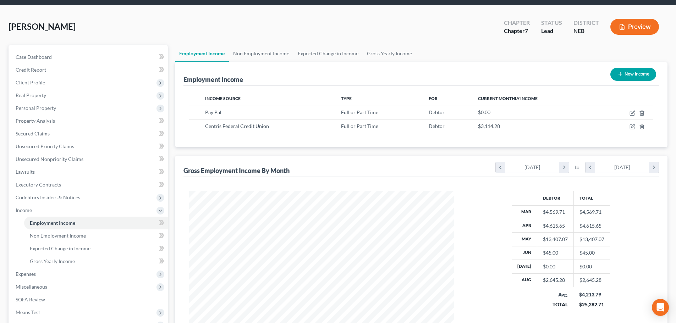
scroll to position [35, 0]
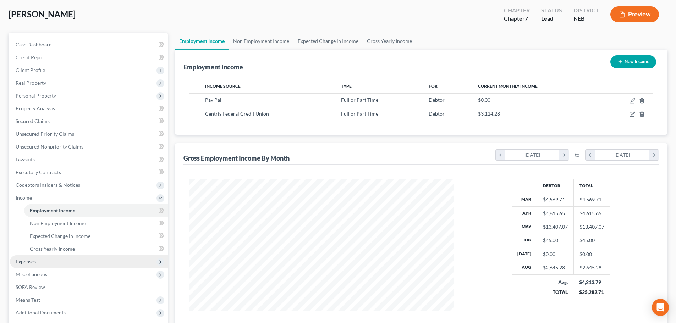
click at [62, 261] on span "Expenses" at bounding box center [89, 262] width 158 height 13
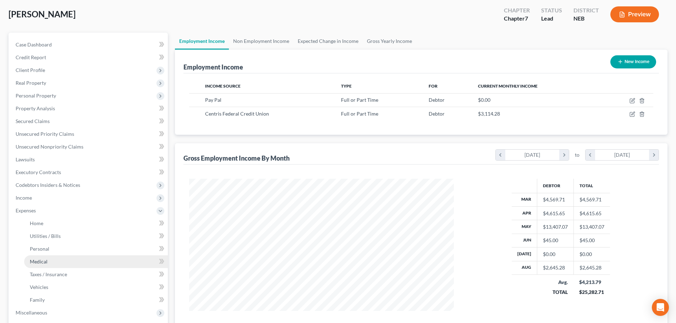
click at [62, 262] on link "Medical" at bounding box center [96, 262] width 144 height 13
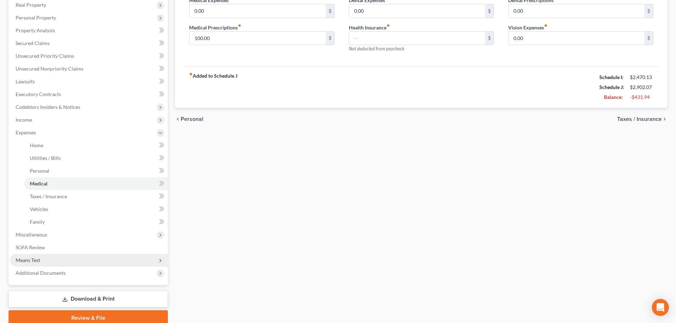
scroll to position [142, 0]
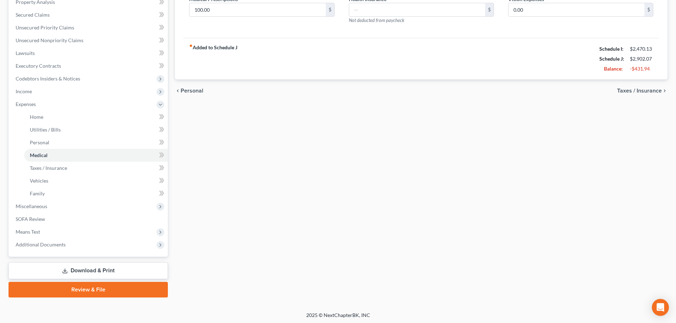
drag, startPoint x: 106, startPoint y: 289, endPoint x: 179, endPoint y: 260, distance: 78.2
click at [106, 289] on link "Review & File" at bounding box center [88, 290] width 159 height 16
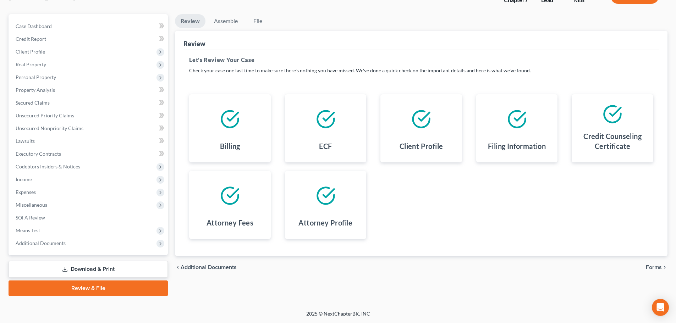
click at [655, 267] on span "Forms" at bounding box center [654, 268] width 16 height 6
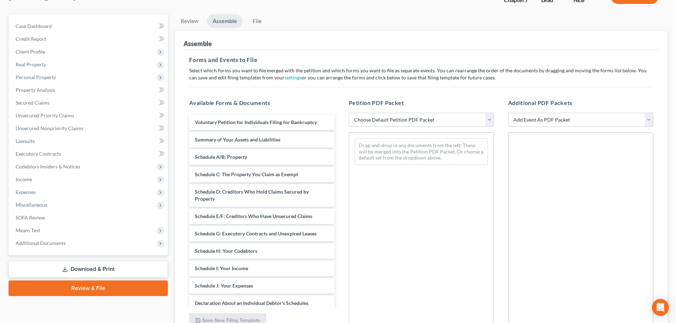
drag, startPoint x: 412, startPoint y: 119, endPoint x: 408, endPoint y: 125, distance: 7.4
click at [412, 119] on select "Choose Default Petition PDF Packet Complete Bankruptcy Petition (all forms and …" at bounding box center [421, 120] width 145 height 14
click at [349, 113] on select "Choose Default Petition PDF Packet Complete Bankruptcy Petition (all forms and …" at bounding box center [421, 120] width 145 height 14
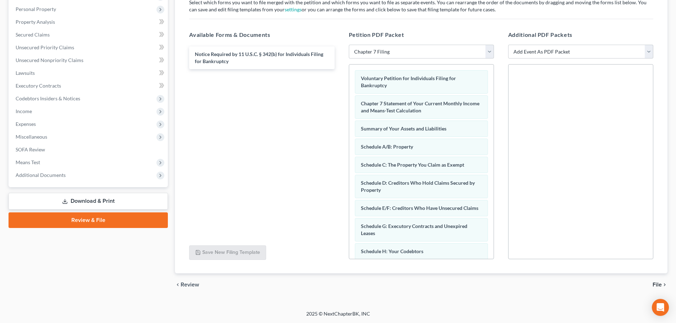
click at [656, 286] on span "File" at bounding box center [657, 285] width 9 height 6
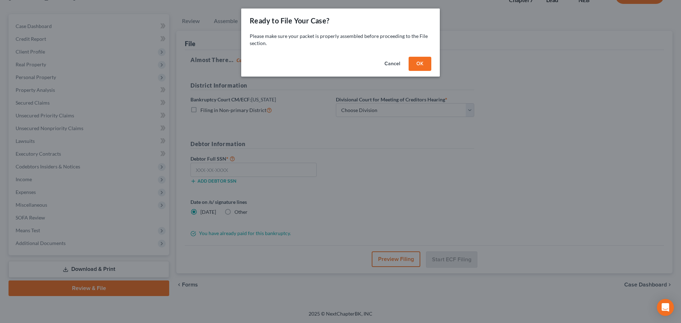
click at [419, 61] on button "OK" at bounding box center [420, 64] width 23 height 14
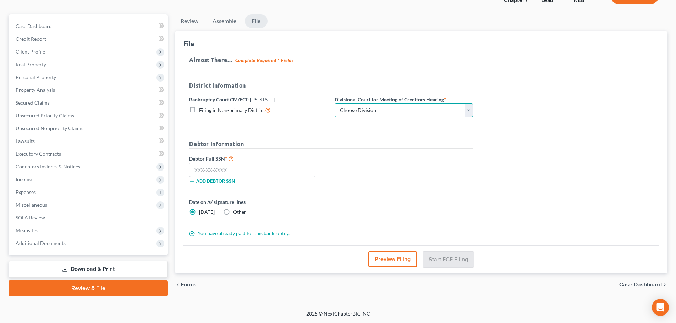
click at [373, 111] on select "Choose Division Lincoln Omaha" at bounding box center [404, 110] width 138 height 14
click at [335, 103] on select "Choose Division Lincoln Omaha" at bounding box center [404, 110] width 138 height 14
click at [296, 171] on input "text" at bounding box center [252, 170] width 126 height 14
click at [233, 213] on label "Other" at bounding box center [239, 212] width 13 height 7
click at [236, 213] on input "Other" at bounding box center [238, 211] width 5 height 5
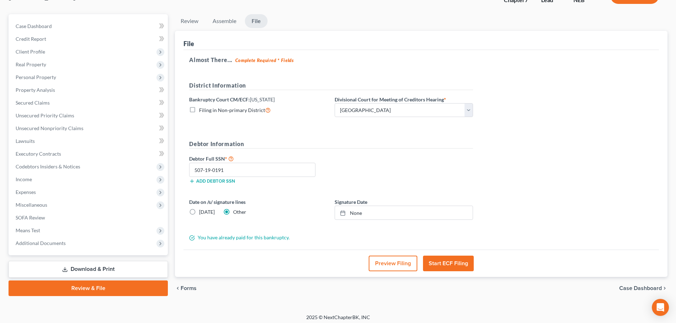
drag, startPoint x: 296, startPoint y: 284, endPoint x: 305, endPoint y: 258, distance: 27.4
click at [296, 284] on div "chevron_left Forms Case Dashboard chevron_right" at bounding box center [421, 288] width 493 height 23
click at [412, 210] on link "[DATE]" at bounding box center [404, 212] width 138 height 13
click at [199, 211] on label "[DATE]" at bounding box center [207, 212] width 16 height 7
click at [202, 211] on input "[DATE]" at bounding box center [204, 211] width 5 height 5
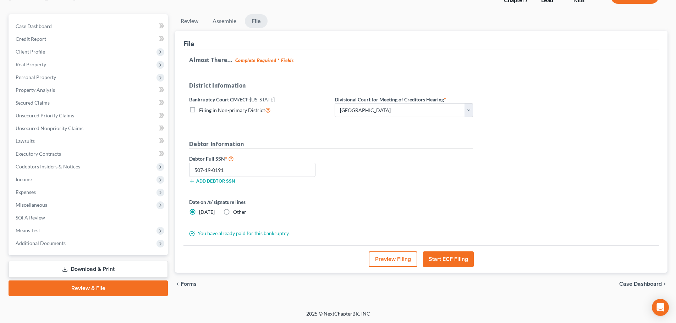
click at [451, 260] on button "Start ECF Filing" at bounding box center [448, 260] width 51 height 16
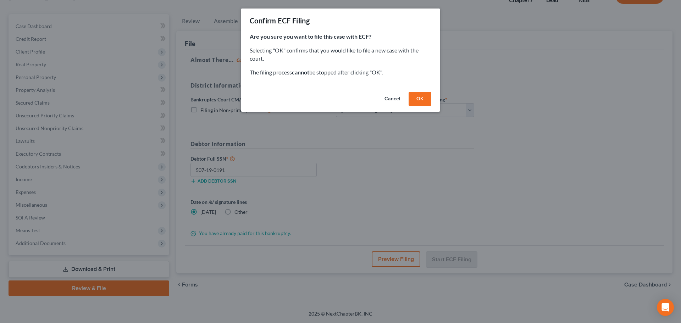
click at [421, 104] on button "OK" at bounding box center [420, 99] width 23 height 14
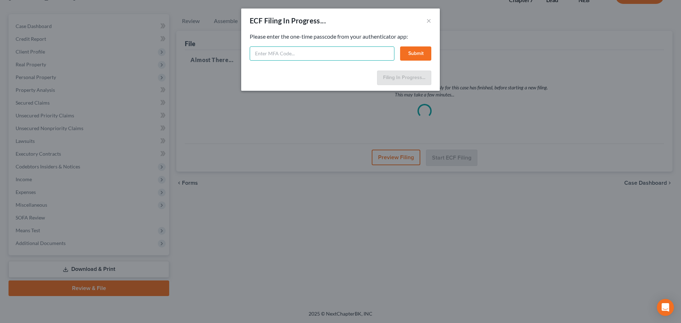
click at [351, 55] on input "text" at bounding box center [322, 53] width 145 height 14
paste input "877574"
click at [411, 56] on button "Submit" at bounding box center [415, 53] width 31 height 14
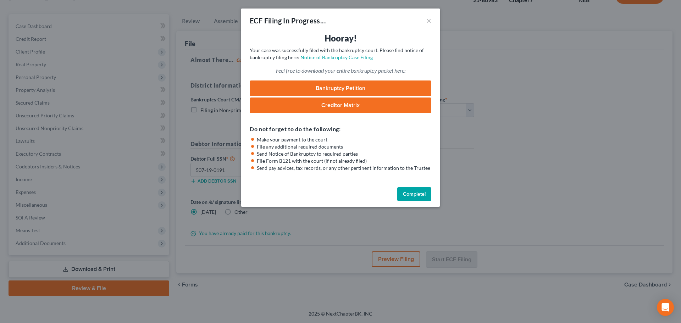
click at [419, 194] on button "Complete!" at bounding box center [414, 194] width 34 height 14
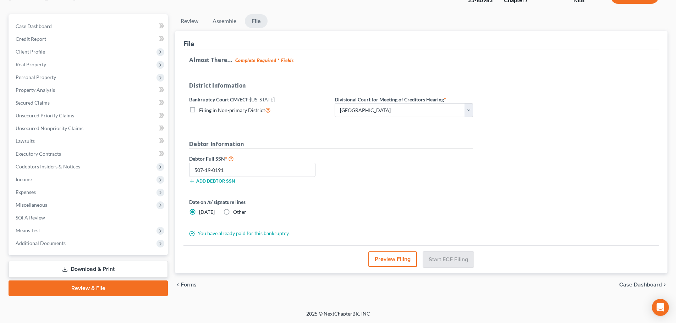
click at [228, 271] on div "Preview Filing Start ECF Filing" at bounding box center [421, 260] width 476 height 28
click at [62, 81] on span "Personal Property" at bounding box center [89, 77] width 158 height 13
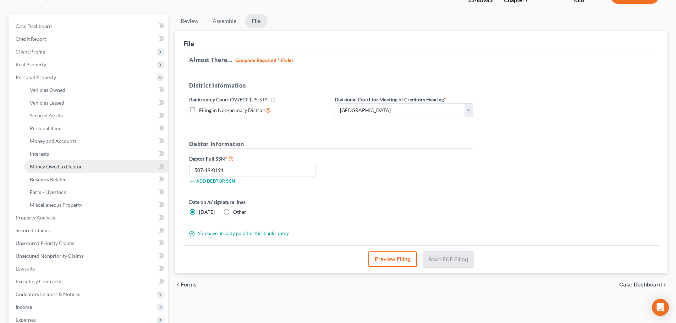
click at [65, 165] on span "Money Owed to Debtor" at bounding box center [56, 167] width 52 height 6
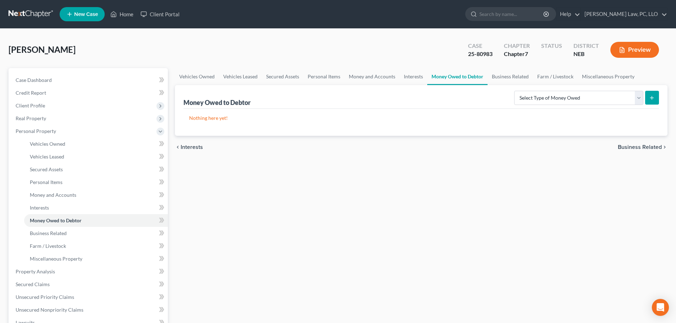
drag, startPoint x: 223, startPoint y: 283, endPoint x: 315, endPoint y: 178, distance: 139.8
click at [224, 283] on div "Vehicles Owned Vehicles Leased Secured Assets Personal Items Money and Accounts…" at bounding box center [421, 273] width 500 height 410
click at [355, 79] on link "Money and Accounts" at bounding box center [372, 76] width 55 height 17
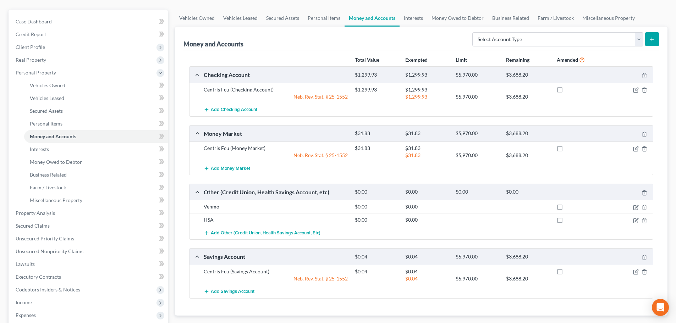
scroll to position [71, 0]
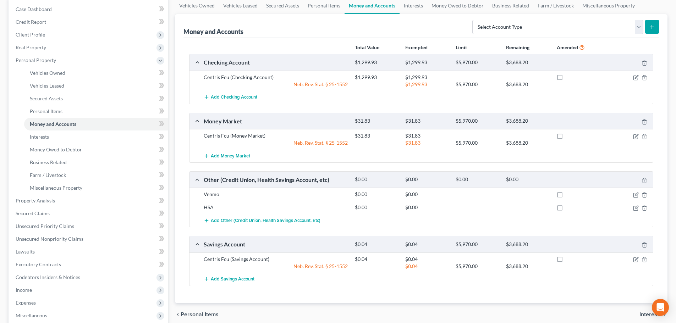
click at [182, 266] on div "Money and Accounts Select Account Type Brokerage (A/B: 18, SOFA: 20) Cash on Ha…" at bounding box center [421, 158] width 493 height 289
click at [226, 221] on span "Add Other (Credit Union, Health Savings Account, etc)" at bounding box center [266, 221] width 110 height 6
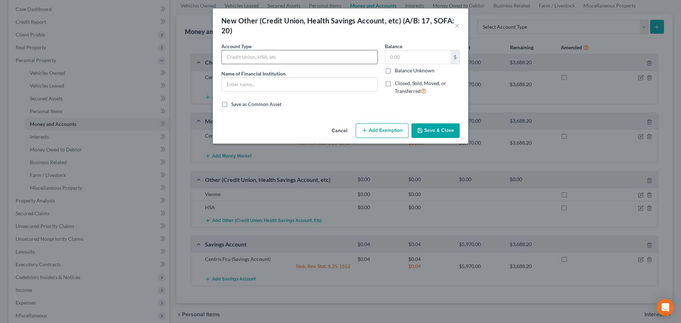
click at [285, 60] on input "text" at bounding box center [300, 56] width 156 height 13
click at [282, 83] on input "text" at bounding box center [300, 84] width 156 height 13
click at [430, 131] on button "Save & Close" at bounding box center [436, 130] width 48 height 15
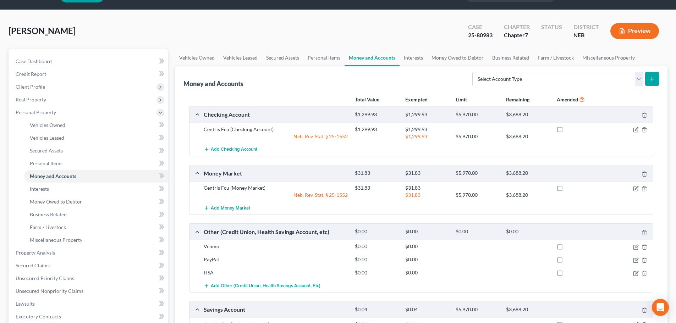
scroll to position [0, 0]
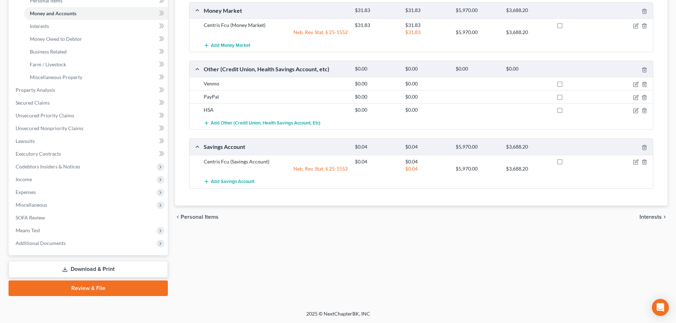
click at [93, 285] on link "Review & File" at bounding box center [88, 289] width 159 height 16
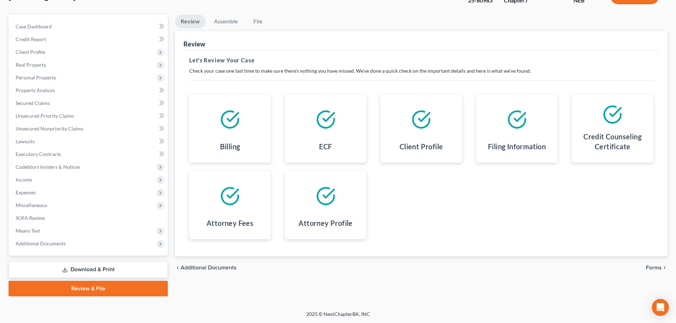
scroll to position [54, 0]
click at [648, 268] on span "Forms" at bounding box center [654, 268] width 16 height 6
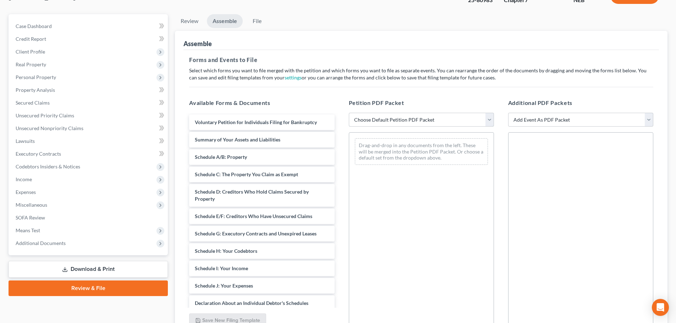
click at [385, 119] on select "Choose Default Petition PDF Packet Complete Bankruptcy Petition (all forms and …" at bounding box center [421, 120] width 145 height 14
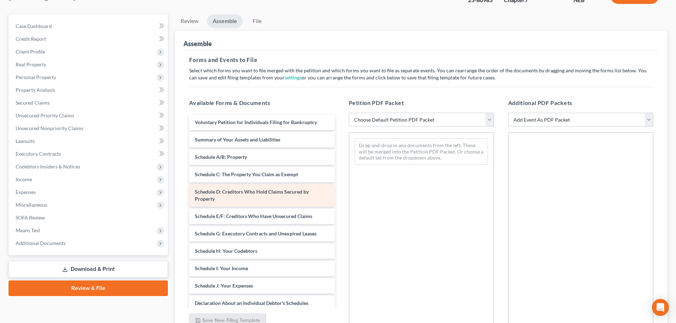
drag, startPoint x: 385, startPoint y: 203, endPoint x: 326, endPoint y: 188, distance: 60.8
click at [385, 203] on div "Drag-and-drop in any documents from the left. These will be merged into the Pet…" at bounding box center [421, 229] width 145 height 195
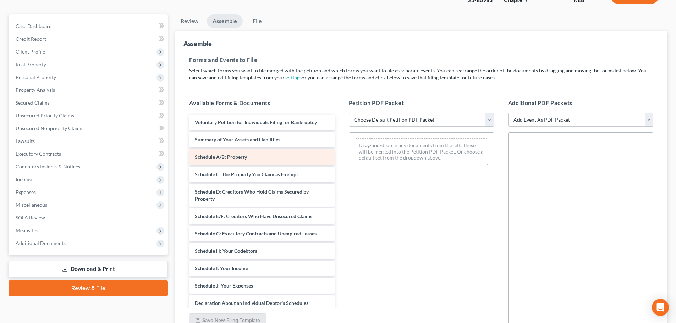
click at [226, 159] on span "Schedule A/B: Property" at bounding box center [221, 157] width 52 height 6
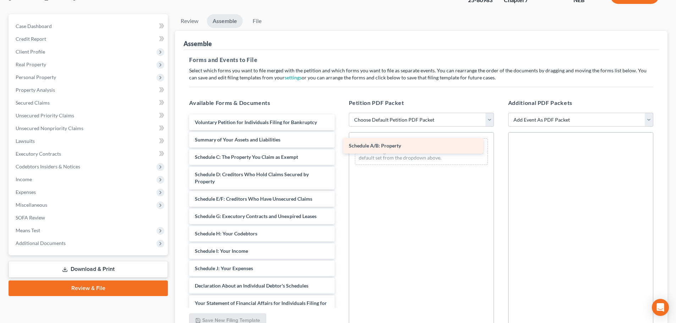
drag, startPoint x: 226, startPoint y: 158, endPoint x: 380, endPoint y: 147, distance: 154.4
click at [340, 147] on div "Schedule A/B: Property Voluntary Petition for Individuals Filing for Bankruptcy…" at bounding box center [261, 276] width 156 height 322
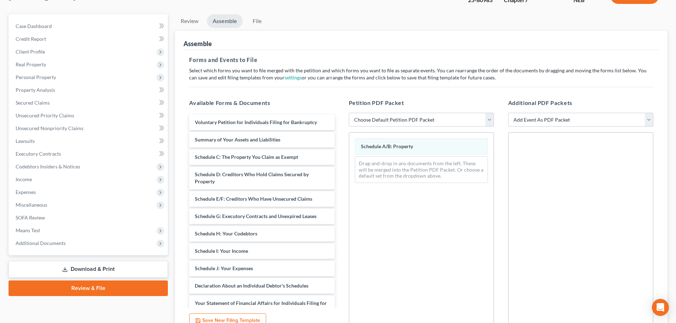
click at [112, 269] on link "Download & Print" at bounding box center [88, 269] width 159 height 17
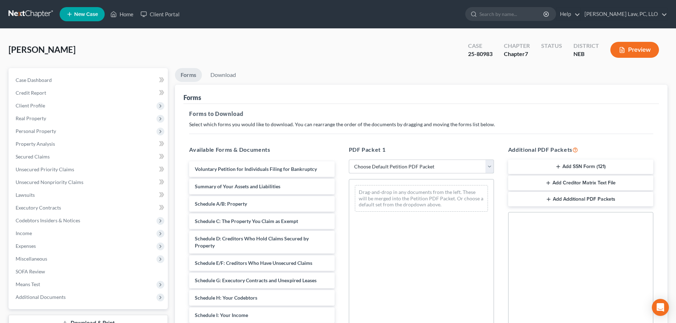
click at [424, 169] on select "Choose Default Petition PDF Packet Complete Bankruptcy Petition (all forms and …" at bounding box center [421, 167] width 145 height 14
click at [349, 160] on select "Choose Default Petition PDF Packet Complete Bankruptcy Petition (all forms and …" at bounding box center [421, 167] width 145 height 14
click at [236, 205] on span "Schedule A/B: Property" at bounding box center [221, 204] width 52 height 6
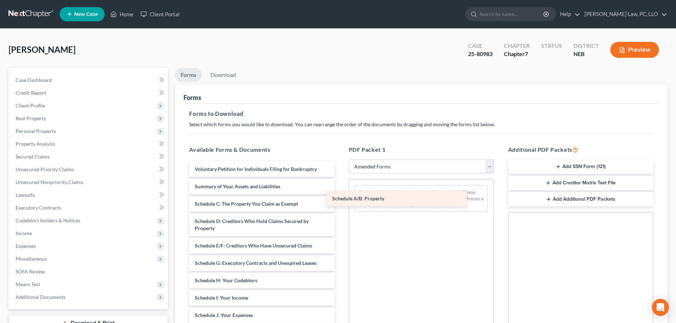
drag, startPoint x: 236, startPoint y: 205, endPoint x: 373, endPoint y: 199, distance: 137.4
click at [340, 199] on div "Schedule A/B: Property Voluntary Petition for Individuals Filing for Bankruptcy…" at bounding box center [261, 322] width 156 height 322
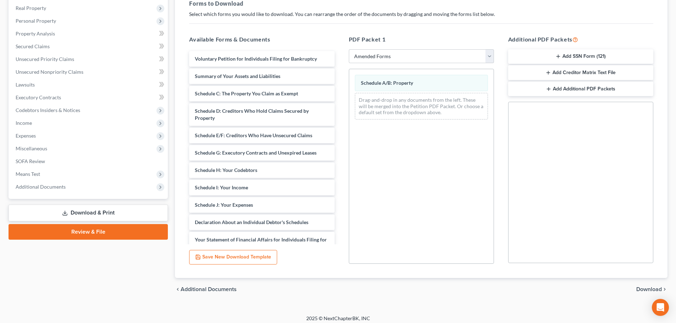
scroll to position [115, 0]
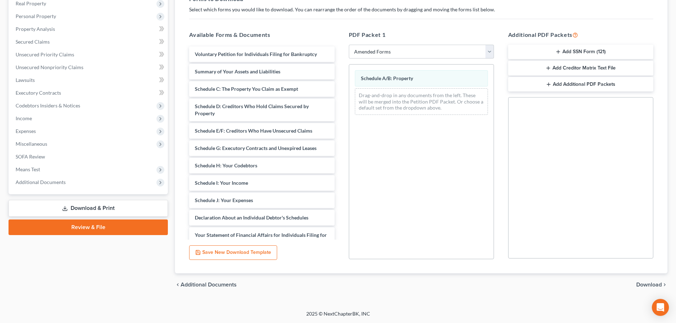
click at [648, 282] on span "Download" at bounding box center [649, 285] width 26 height 6
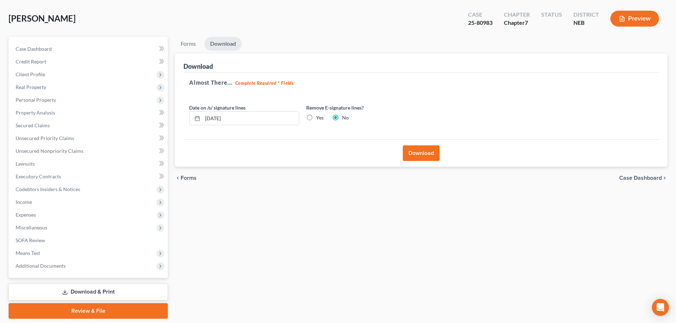
scroll to position [18, 0]
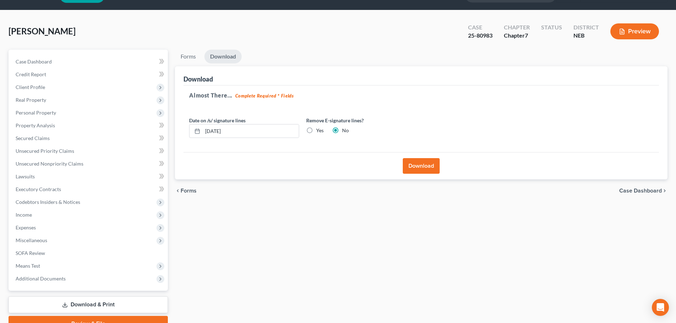
click at [418, 165] on button "Download" at bounding box center [421, 166] width 37 height 16
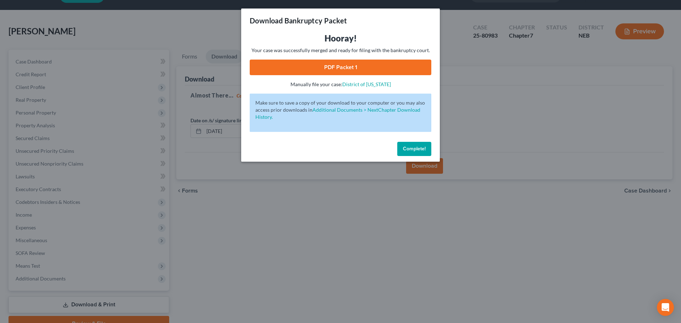
click at [372, 71] on link "PDF Packet 1" at bounding box center [341, 68] width 182 height 16
click at [414, 148] on span "Complete!" at bounding box center [414, 149] width 23 height 6
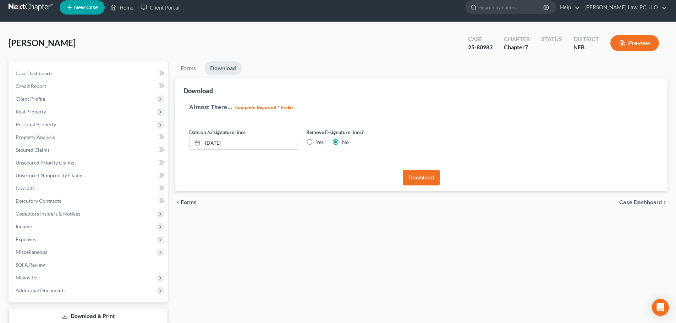
scroll to position [0, 0]
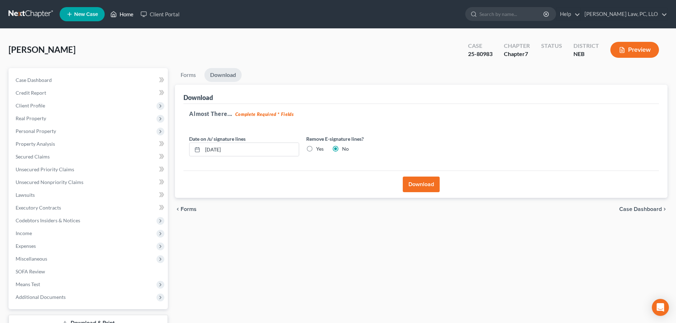
click at [125, 16] on link "Home" at bounding box center [122, 14] width 30 height 13
